Goal: Transaction & Acquisition: Subscribe to service/newsletter

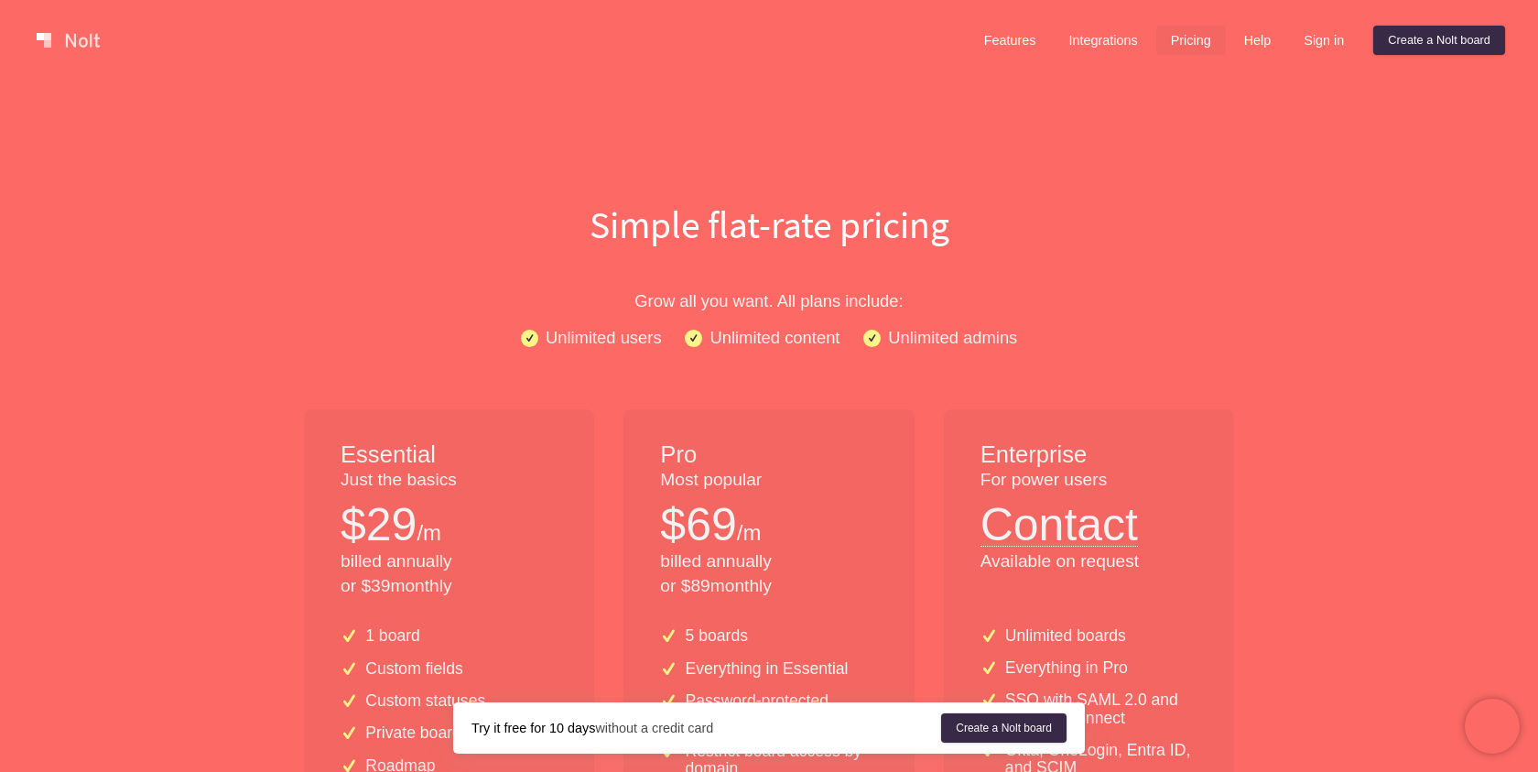
click at [81, 32] on link at bounding box center [68, 40] width 78 height 29
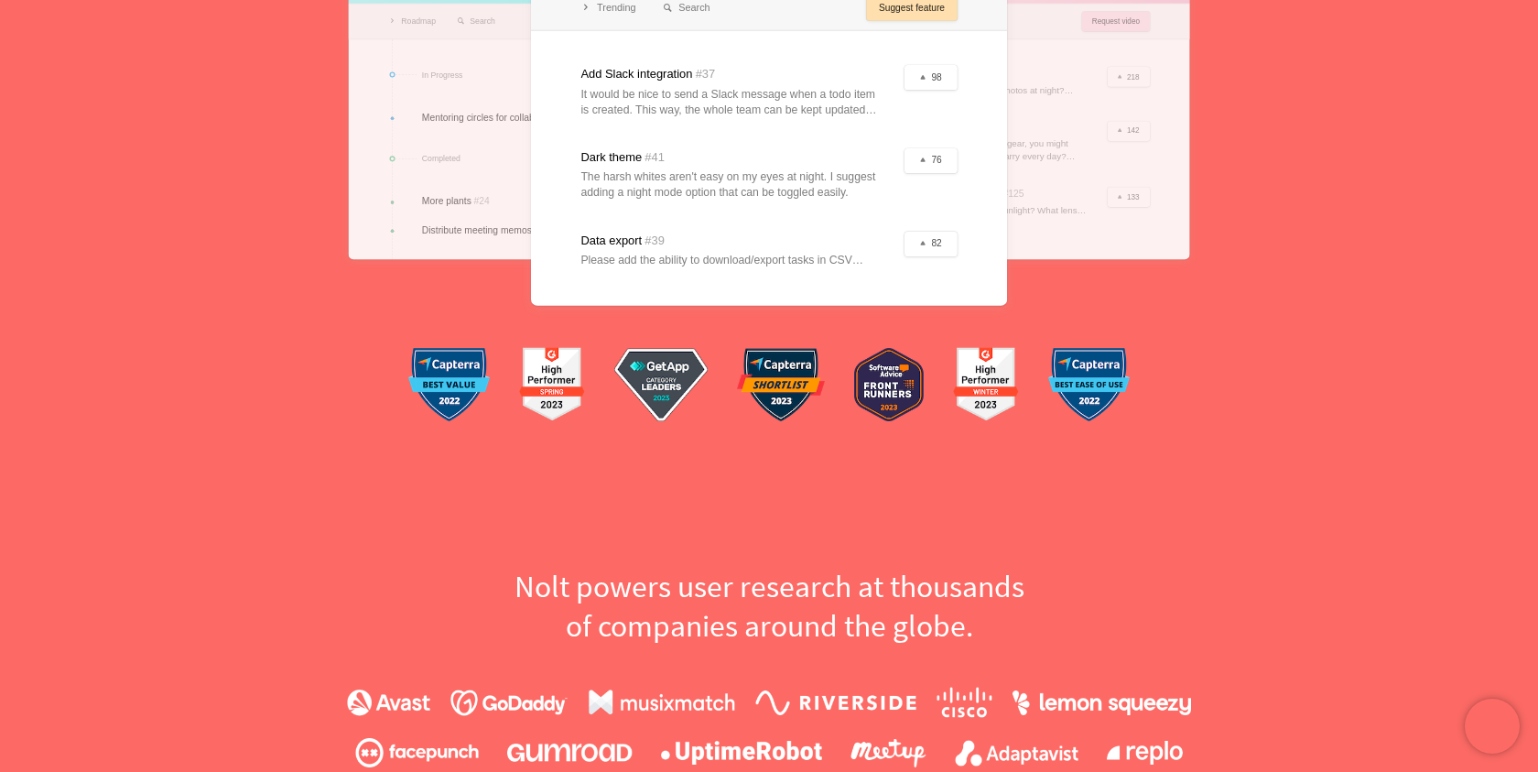
scroll to position [516, 0]
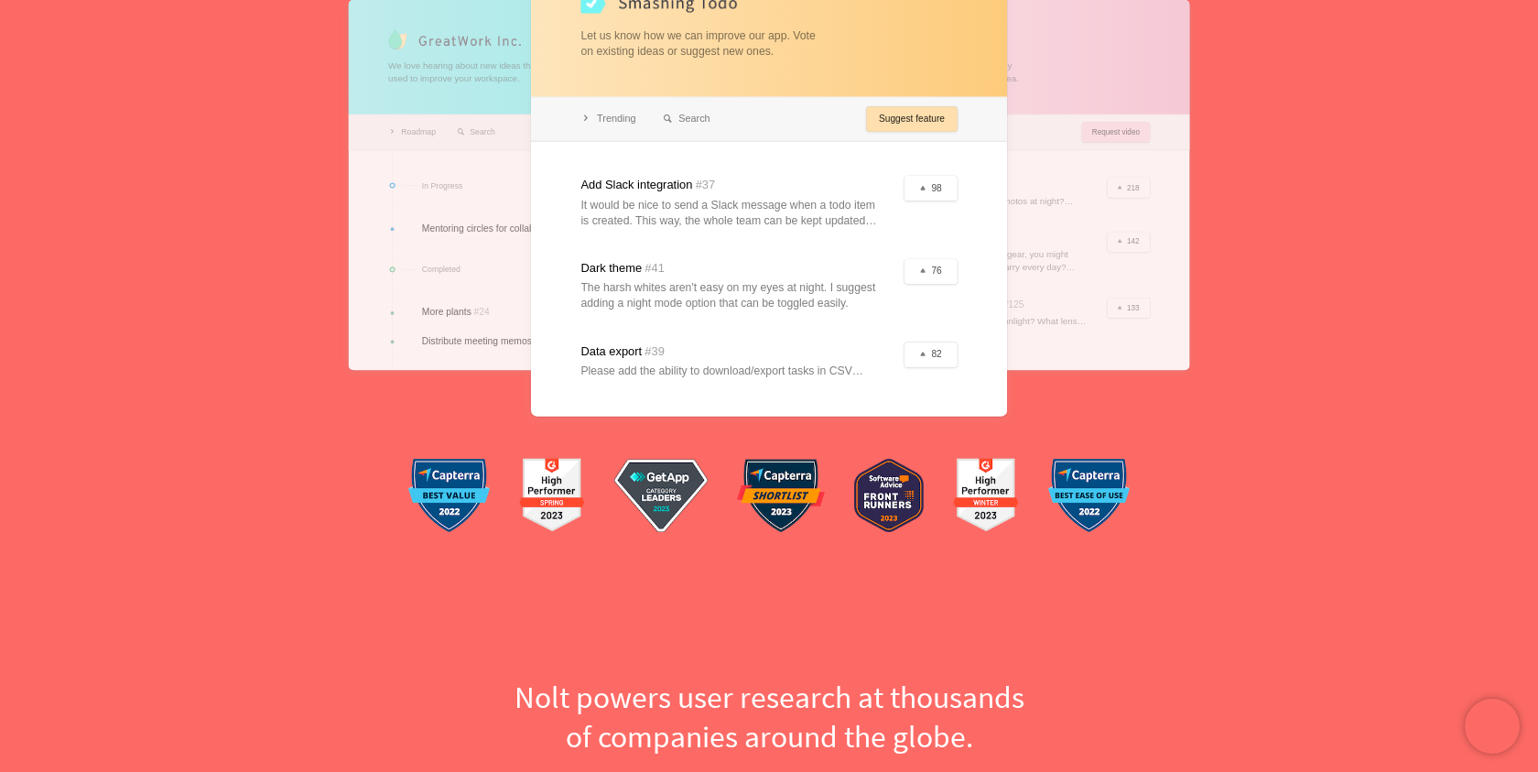
drag, startPoint x: 716, startPoint y: 147, endPoint x: 716, endPoint y: 260, distance: 113.5
click at [716, 259] on div at bounding box center [769, 184] width 476 height 463
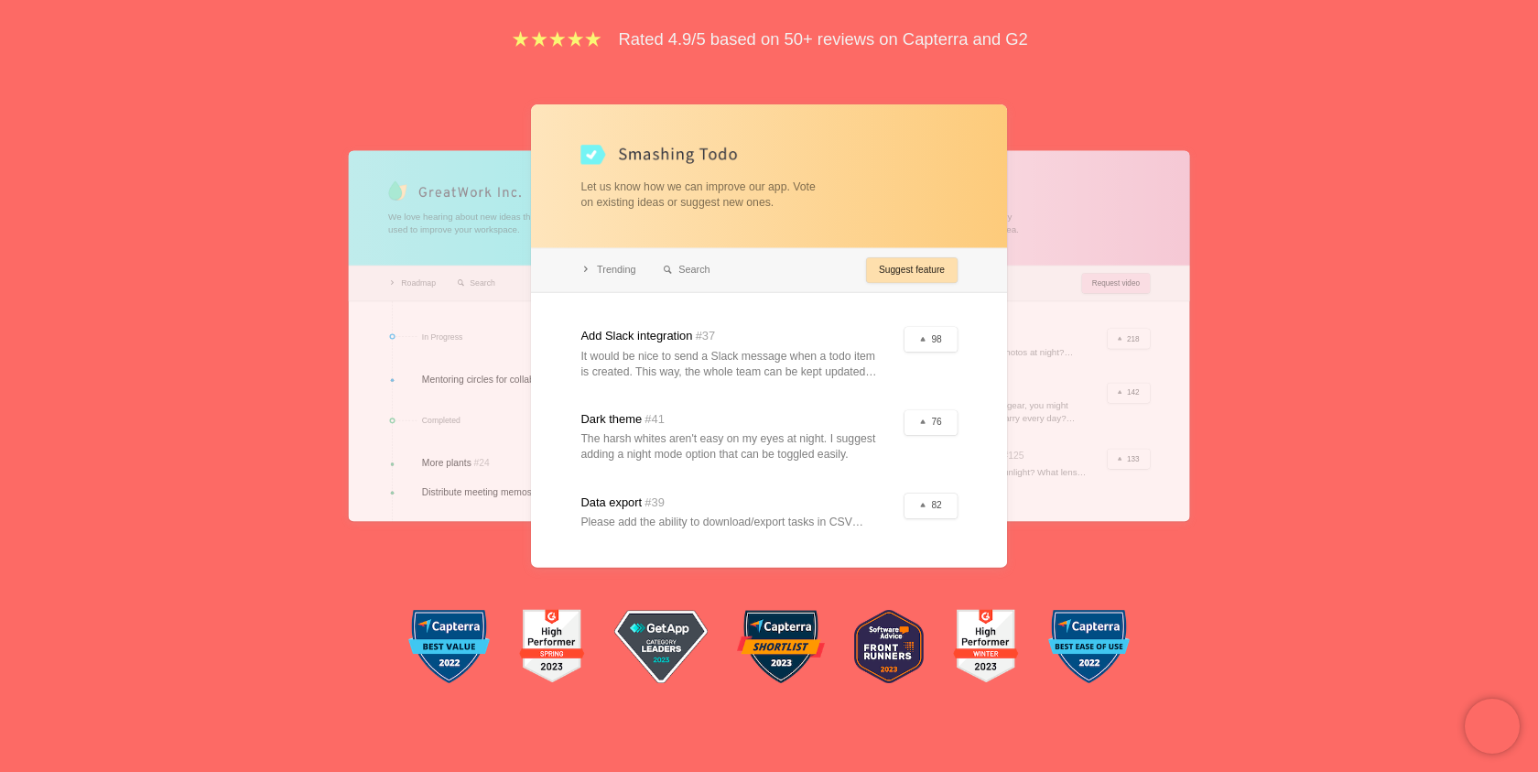
scroll to position [364, 0]
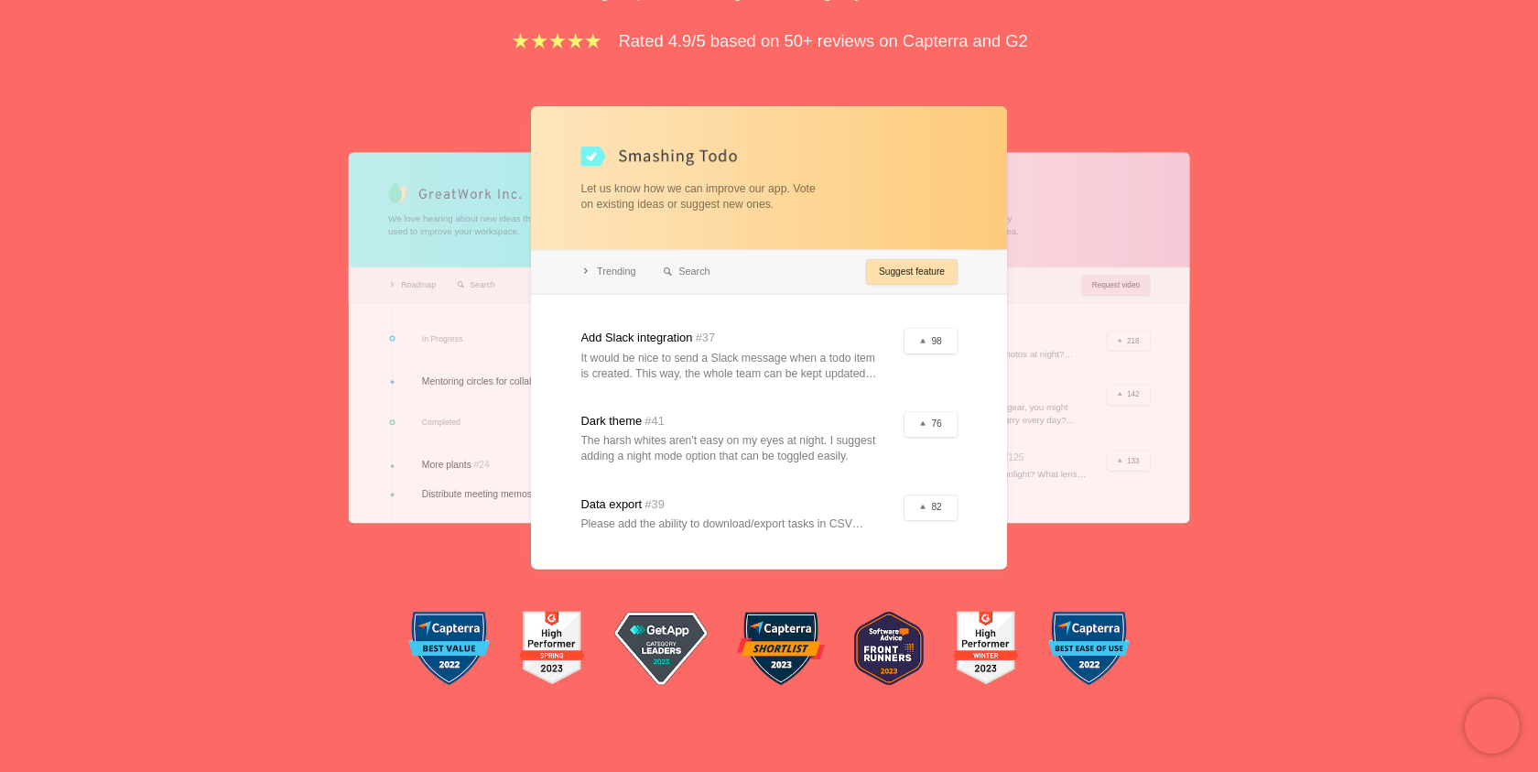
click at [624, 274] on div at bounding box center [769, 337] width 476 height 463
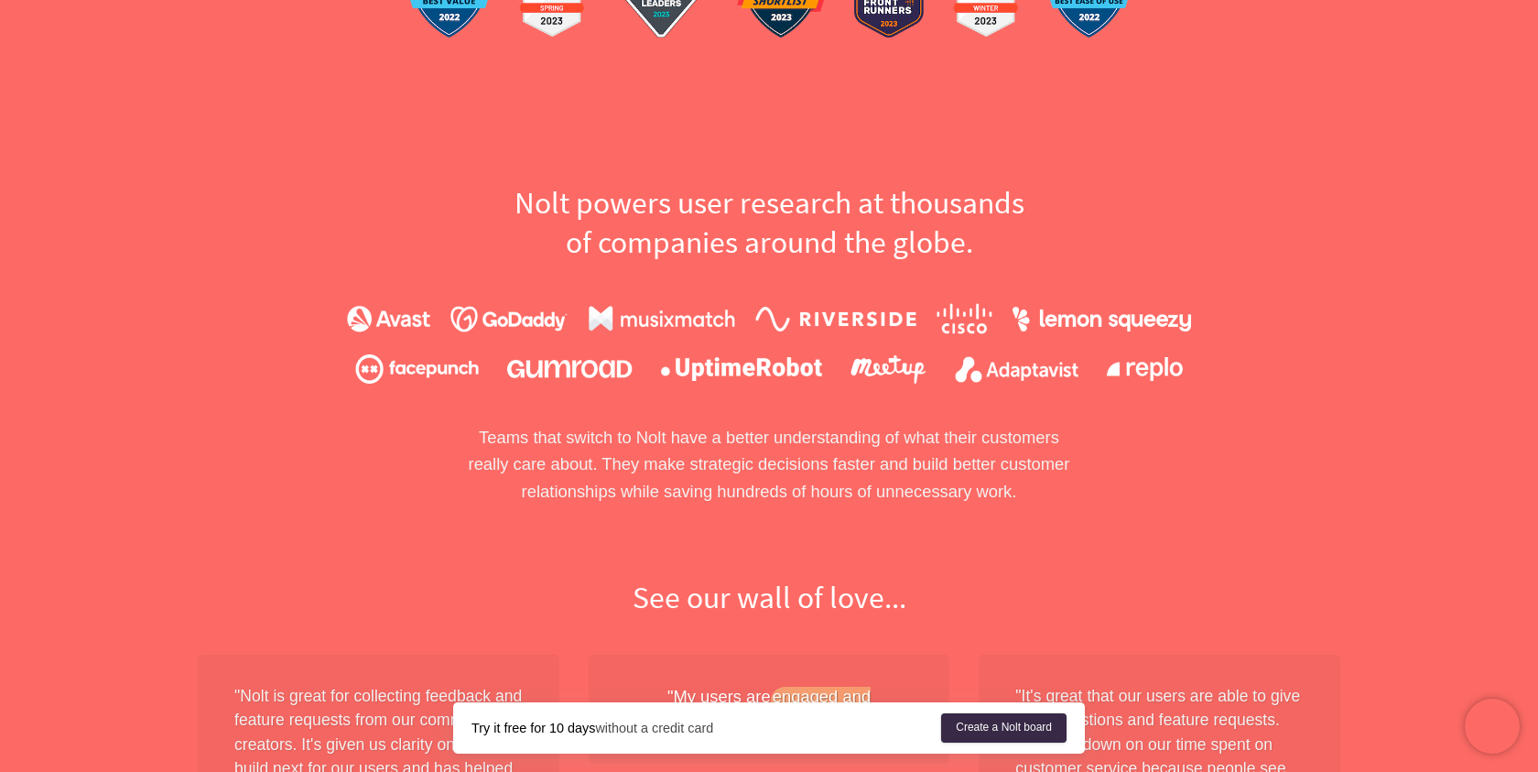
scroll to position [0, 0]
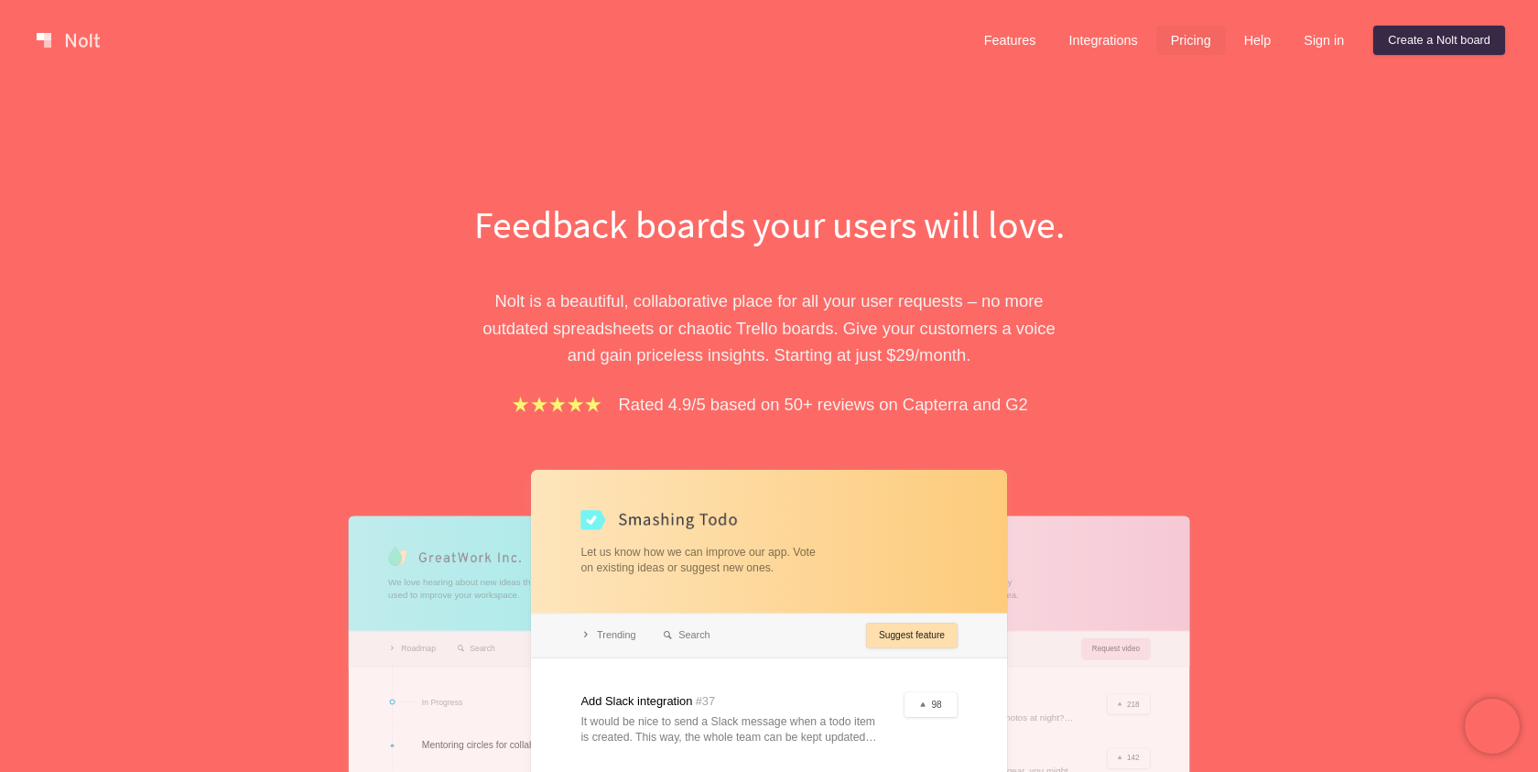
click at [1170, 45] on link "Pricing" at bounding box center [1191, 40] width 70 height 29
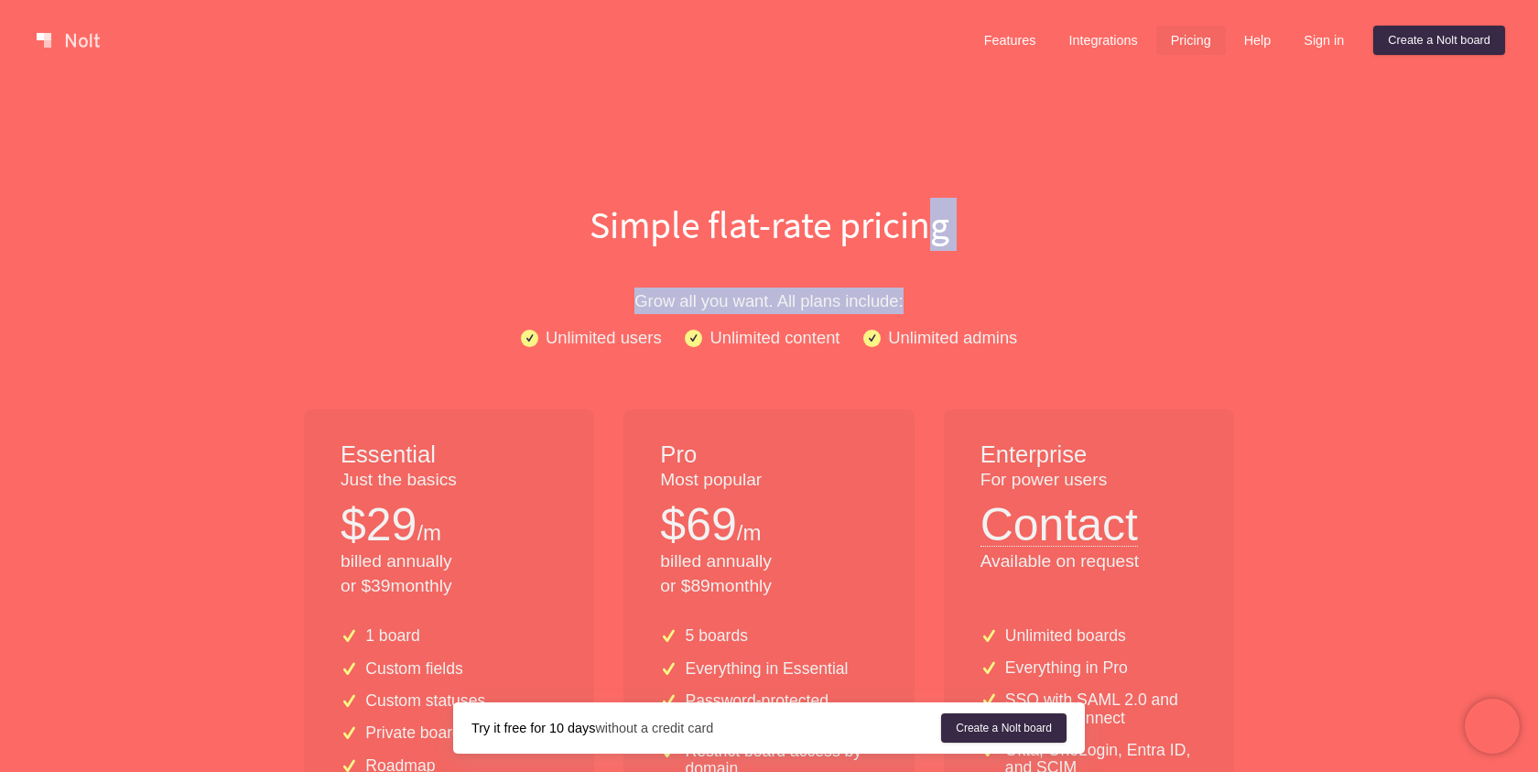
drag, startPoint x: 936, startPoint y: 208, endPoint x: 1007, endPoint y: 316, distance: 129.5
click at [1010, 43] on link "Features" at bounding box center [1010, 40] width 81 height 29
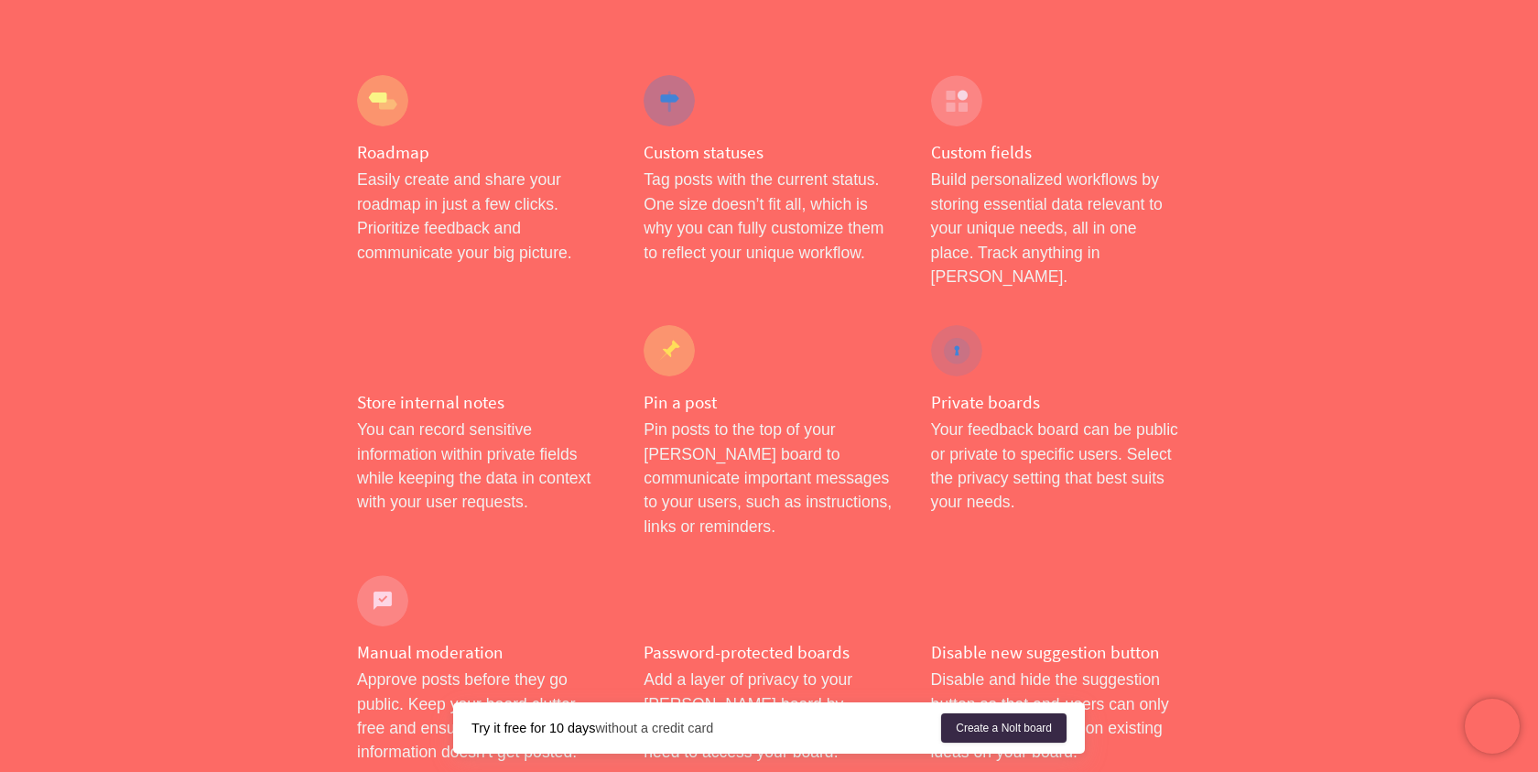
scroll to position [209, 0]
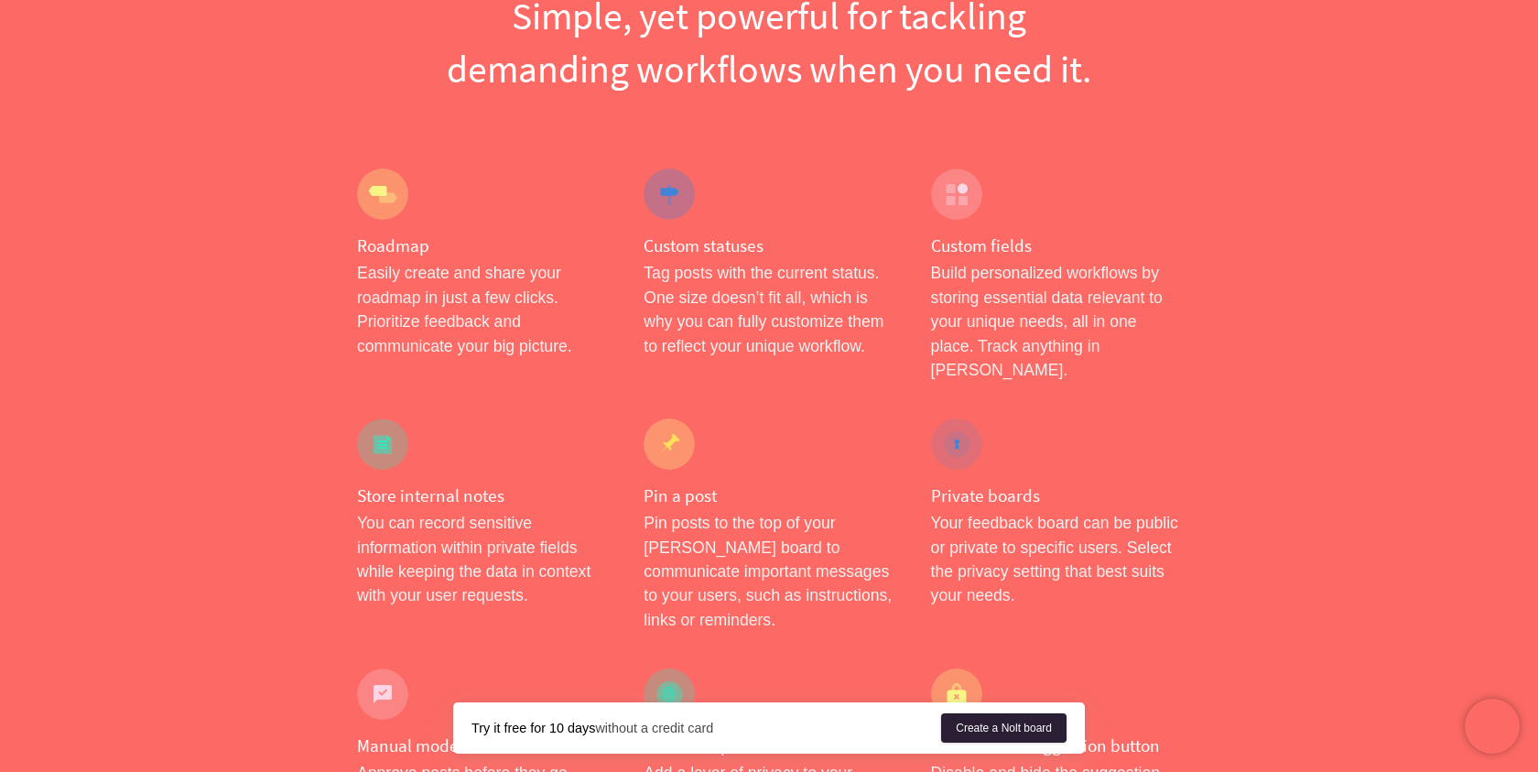
click at [1003, 727] on link "Create a Nolt board" at bounding box center [1003, 727] width 125 height 29
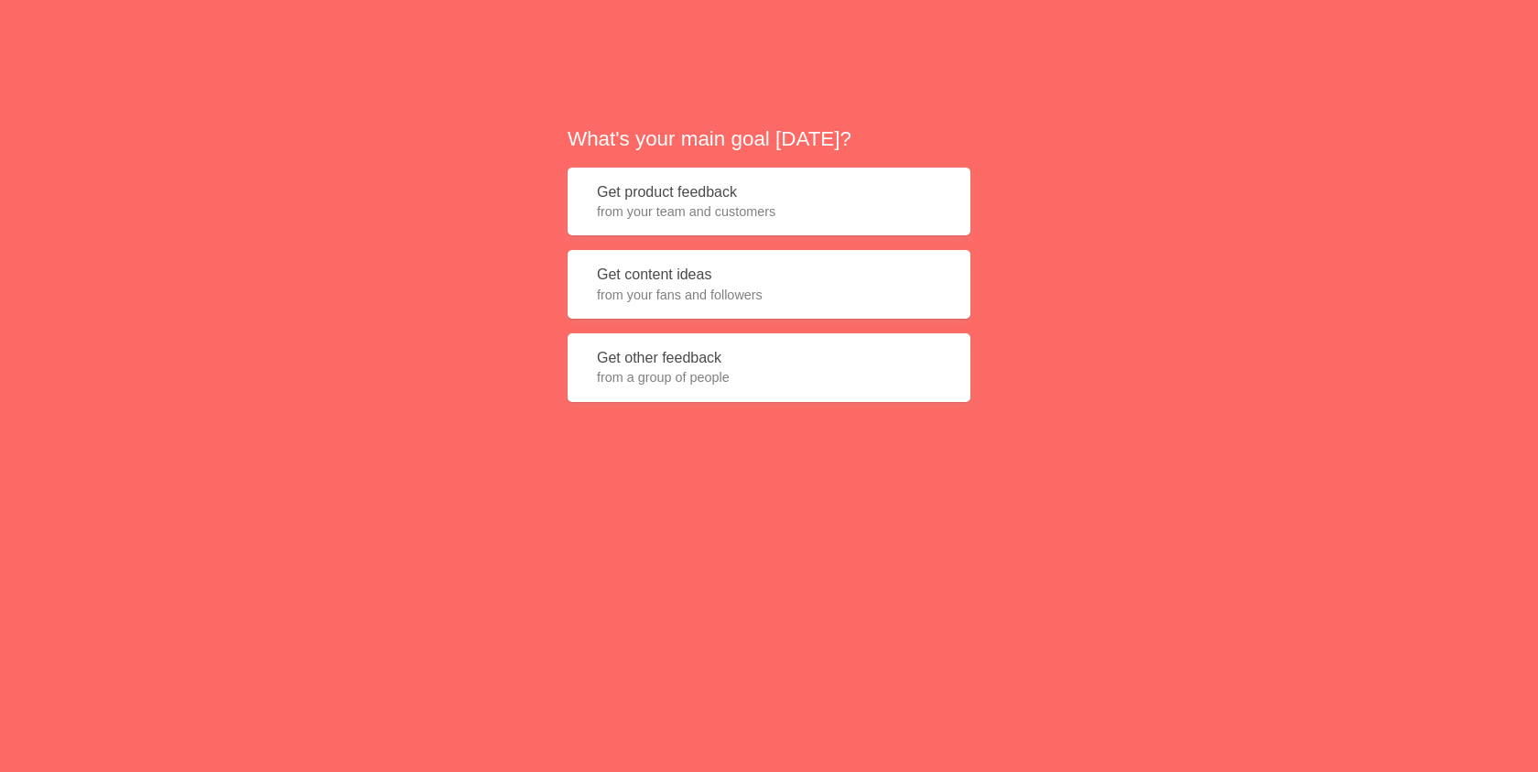
click at [766, 201] on button "Get product feedback from your team and customers" at bounding box center [769, 202] width 403 height 69
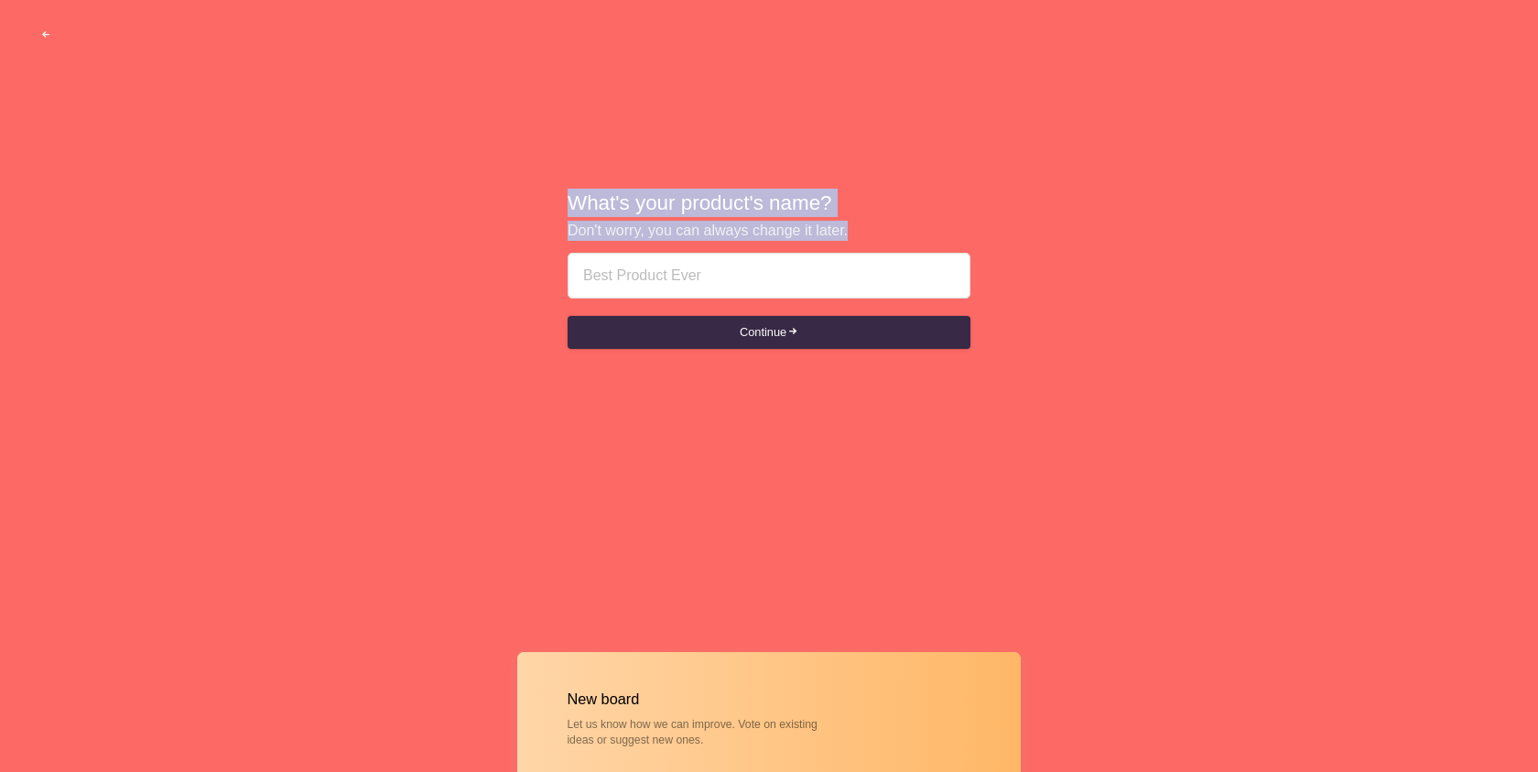
drag, startPoint x: 572, startPoint y: 200, endPoint x: 994, endPoint y: 238, distance: 423.9
click at [994, 238] on div "What's your product's name? Don't worry, you can always change it later. Contin…" at bounding box center [769, 270] width 1538 height 540
click at [994, 239] on div "What's your product's name? Don't worry, you can always change it later. Contin…" at bounding box center [769, 270] width 1538 height 540
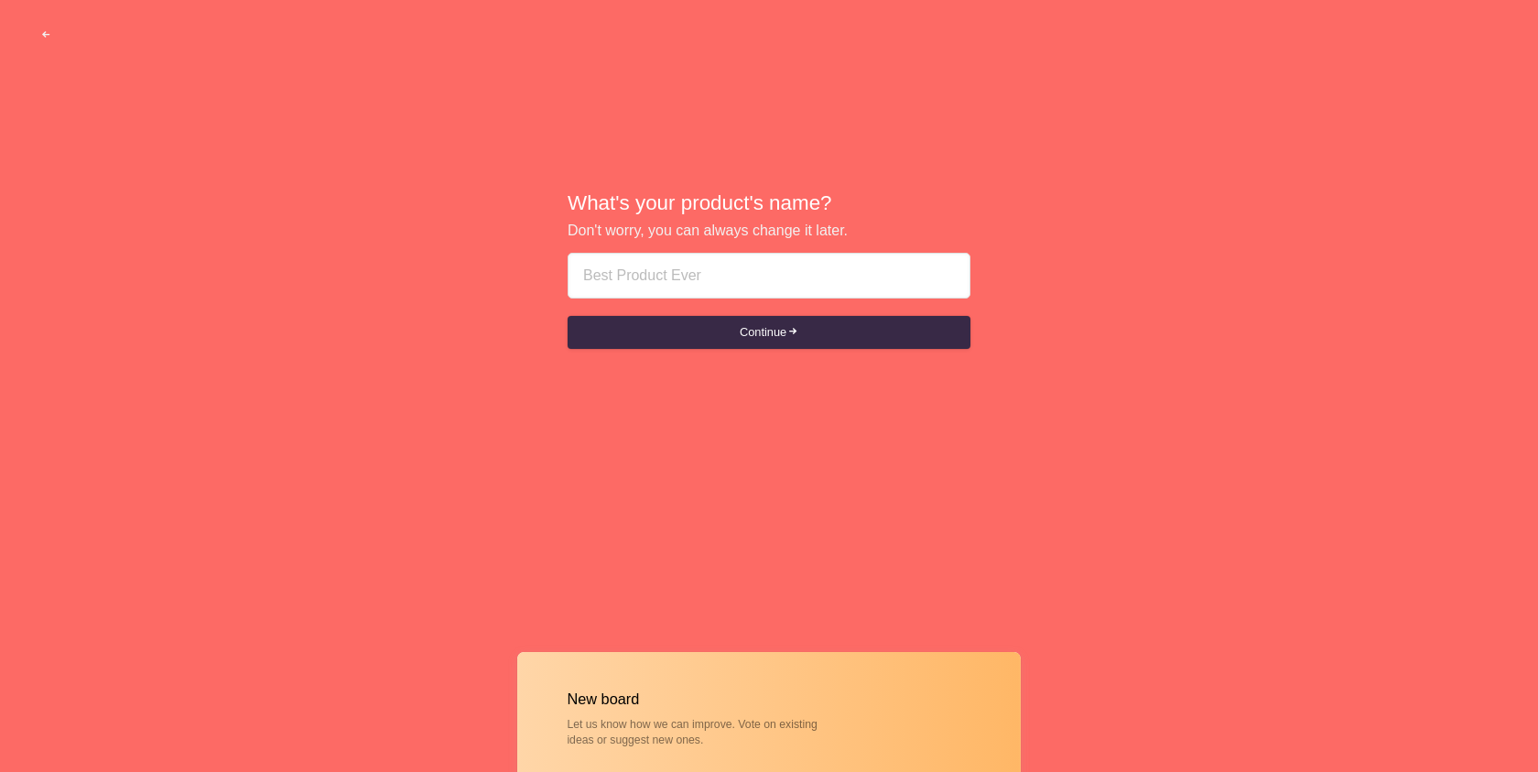
drag, startPoint x: 572, startPoint y: 692, endPoint x: 775, endPoint y: 765, distance: 214.9
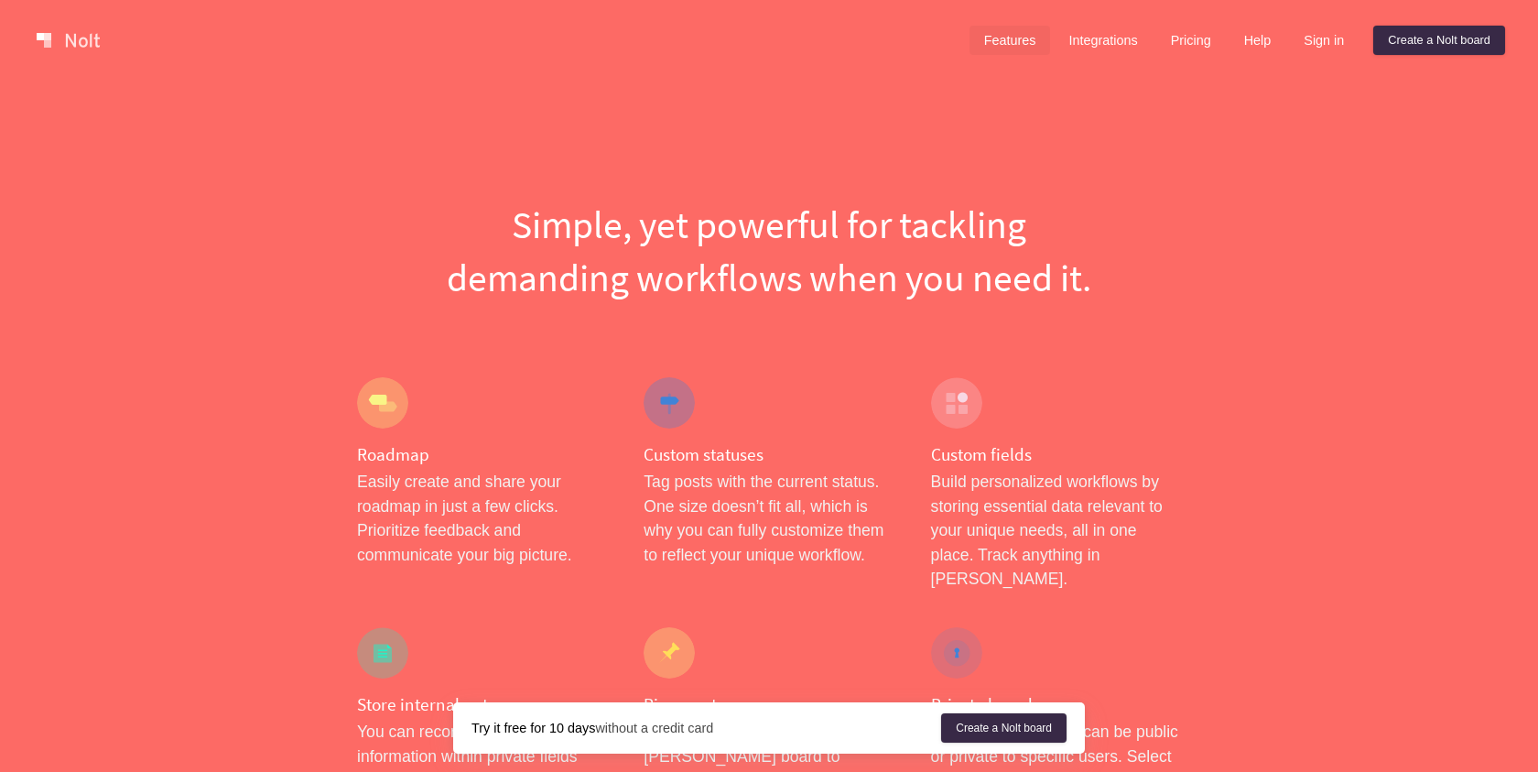
click at [985, 42] on link "Features" at bounding box center [1010, 40] width 81 height 29
click at [73, 43] on link at bounding box center [68, 40] width 78 height 29
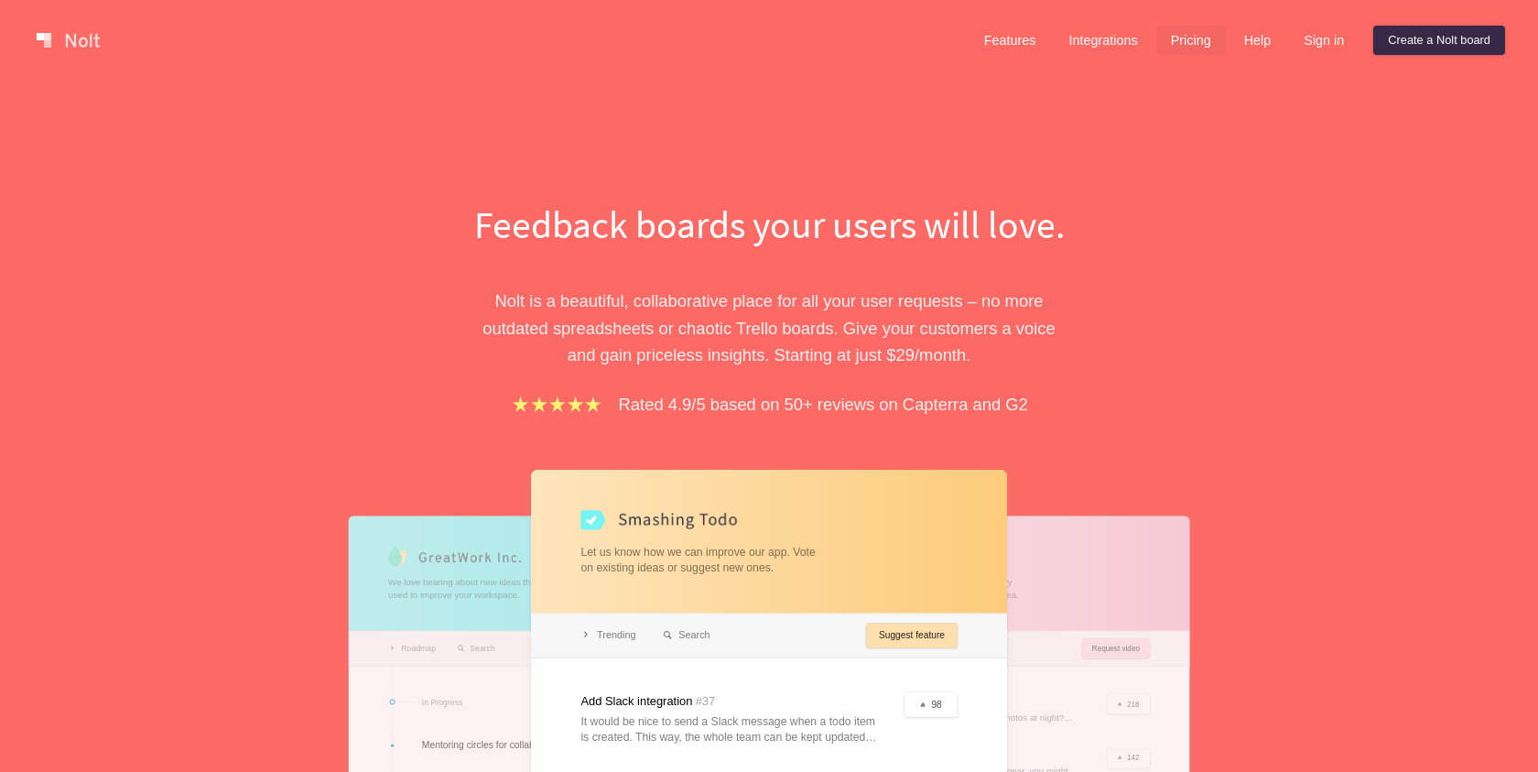
click at [1185, 38] on link "Pricing" at bounding box center [1191, 40] width 70 height 29
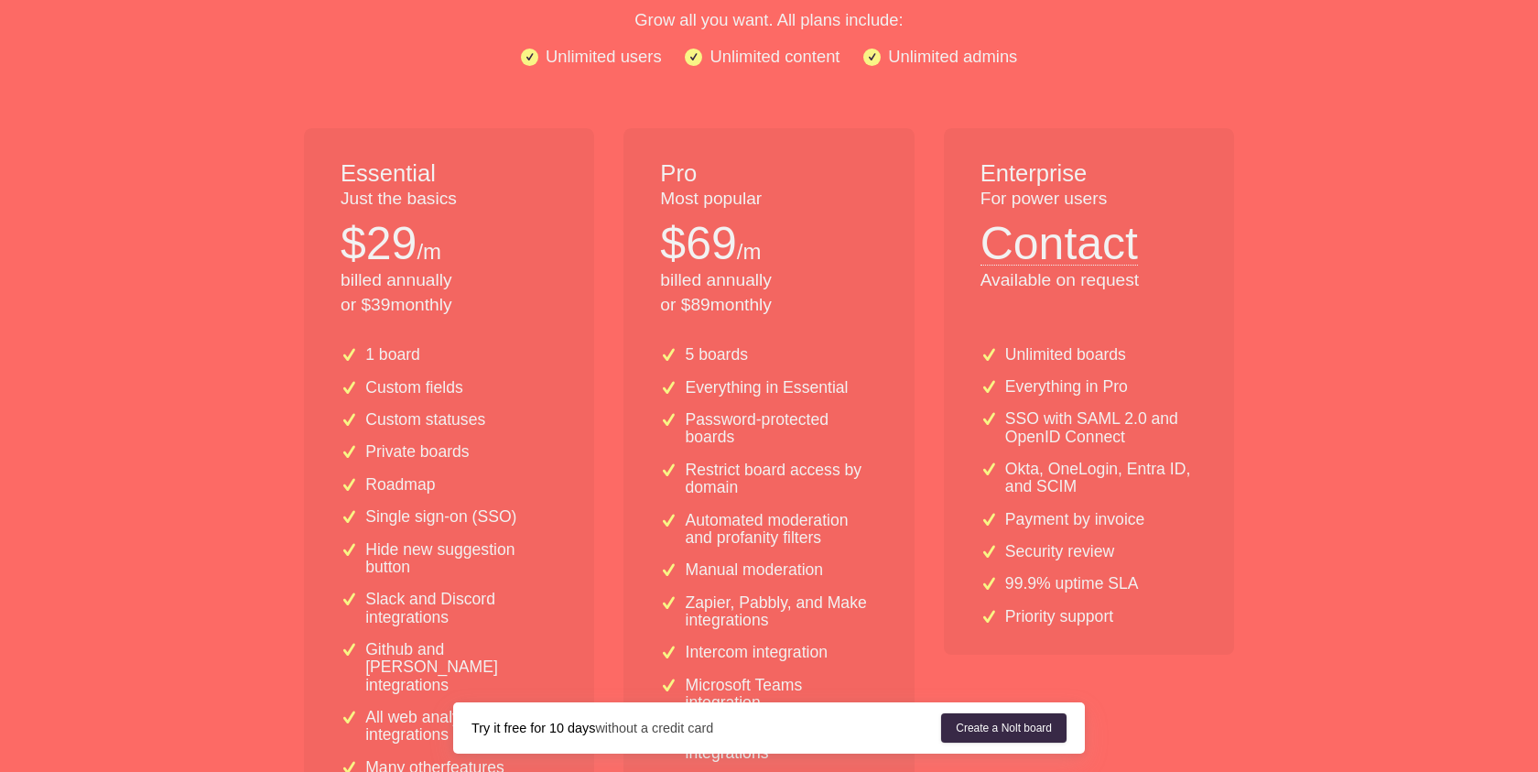
scroll to position [325, 0]
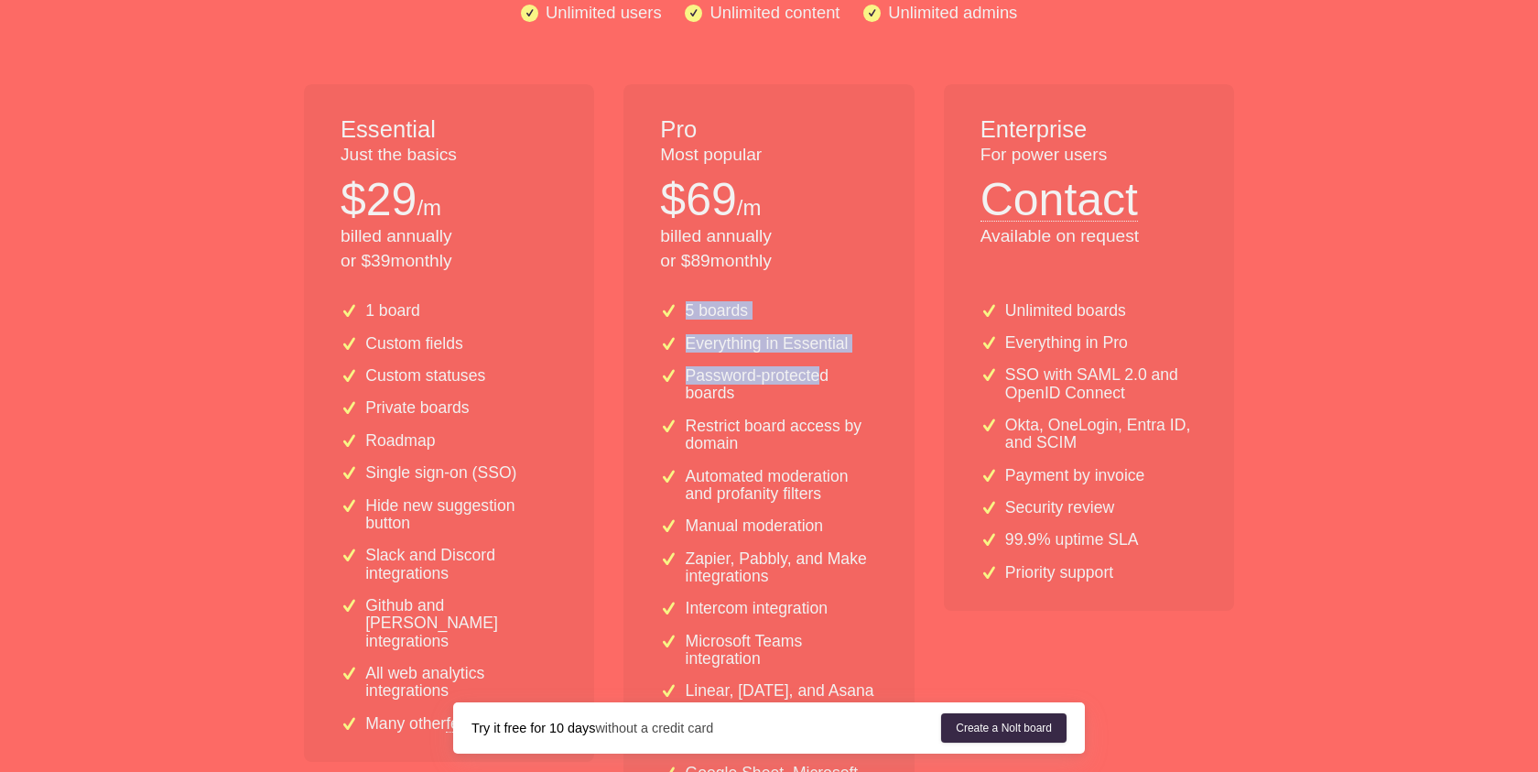
drag, startPoint x: 793, startPoint y: 293, endPoint x: 820, endPoint y: 378, distance: 89.5
click at [820, 378] on div "5 boards Everything in Essential Password-protected boards Restrict board acces…" at bounding box center [769, 609] width 290 height 642
click at [820, 379] on p "Password-protected boards" at bounding box center [782, 385] width 192 height 36
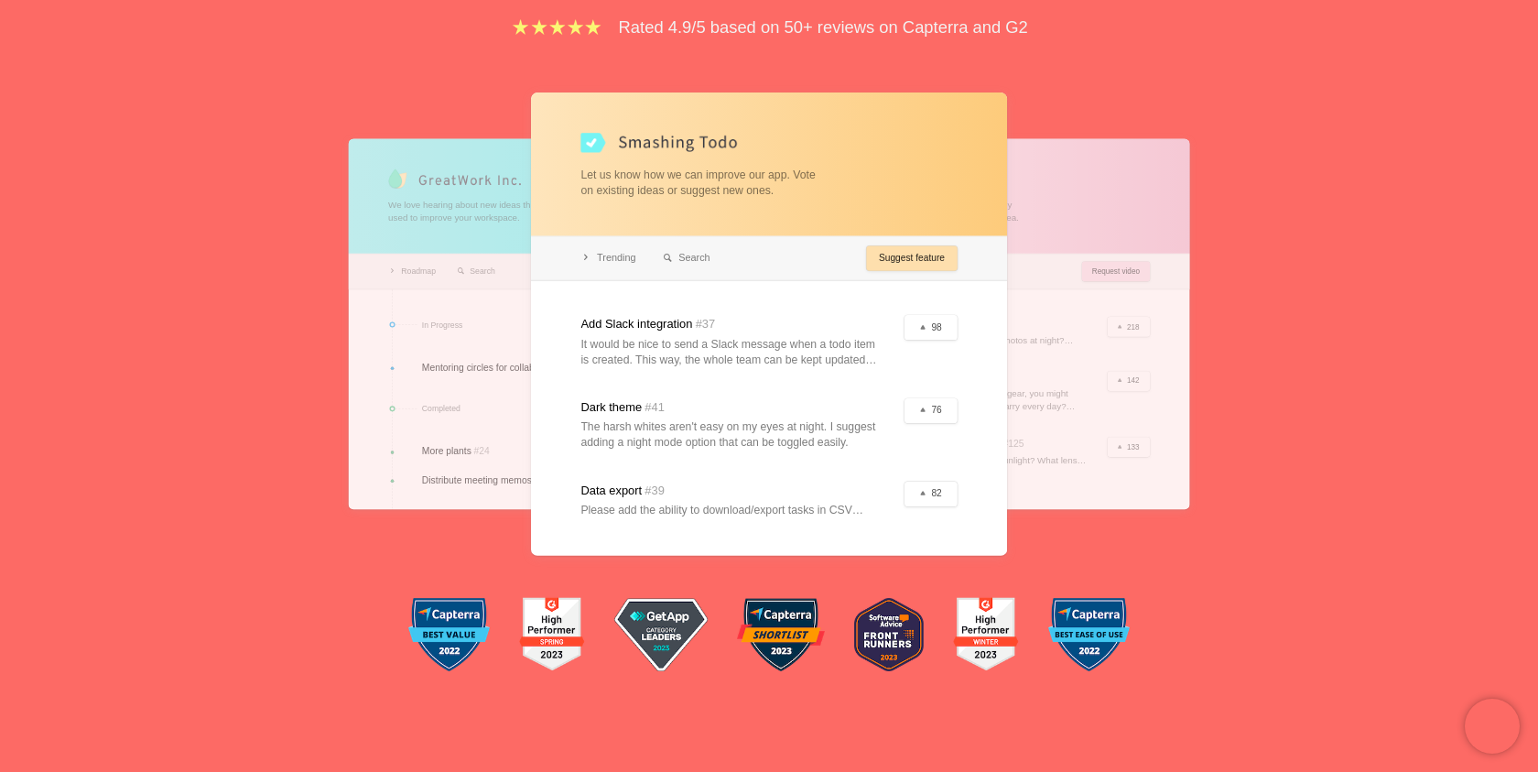
click at [687, 301] on div at bounding box center [769, 323] width 476 height 463
click at [482, 287] on div at bounding box center [539, 323] width 381 height 371
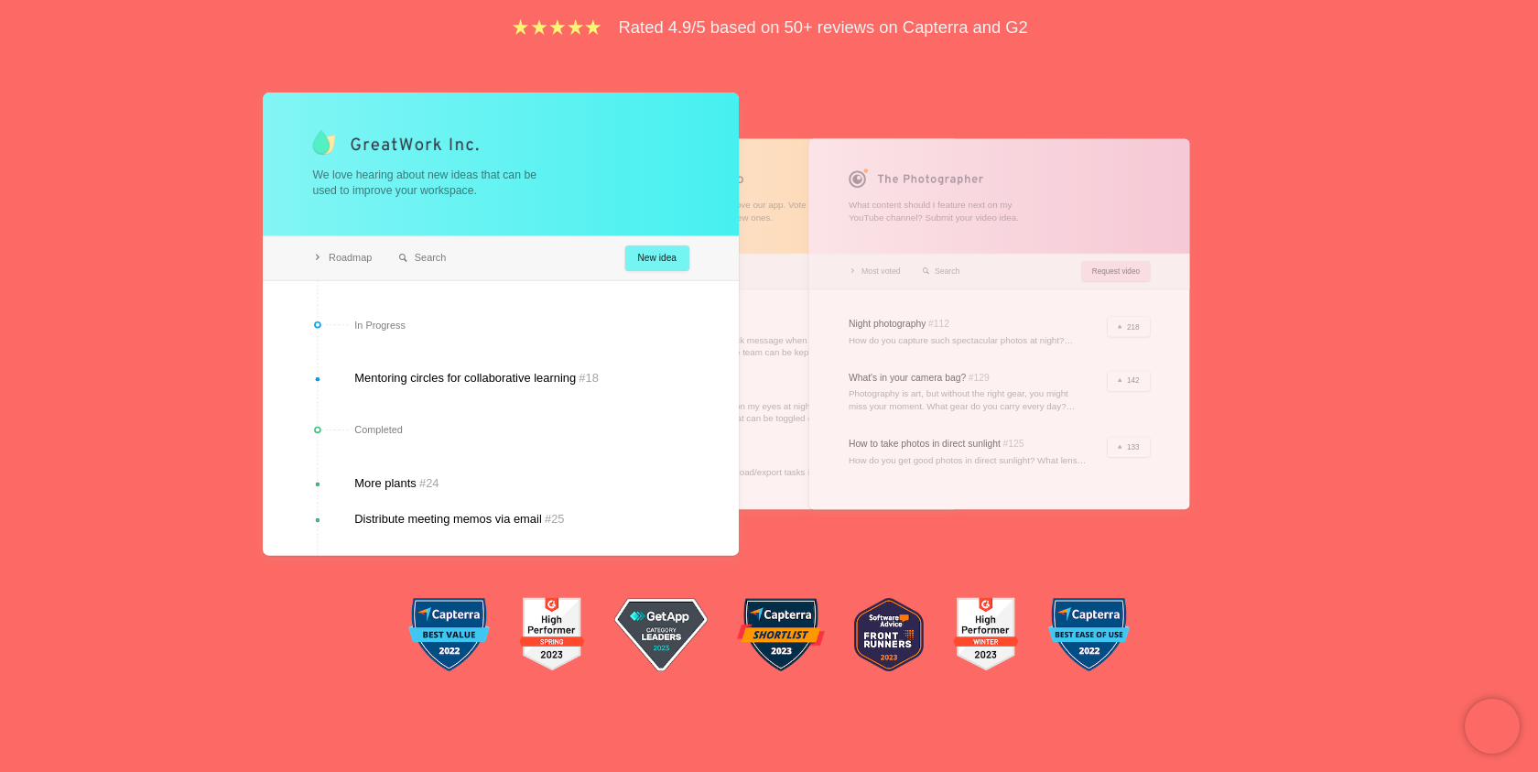
click at [816, 269] on div at bounding box center [999, 323] width 381 height 371
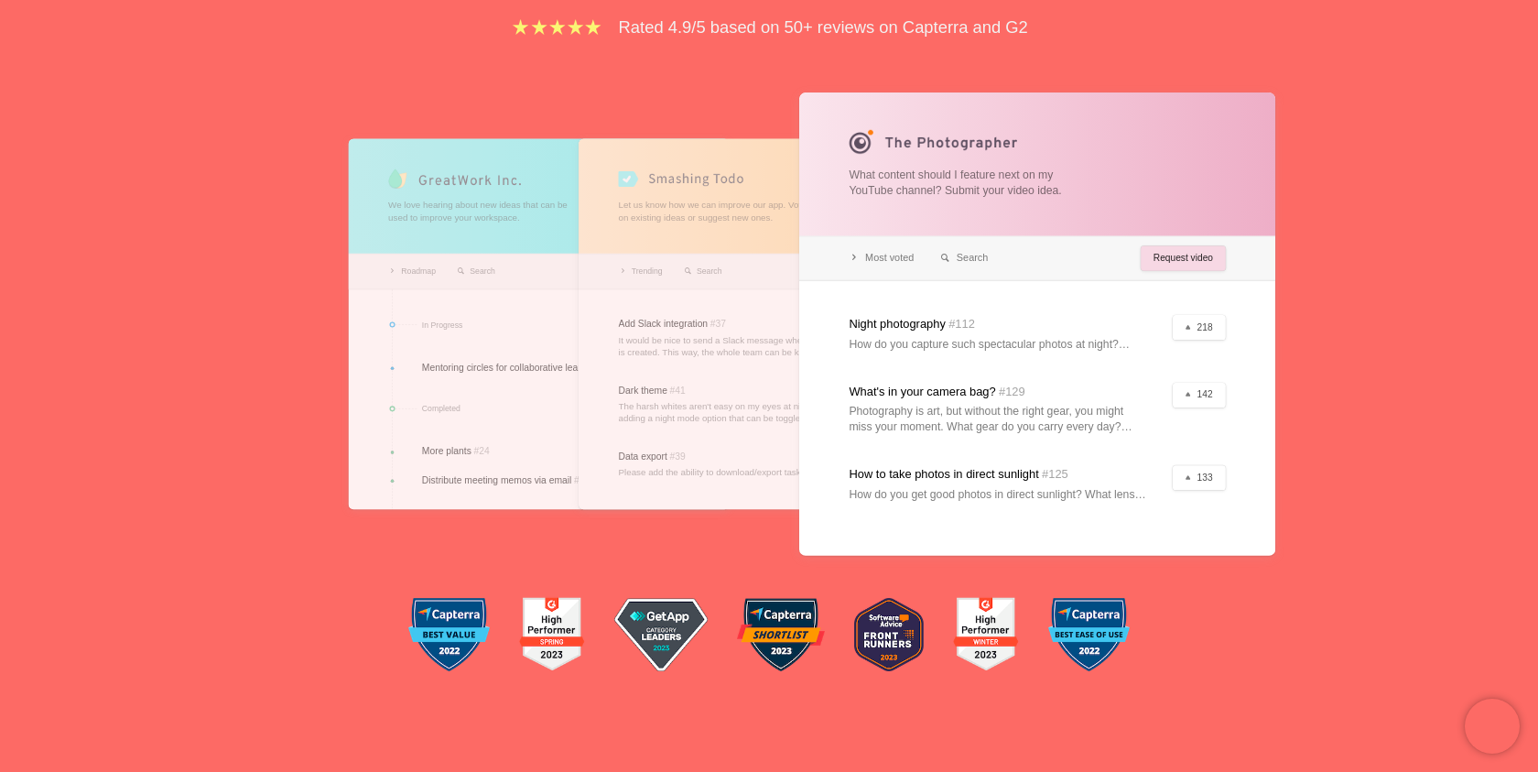
click at [954, 151] on div at bounding box center [1037, 323] width 476 height 463
click at [738, 251] on div at bounding box center [769, 323] width 381 height 371
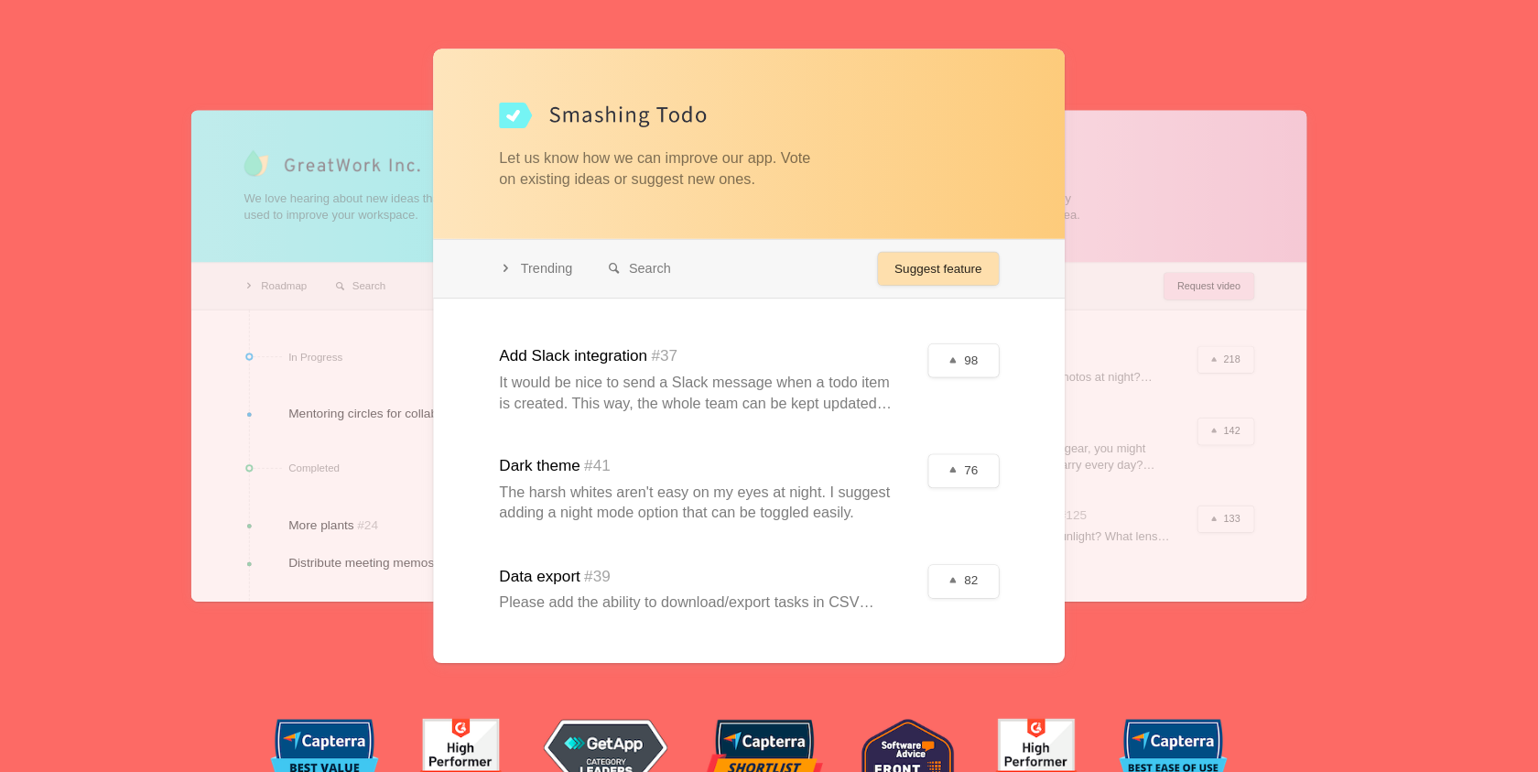
click at [780, 166] on div at bounding box center [769, 323] width 476 height 463
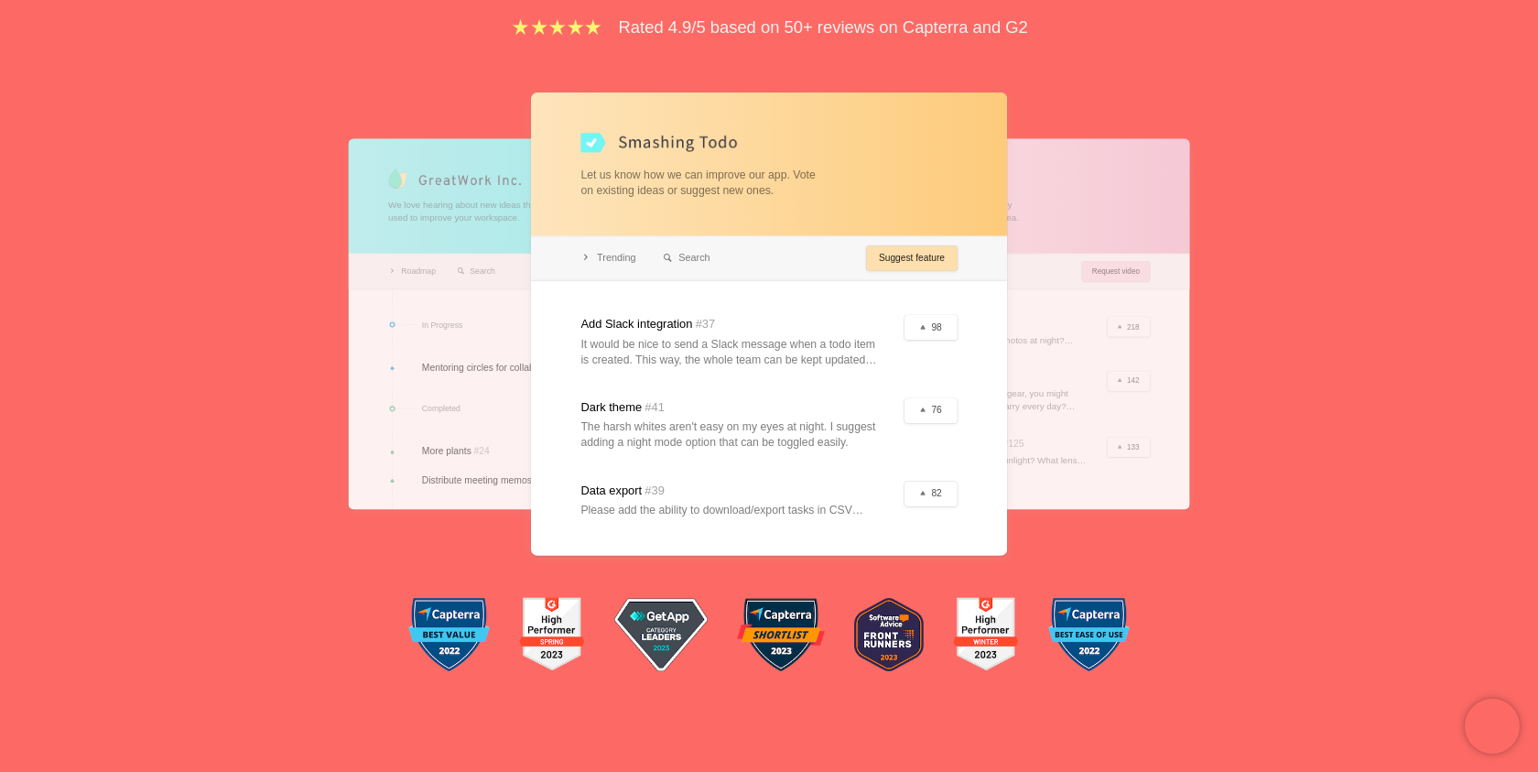
click at [475, 299] on div at bounding box center [539, 323] width 381 height 371
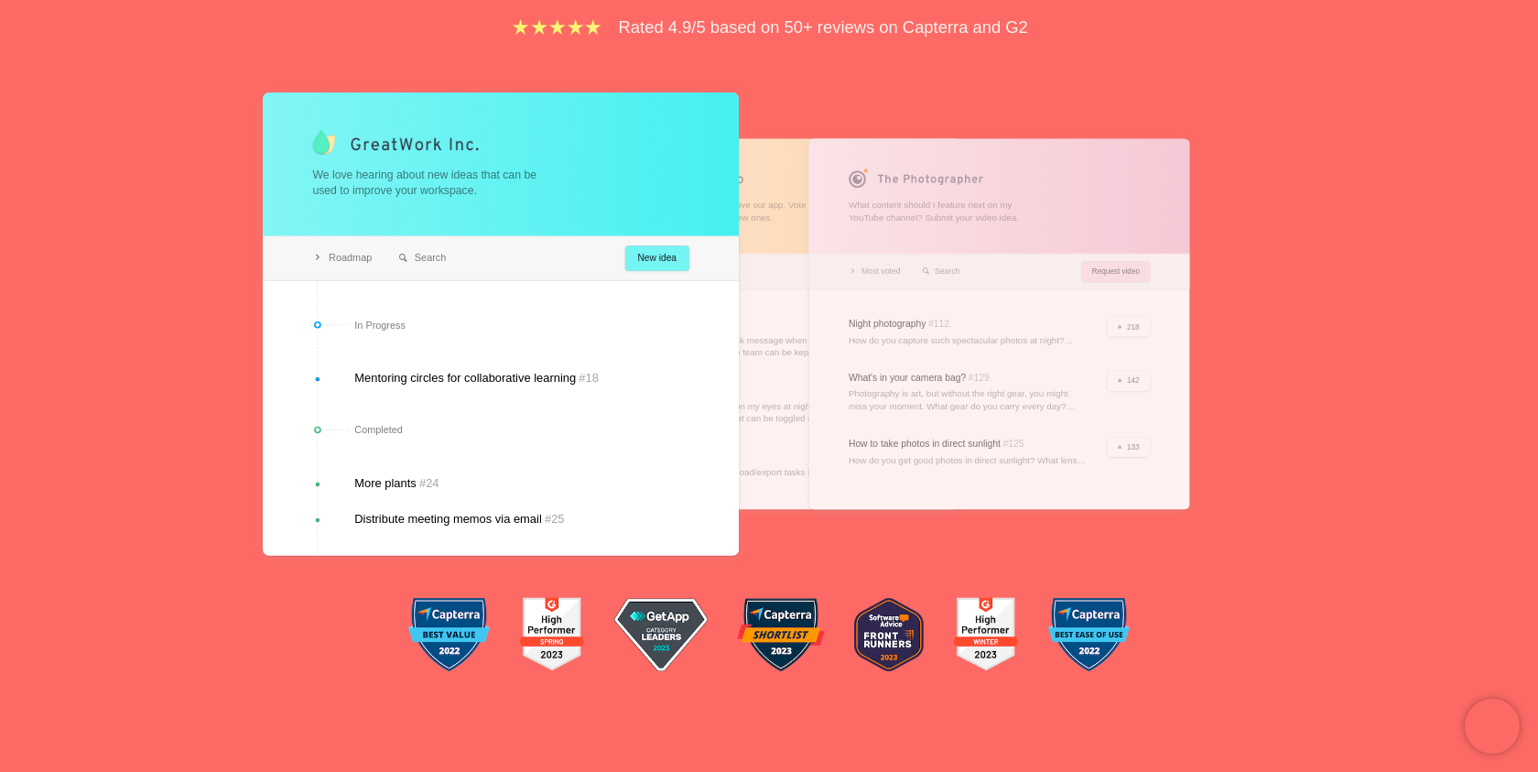
click at [781, 305] on div at bounding box center [769, 323] width 381 height 371
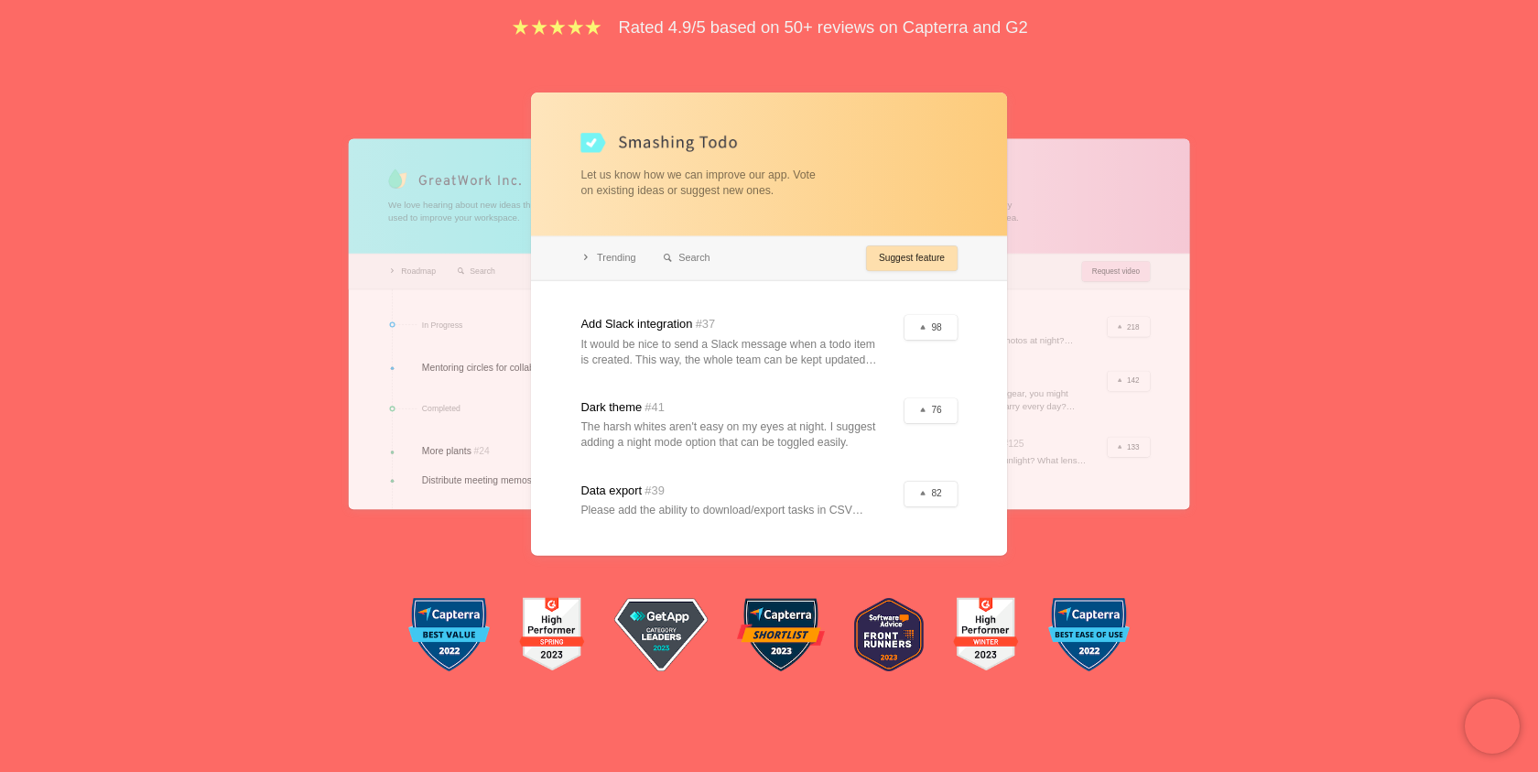
click at [983, 299] on div at bounding box center [769, 323] width 476 height 463
click at [1048, 278] on div at bounding box center [999, 323] width 381 height 371
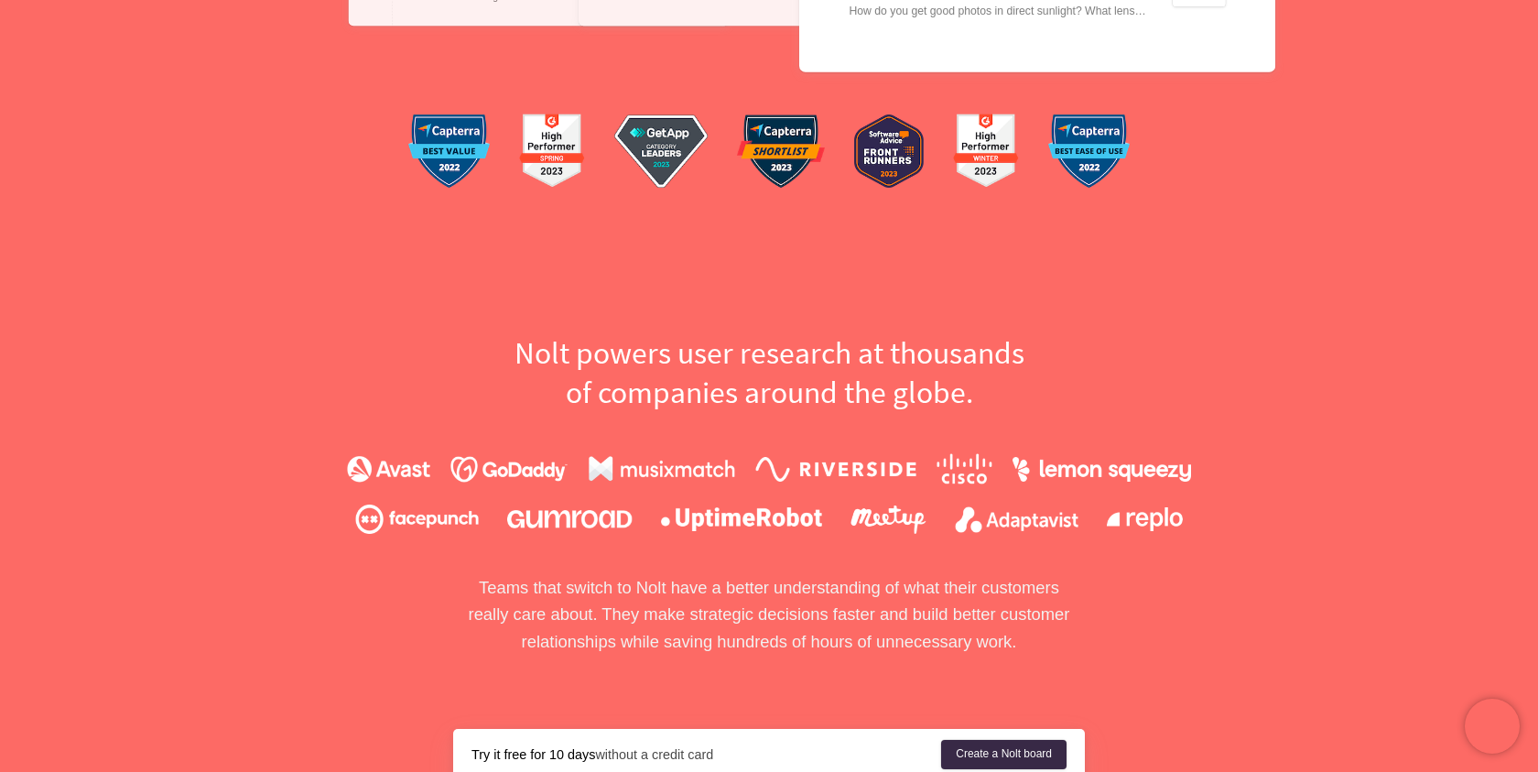
scroll to position [1122, 0]
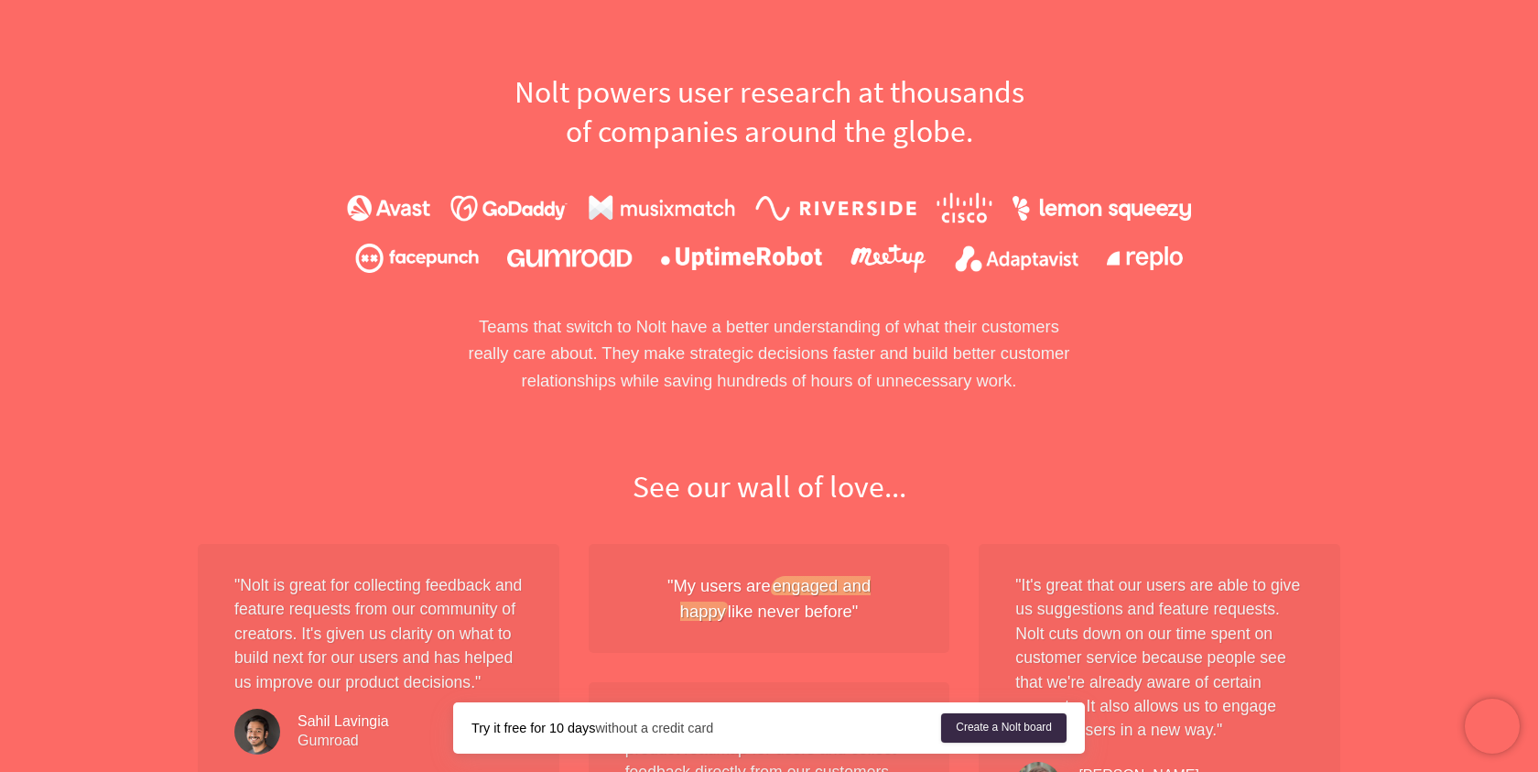
drag, startPoint x: 1029, startPoint y: 92, endPoint x: 1041, endPoint y: 144, distance: 53.5
click at [1041, 144] on h2 "[PERSON_NAME] user research at thousands of companies around the globe." at bounding box center [769, 112] width 632 height 80
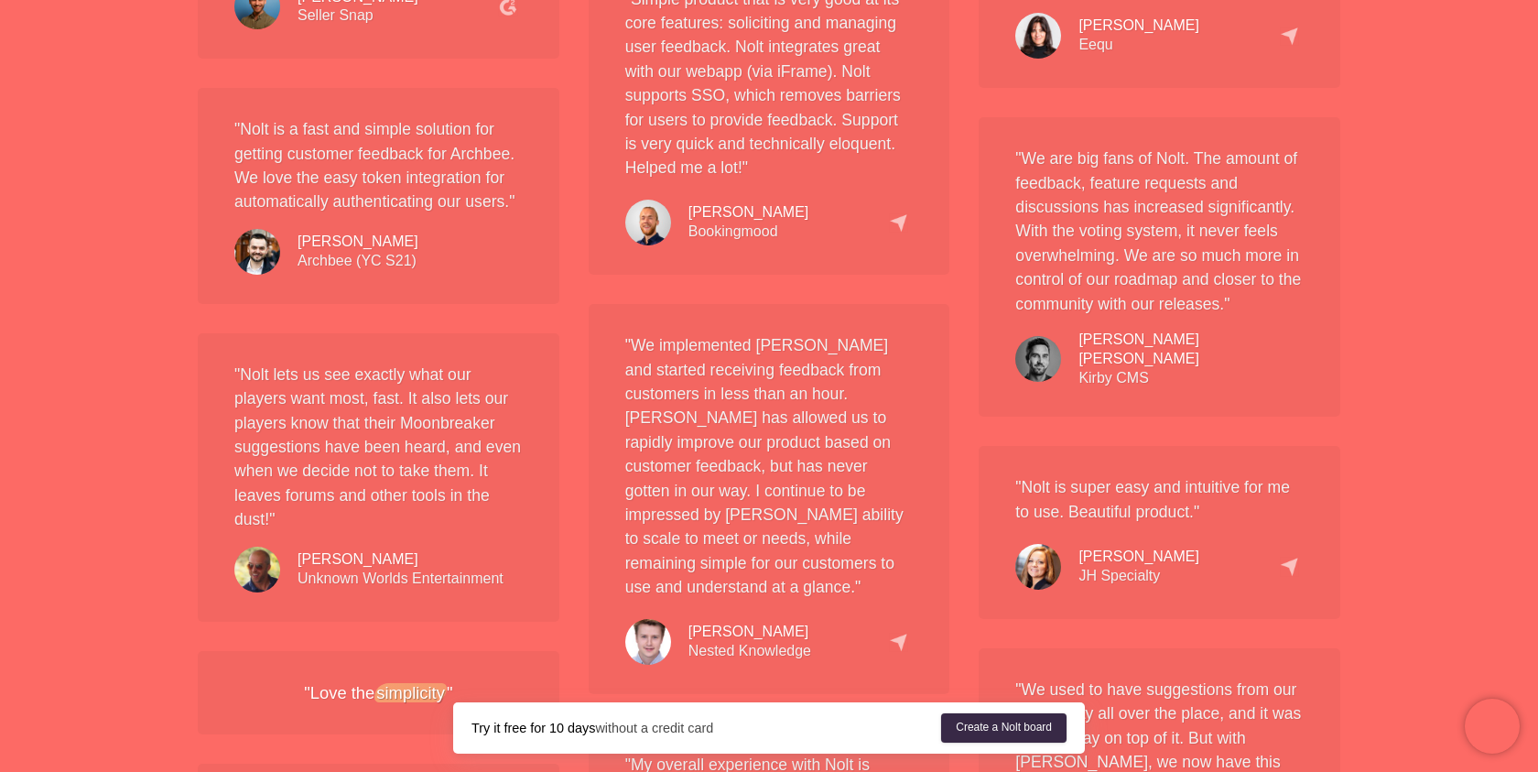
scroll to position [2166, 0]
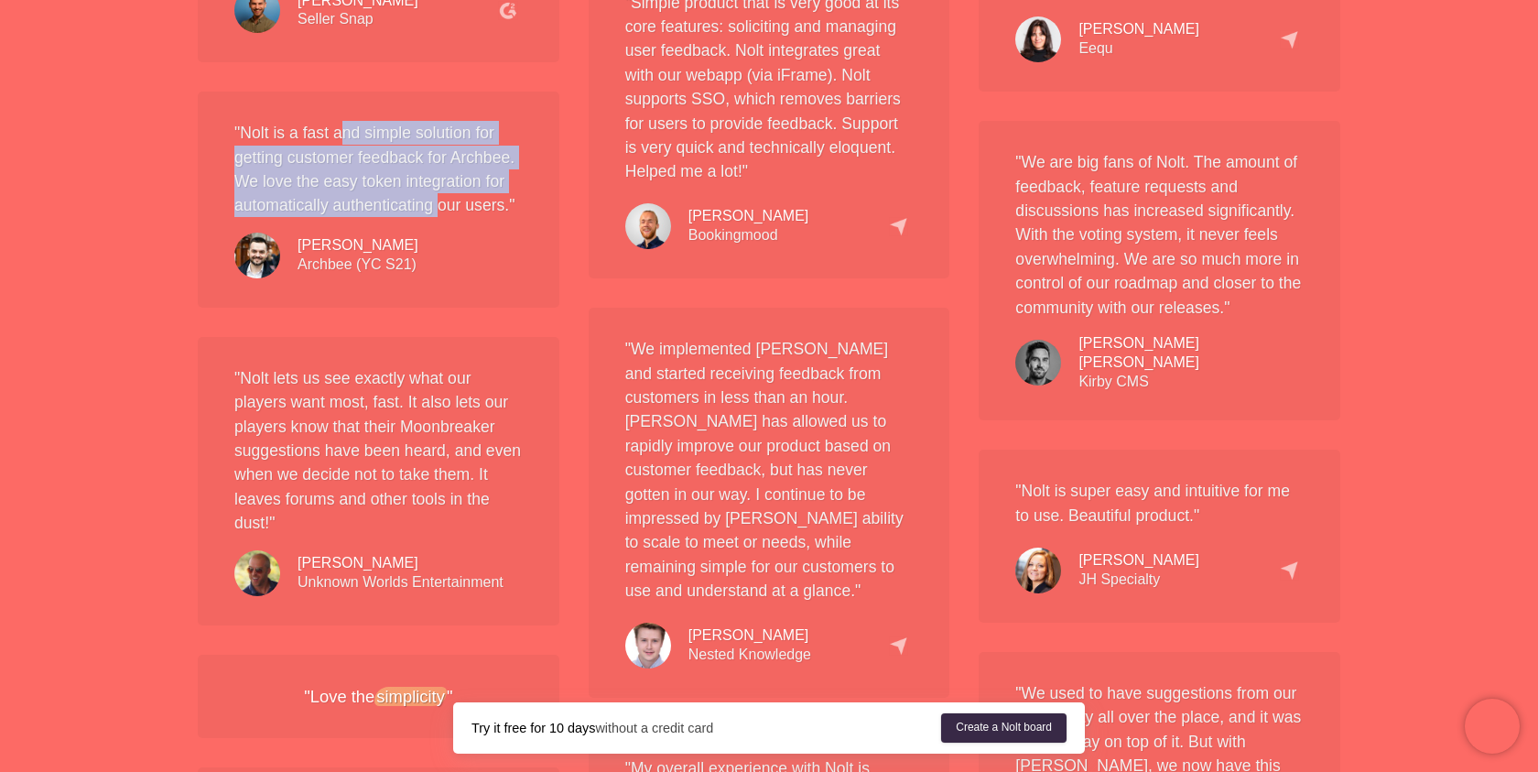
drag, startPoint x: 341, startPoint y: 153, endPoint x: 442, endPoint y: 226, distance: 125.3
click at [442, 227] on div "" [PERSON_NAME] is a fast and simple solution for getting customer feedback for…" at bounding box center [379, 200] width 362 height 216
click at [442, 226] on div "" [PERSON_NAME] is a fast and simple solution for getting customer feedback for…" at bounding box center [379, 200] width 362 height 216
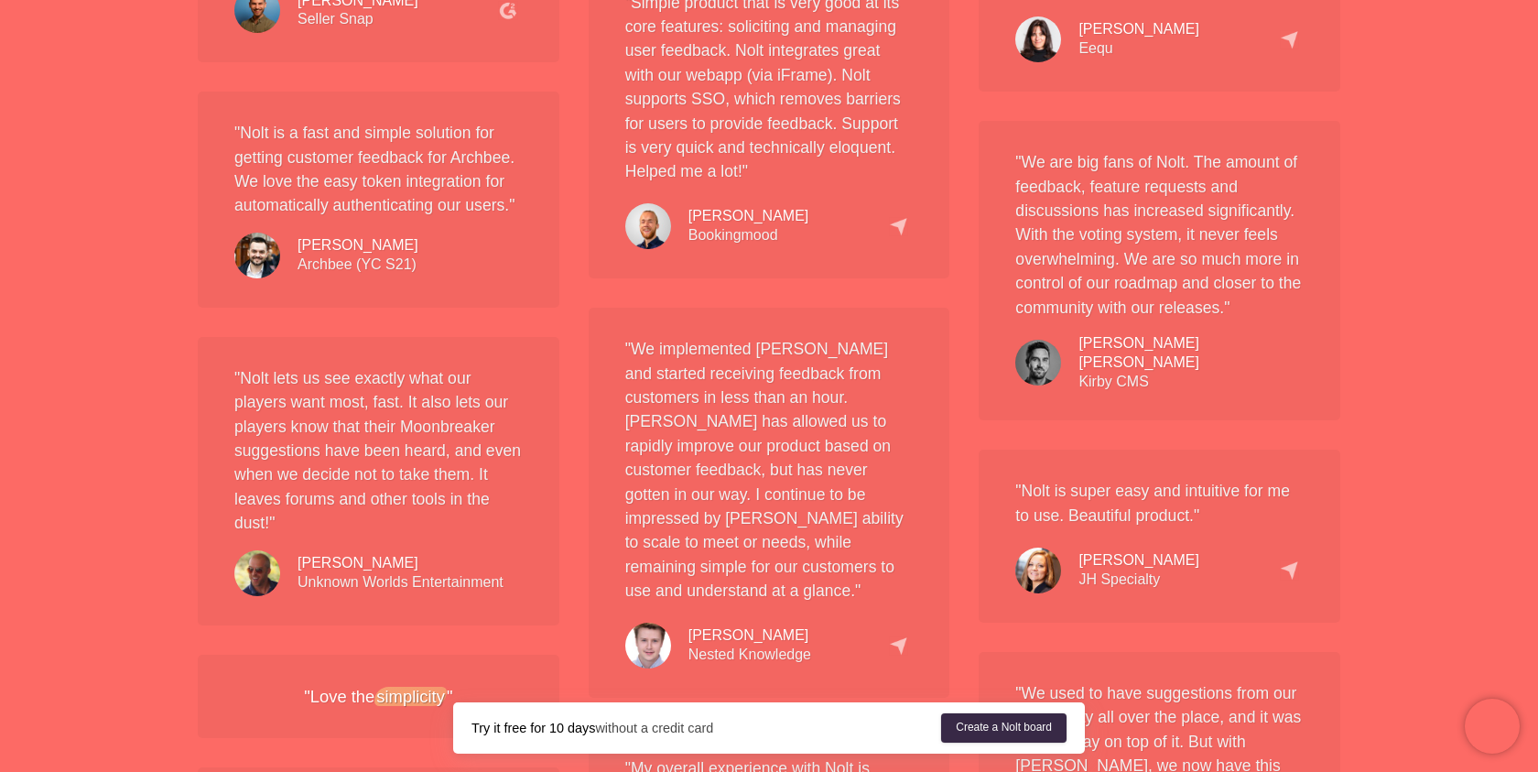
click at [346, 255] on div "[PERSON_NAME]" at bounding box center [358, 245] width 121 height 19
click at [330, 275] on div "Dragos Bulugean Archbee (YC S21)" at bounding box center [358, 255] width 121 height 38
click at [546, 353] on div "" [PERSON_NAME] is great for collecting feedback and feature requests from our …" at bounding box center [378, 564] width 391 height 2186
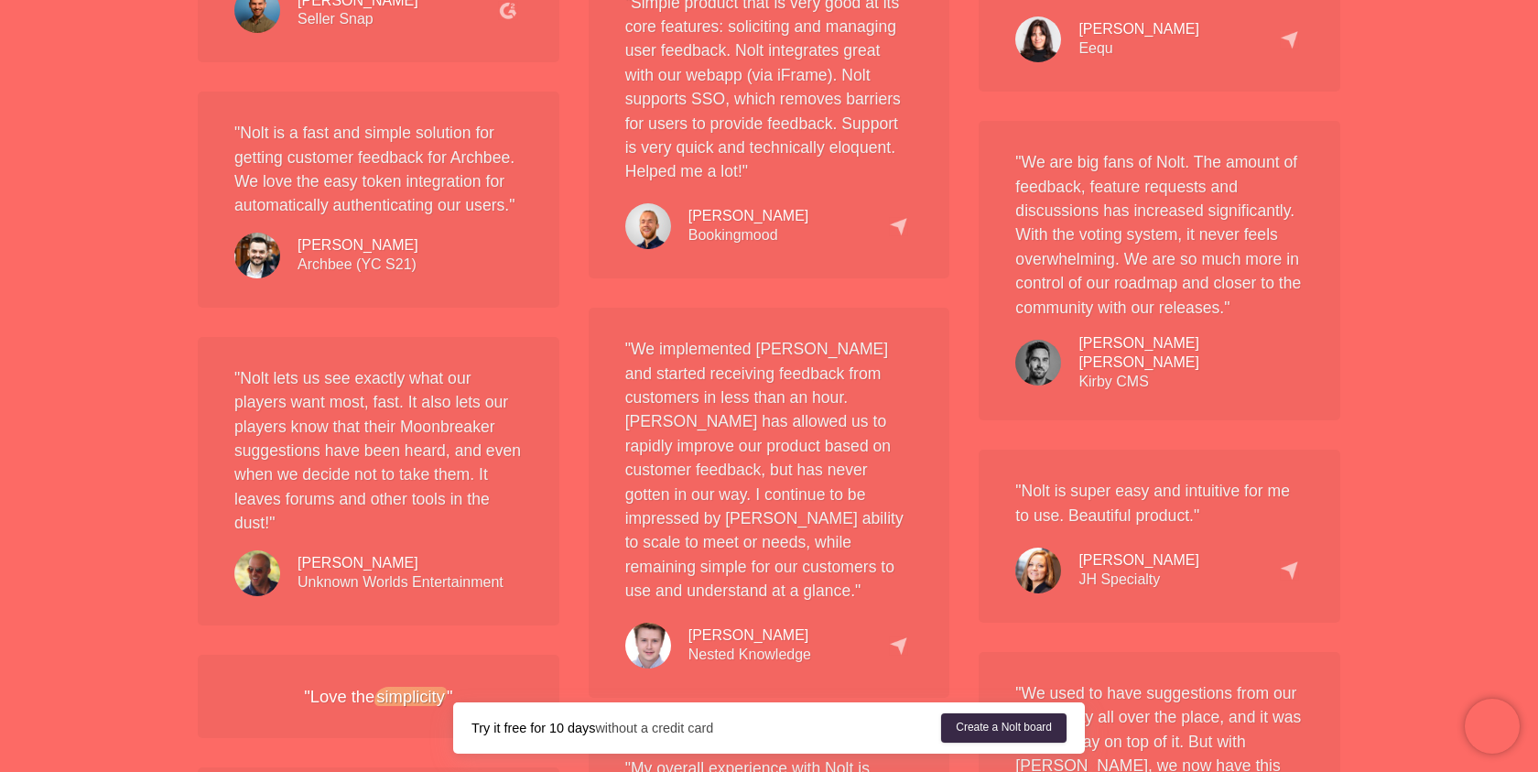
scroll to position [2274, 0]
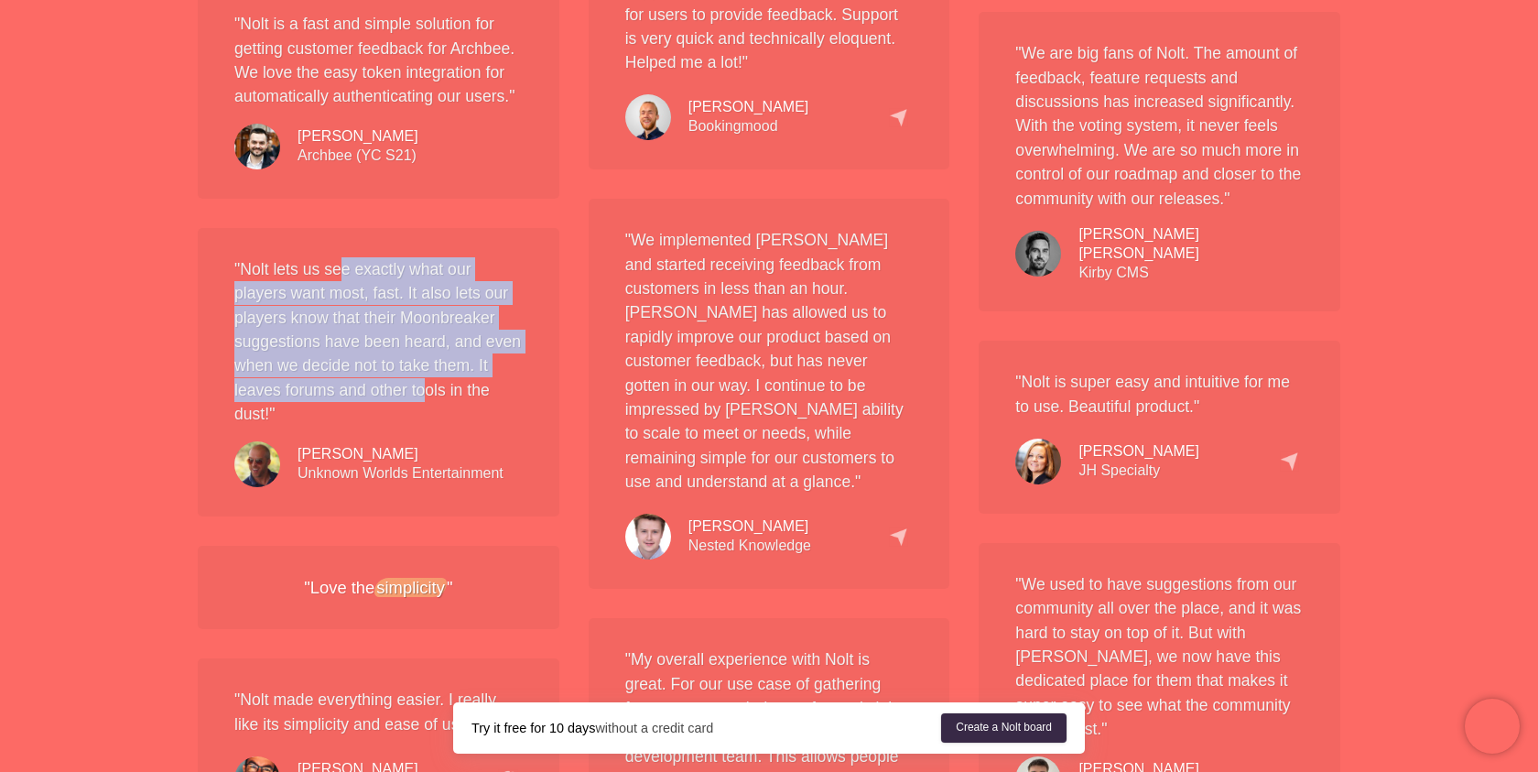
drag, startPoint x: 342, startPoint y: 283, endPoint x: 425, endPoint y: 419, distance: 159.4
click at [425, 419] on div "" [PERSON_NAME] lets us see exactly what our players want most, fast. It also l…" at bounding box center [379, 372] width 362 height 288
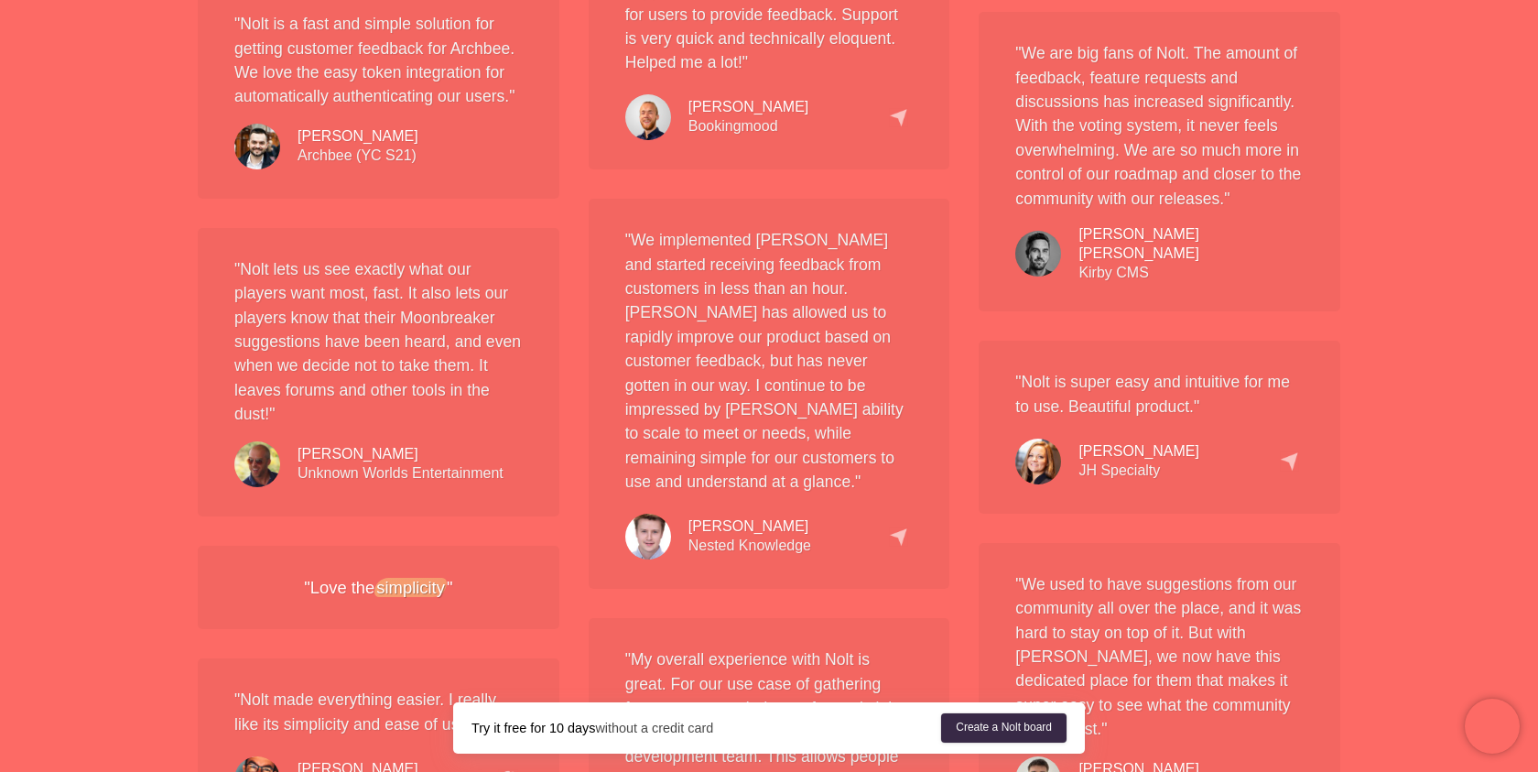
scroll to position [2313, 0]
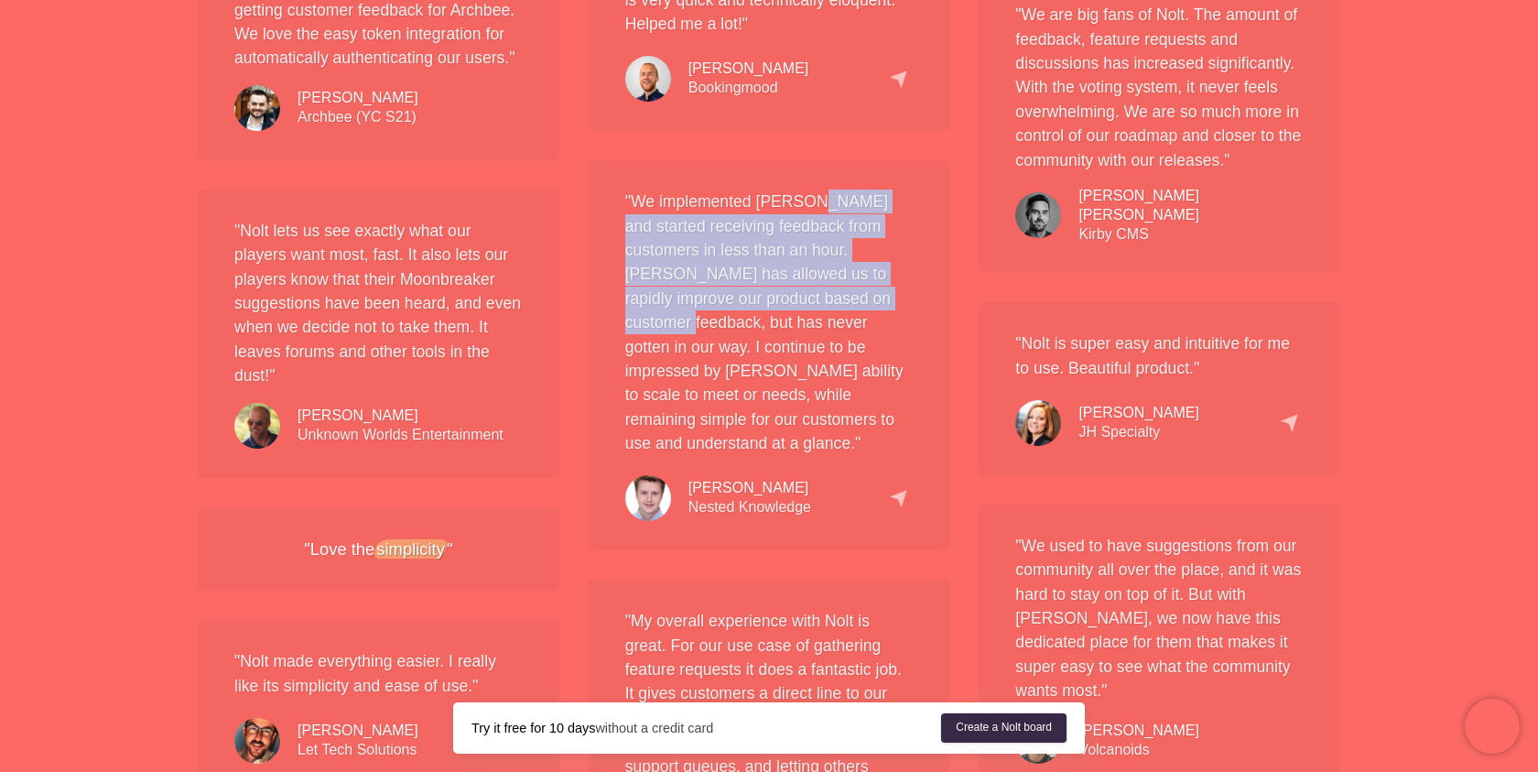
drag, startPoint x: 813, startPoint y: 201, endPoint x: 830, endPoint y: 301, distance: 101.3
click at [831, 302] on p ""We implemented [PERSON_NAME] and started receiving feedback from customers in …" at bounding box center [769, 323] width 288 height 266
click at [830, 301] on p ""We implemented [PERSON_NAME] and started receiving feedback from customers in …" at bounding box center [769, 323] width 288 height 266
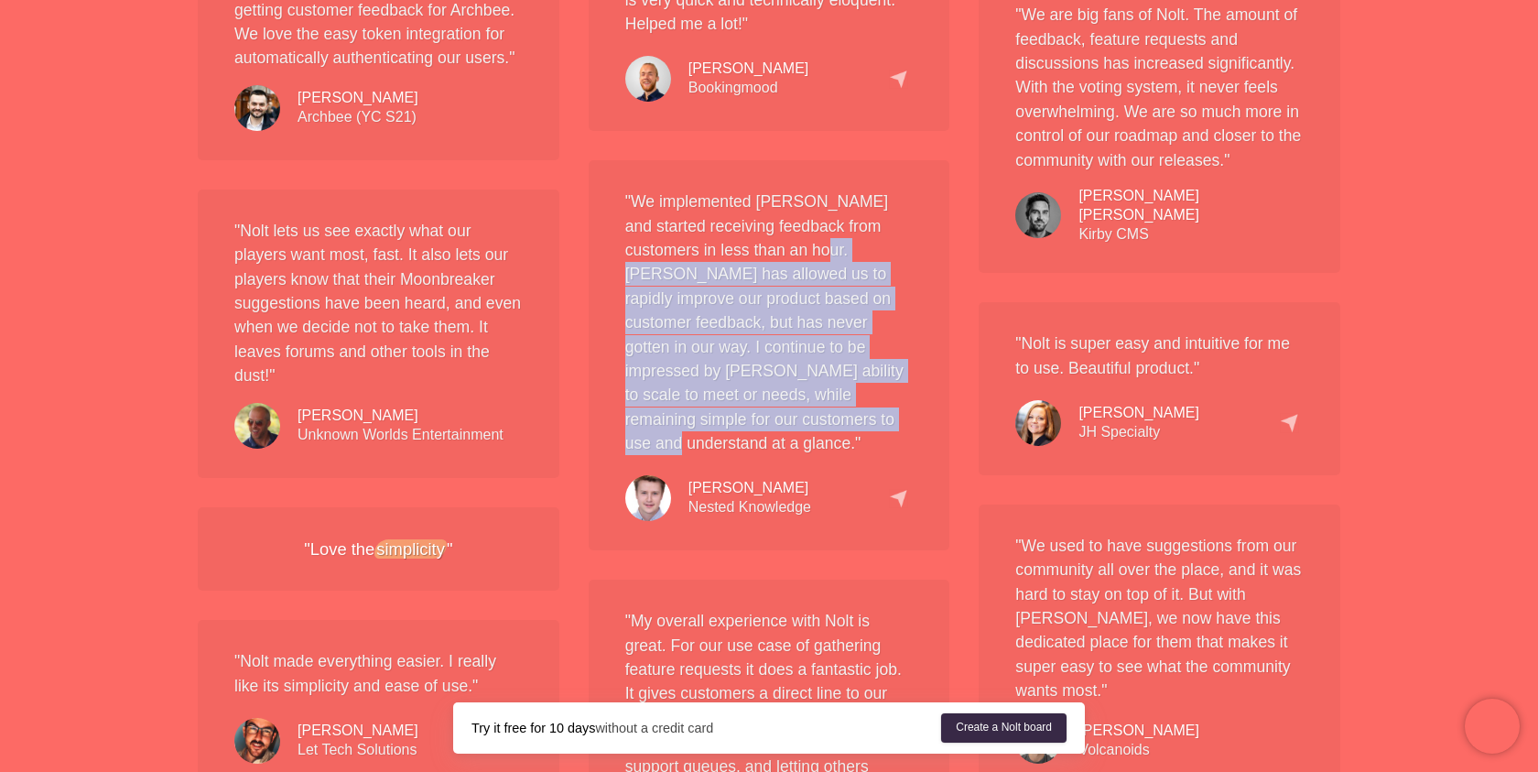
drag, startPoint x: 793, startPoint y: 260, endPoint x: 853, endPoint y: 410, distance: 161.9
click at [853, 411] on p ""We implemented [PERSON_NAME] and started receiving feedback from customers in …" at bounding box center [769, 323] width 288 height 266
click at [853, 410] on p ""We implemented [PERSON_NAME] and started receiving feedback from customers in …" at bounding box center [769, 323] width 288 height 266
drag, startPoint x: 853, startPoint y: 410, endPoint x: 792, endPoint y: 256, distance: 165.6
click at [792, 256] on p ""We implemented [PERSON_NAME] and started receiving feedback from customers in …" at bounding box center [769, 323] width 288 height 266
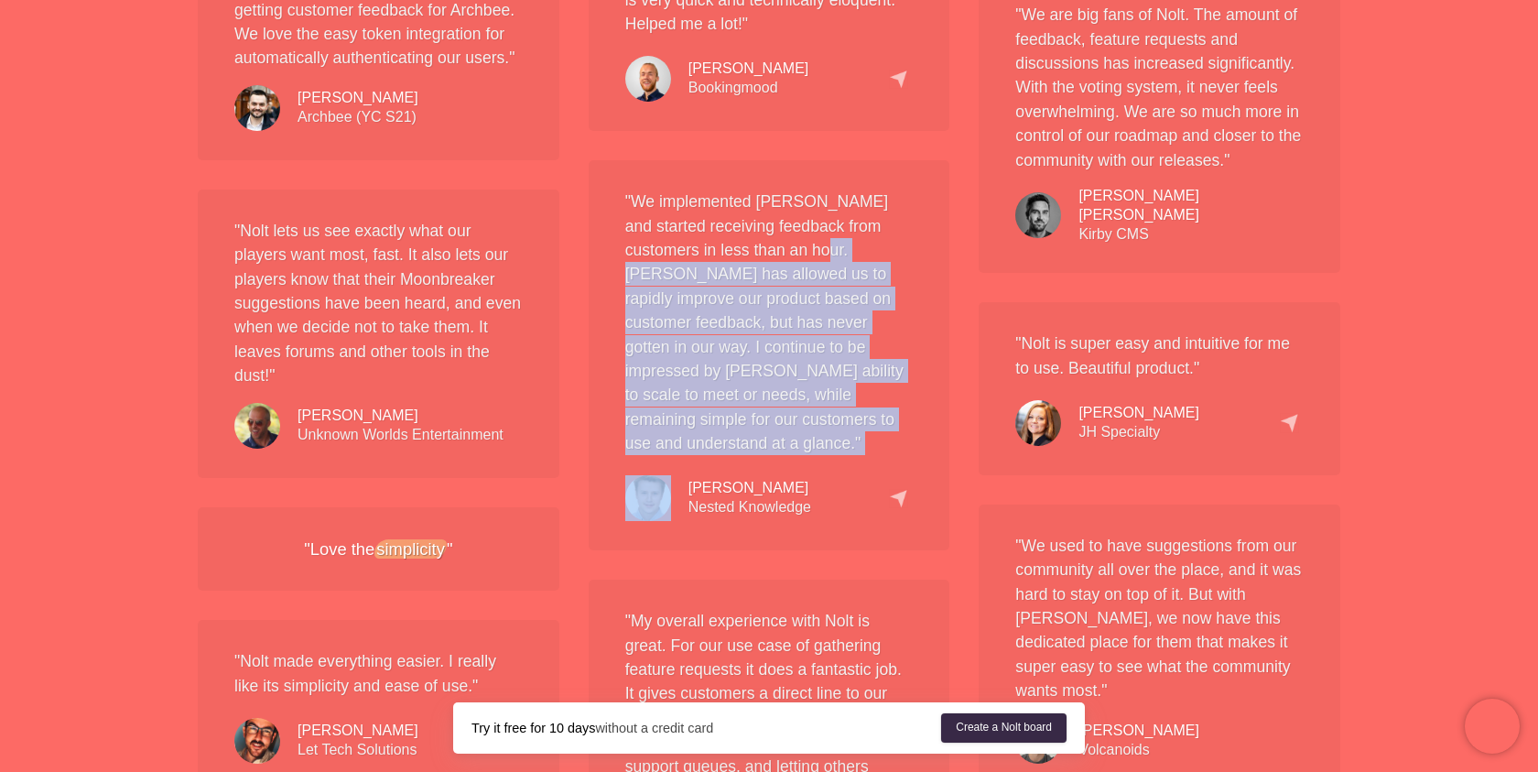
click at [791, 256] on p ""We implemented [PERSON_NAME] and started receiving feedback from customers in …" at bounding box center [769, 323] width 288 height 266
drag, startPoint x: 779, startPoint y: 258, endPoint x: 817, endPoint y: 429, distance: 174.4
click at [819, 431] on div ""We implemented [PERSON_NAME] and started receiving feedback from customers in …" at bounding box center [770, 355] width 362 height 390
click at [817, 429] on p ""We implemented [PERSON_NAME] and started receiving feedback from customers in …" at bounding box center [769, 323] width 288 height 266
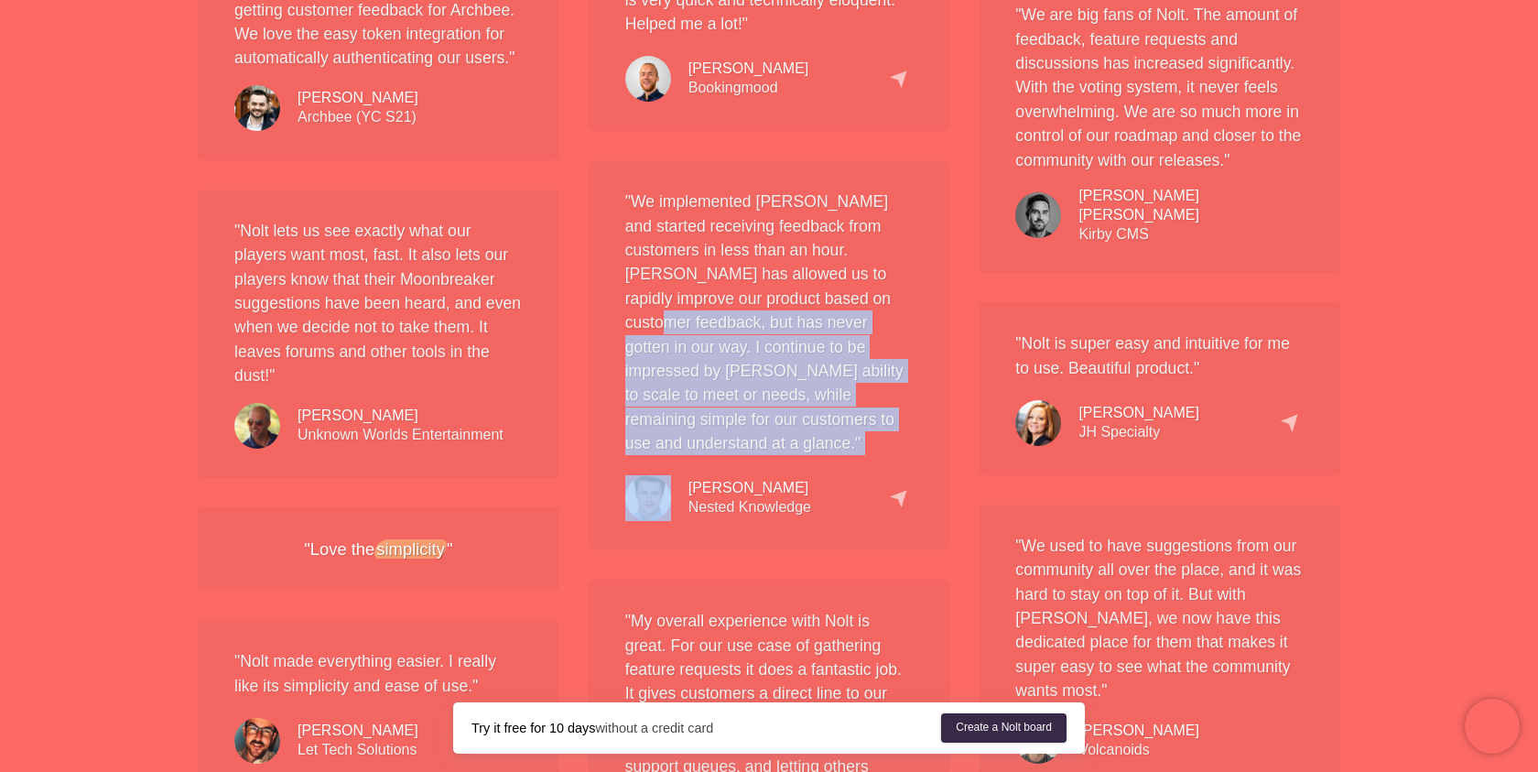
drag, startPoint x: 817, startPoint y: 429, endPoint x: 817, endPoint y: 298, distance: 130.9
click at [817, 298] on p ""We implemented [PERSON_NAME] and started receiving feedback from customers in …" at bounding box center [769, 323] width 288 height 266
drag, startPoint x: 749, startPoint y: 355, endPoint x: 816, endPoint y: 429, distance: 99.8
click at [817, 430] on p ""We implemented [PERSON_NAME] and started receiving feedback from customers in …" at bounding box center [769, 323] width 288 height 266
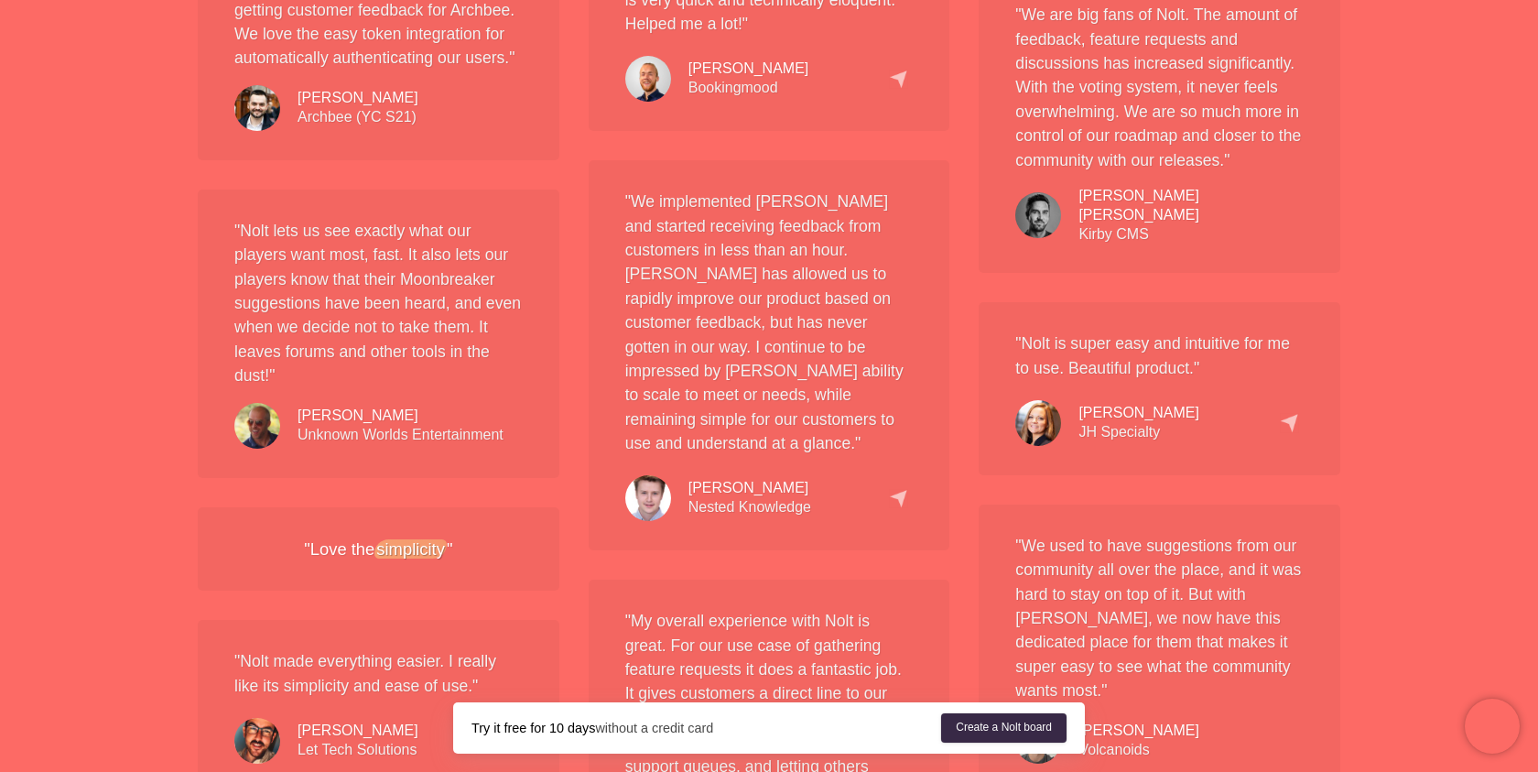
click at [810, 420] on p ""We implemented [PERSON_NAME] and started receiving feedback from customers in …" at bounding box center [769, 323] width 288 height 266
click at [693, 494] on div "[PERSON_NAME] Nested Knowledge" at bounding box center [718, 498] width 186 height 46
drag, startPoint x: 679, startPoint y: 487, endPoint x: 824, endPoint y: 480, distance: 144.9
click at [827, 483] on div "[PERSON_NAME] Nested Knowledge" at bounding box center [769, 494] width 288 height 55
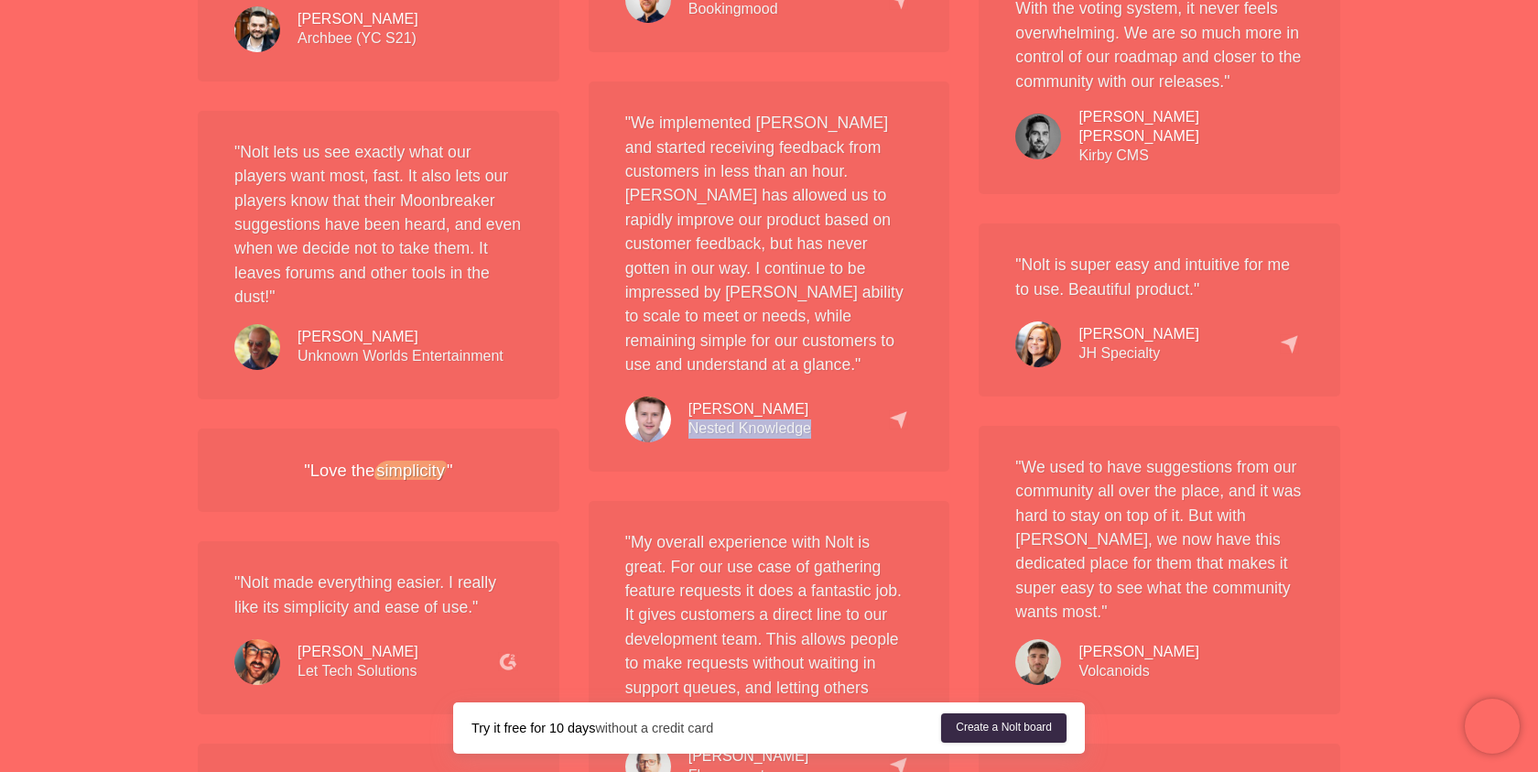
scroll to position [2424, 0]
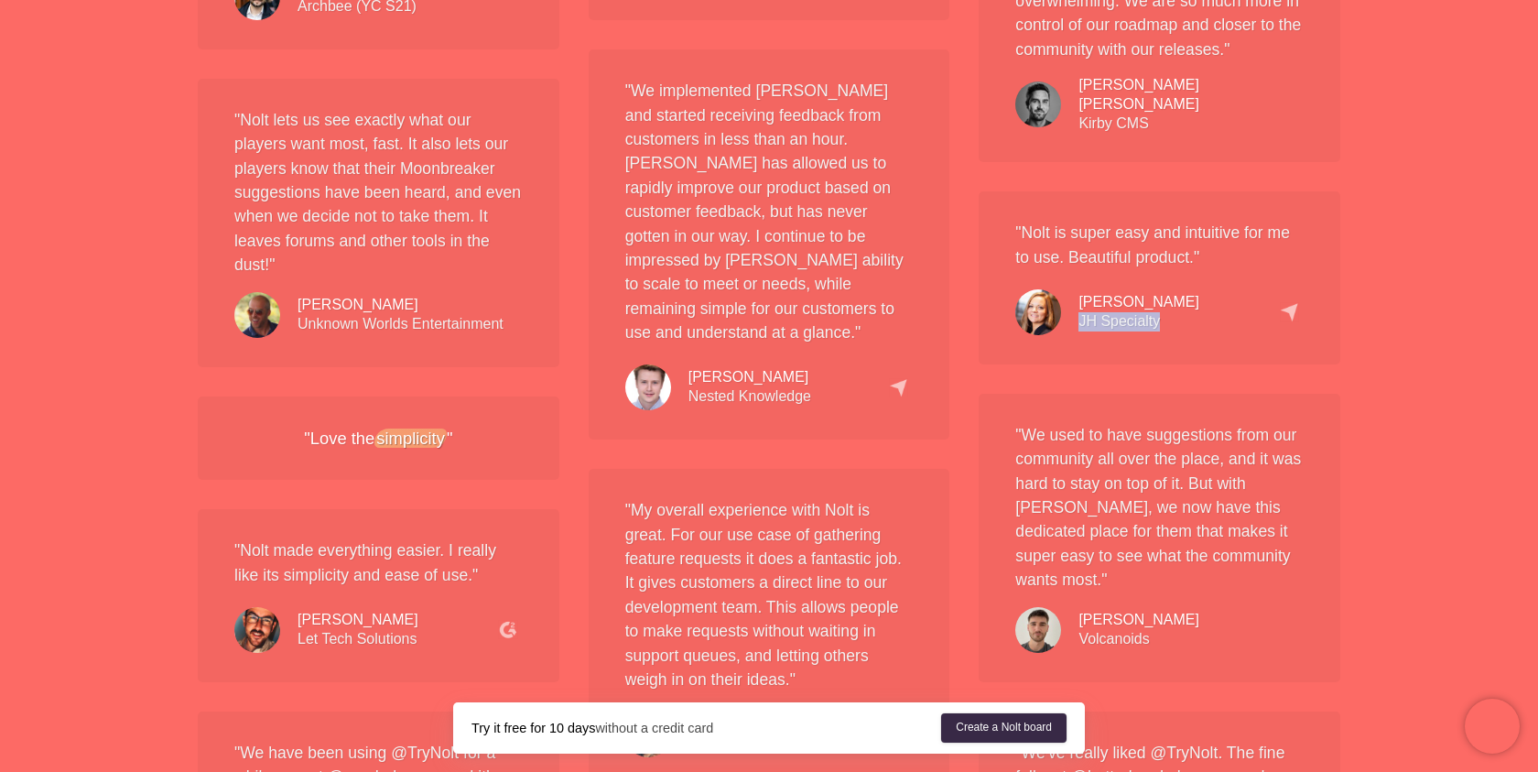
drag, startPoint x: 1080, startPoint y: 307, endPoint x: 1178, endPoint y: 308, distance: 97.1
click at [1178, 308] on div "[PERSON_NAME] JH Specialty" at bounding box center [1159, 307] width 288 height 55
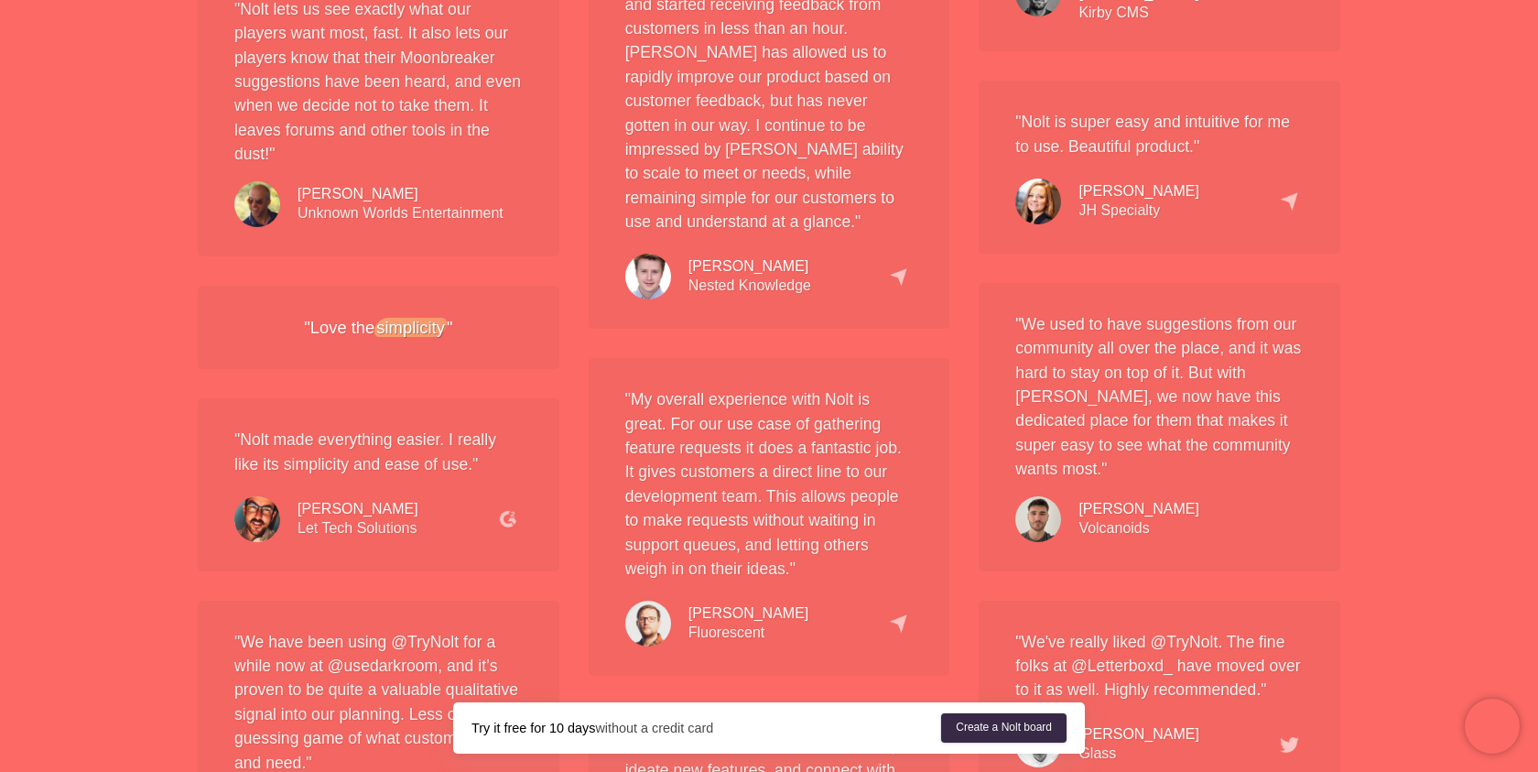
scroll to position [2618, 0]
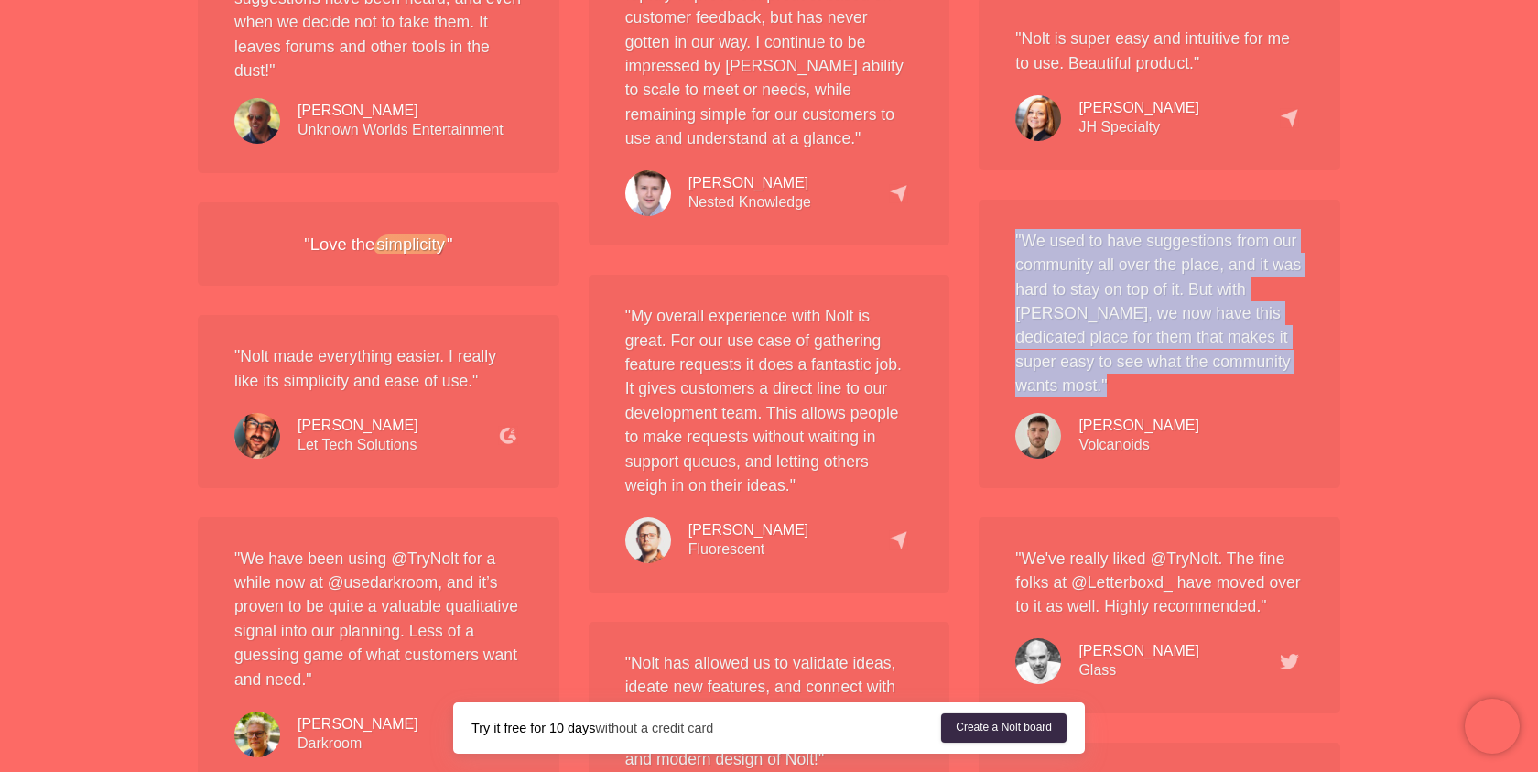
drag, startPoint x: 1161, startPoint y: 215, endPoint x: 1265, endPoint y: 346, distance: 167.5
click at [1269, 347] on div "" We used to have suggestions from our community all over the place, and it was…" at bounding box center [1160, 344] width 362 height 288
click at [1265, 346] on div "" We used to have suggestions from our community all over the place, and it was…" at bounding box center [1160, 344] width 362 height 288
drag, startPoint x: 1265, startPoint y: 346, endPoint x: 1269, endPoint y: 222, distance: 124.6
click at [1269, 222] on div "" We used to have suggestions from our community all over the place, and it was…" at bounding box center [1160, 344] width 362 height 288
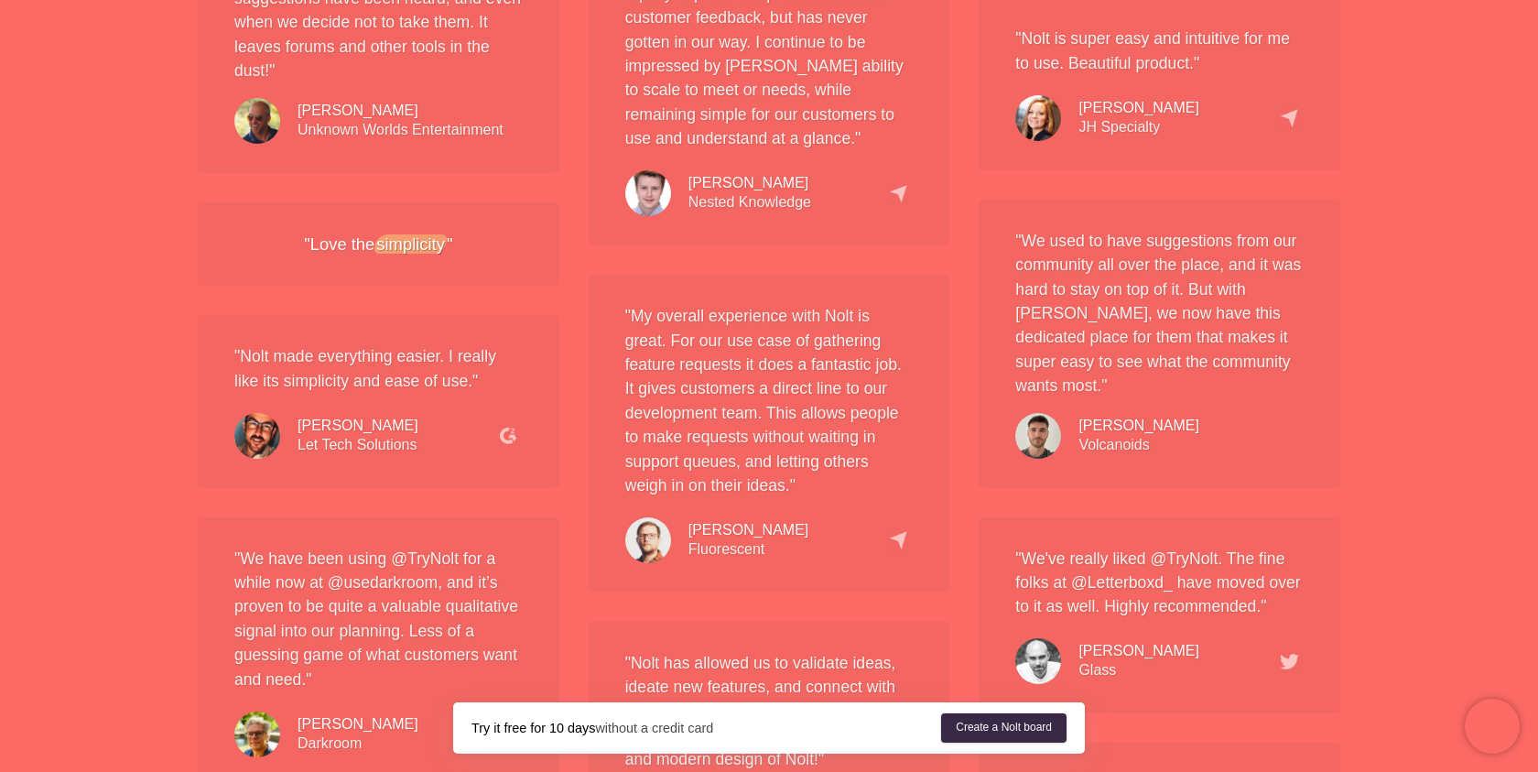
click at [1093, 417] on div "[PERSON_NAME] Volcanoids" at bounding box center [1139, 436] width 121 height 38
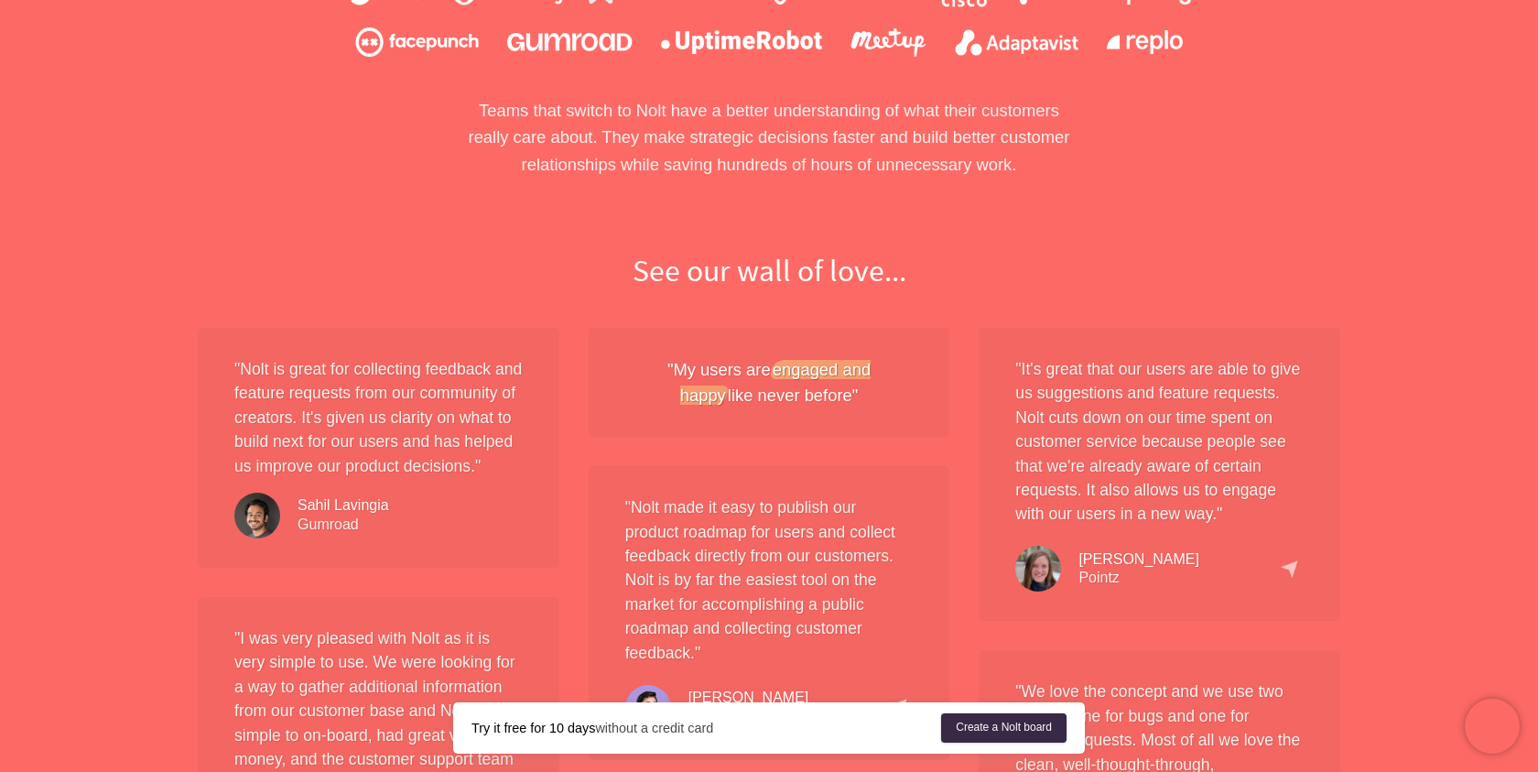
scroll to position [0, 0]
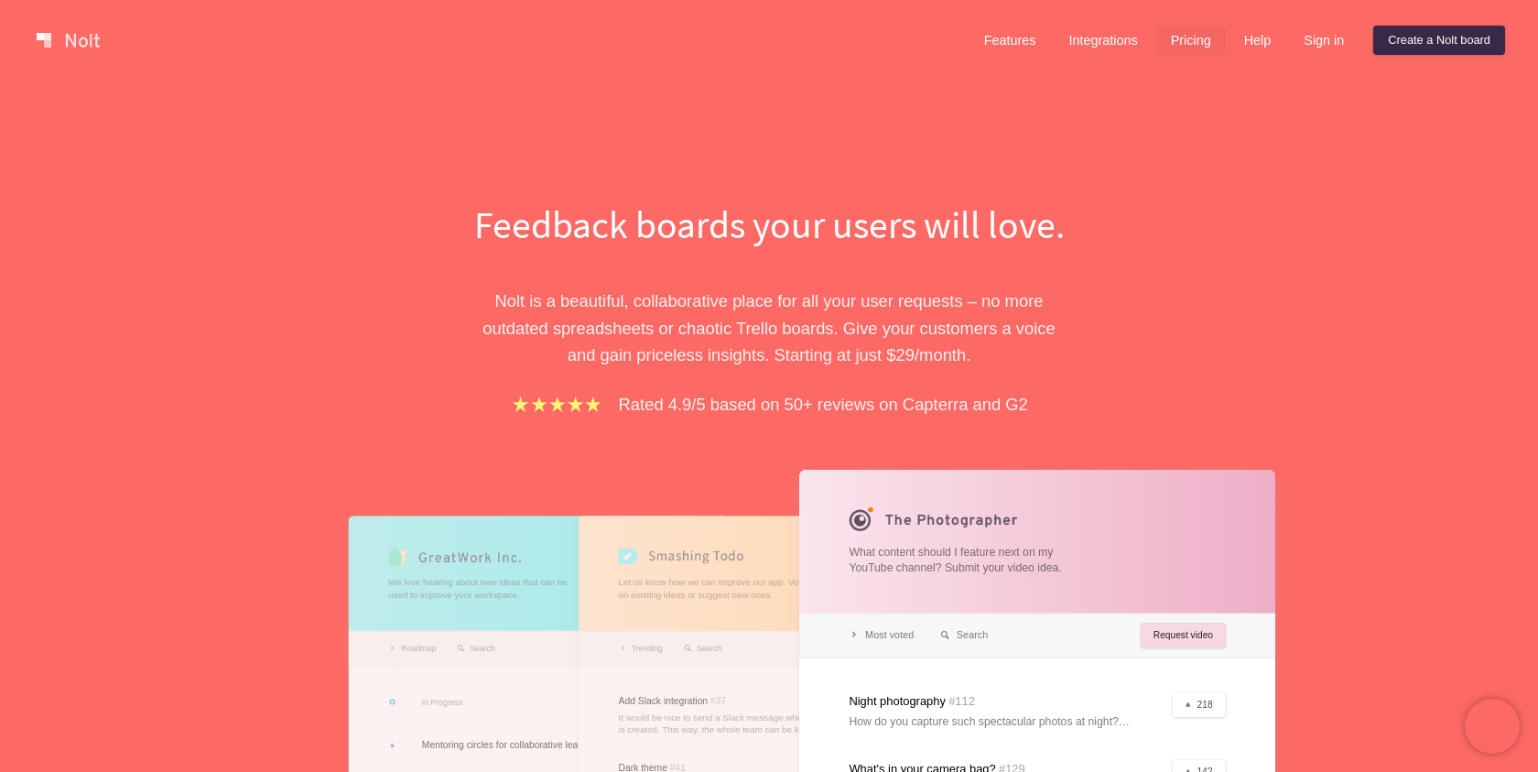
click at [1192, 42] on link "Pricing" at bounding box center [1191, 40] width 70 height 29
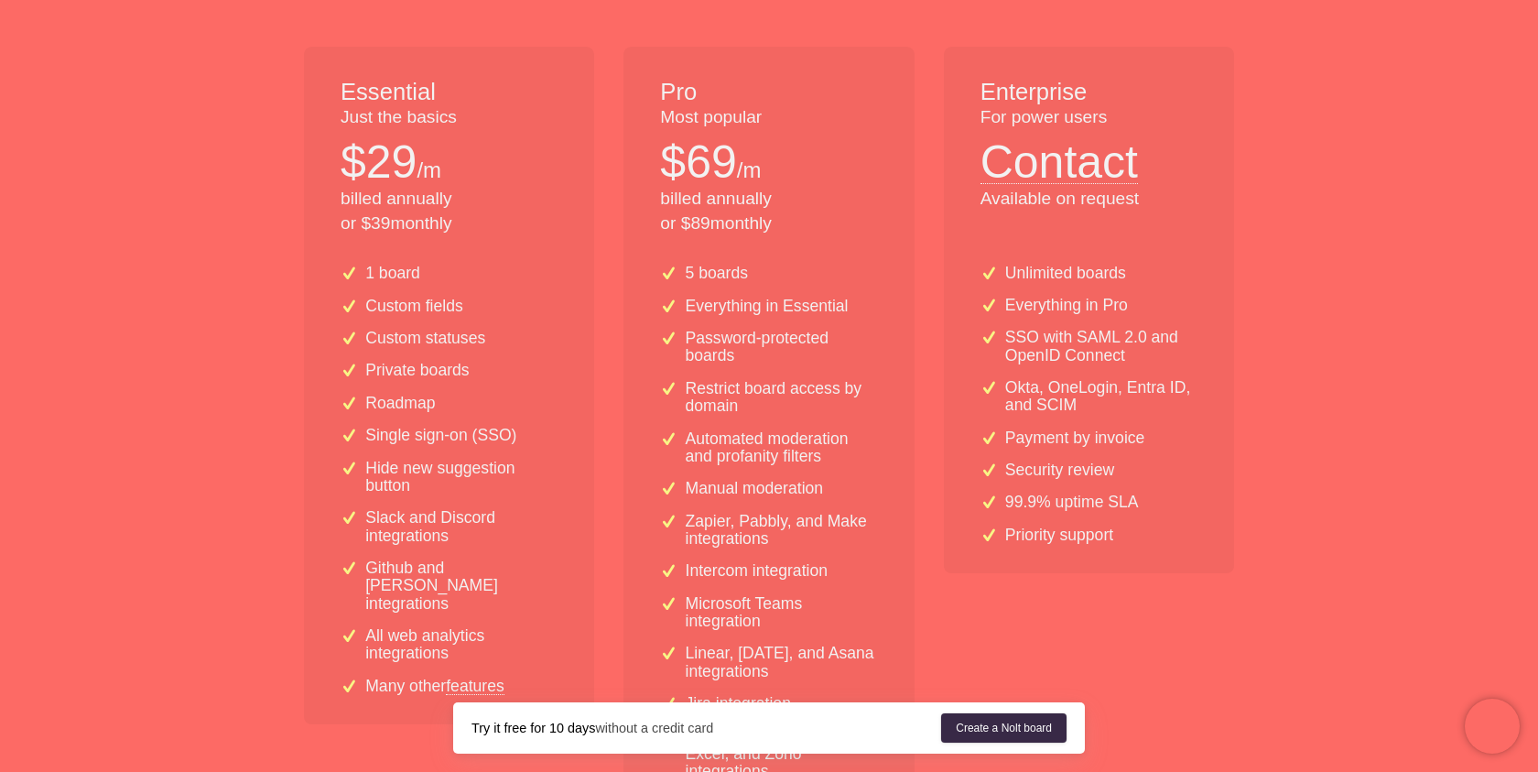
scroll to position [400, 0]
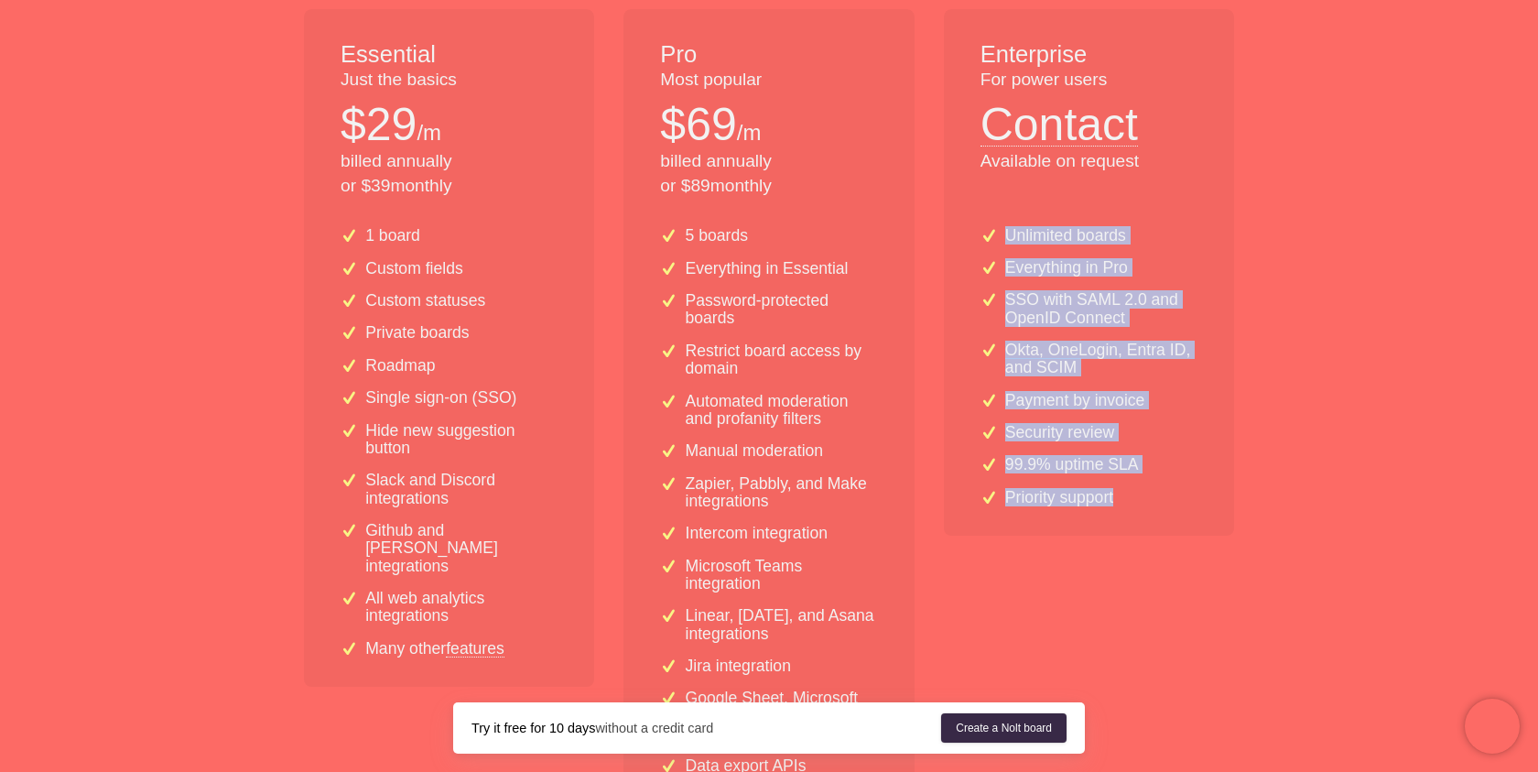
drag, startPoint x: 1127, startPoint y: 208, endPoint x: 1130, endPoint y: 514, distance: 305.8
click at [1131, 516] on div "Unlimited boards Everything in Pro SSO with [PERSON_NAME] 2.0 and OpenID Connec…" at bounding box center [1089, 362] width 290 height 347
click at [1130, 514] on div "Unlimited boards Everything in Pro SSO with [PERSON_NAME] 2.0 and OpenID Connec…" at bounding box center [1089, 362] width 290 height 347
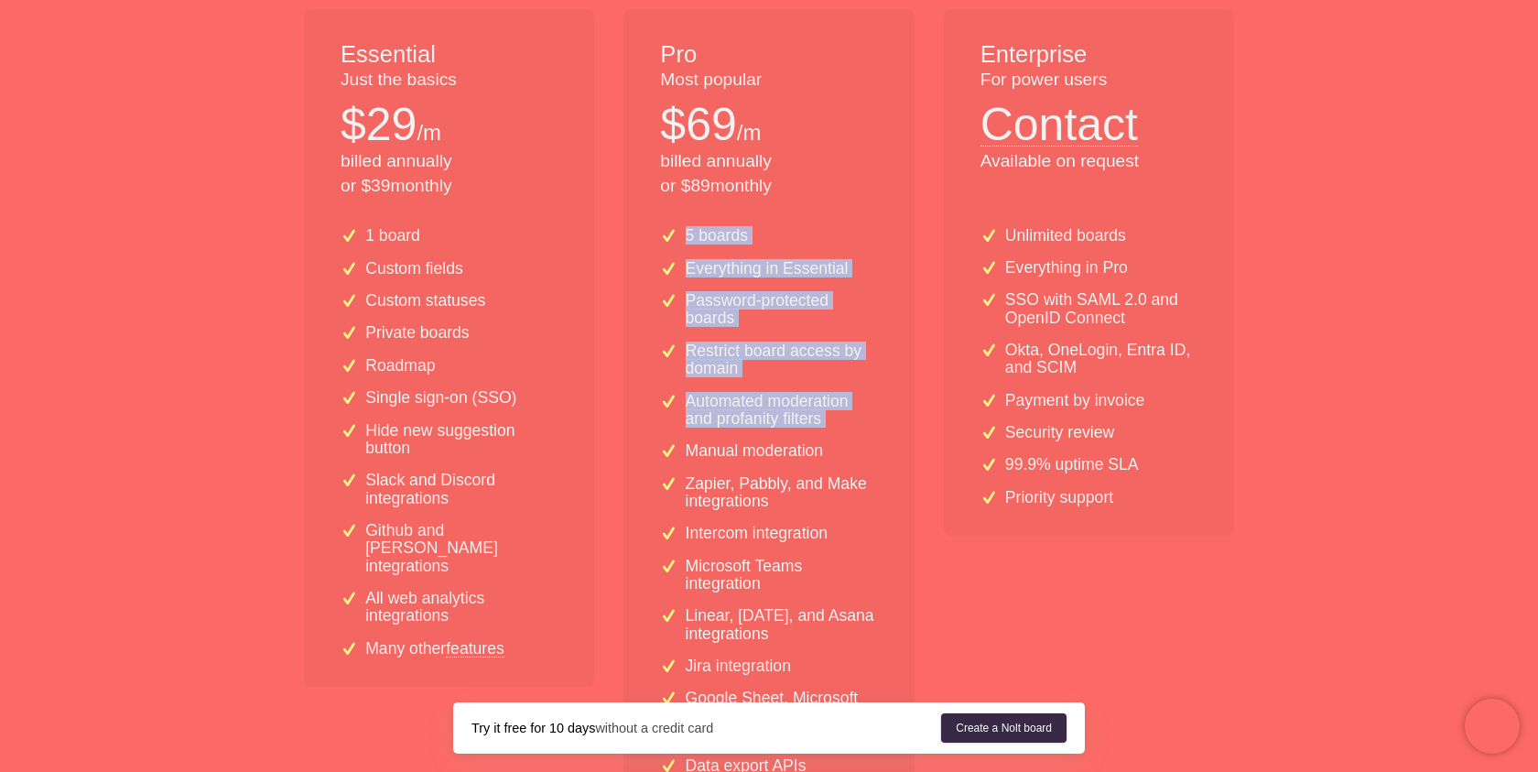
drag, startPoint x: 870, startPoint y: 219, endPoint x: 860, endPoint y: 432, distance: 213.6
click at [862, 436] on div "5 boards Everything in Essential Password-protected boards Restrict board acces…" at bounding box center [769, 533] width 290 height 642
click at [860, 432] on div "5 boards Everything in Essential Password-protected boards Restrict board acces…" at bounding box center [769, 533] width 290 height 642
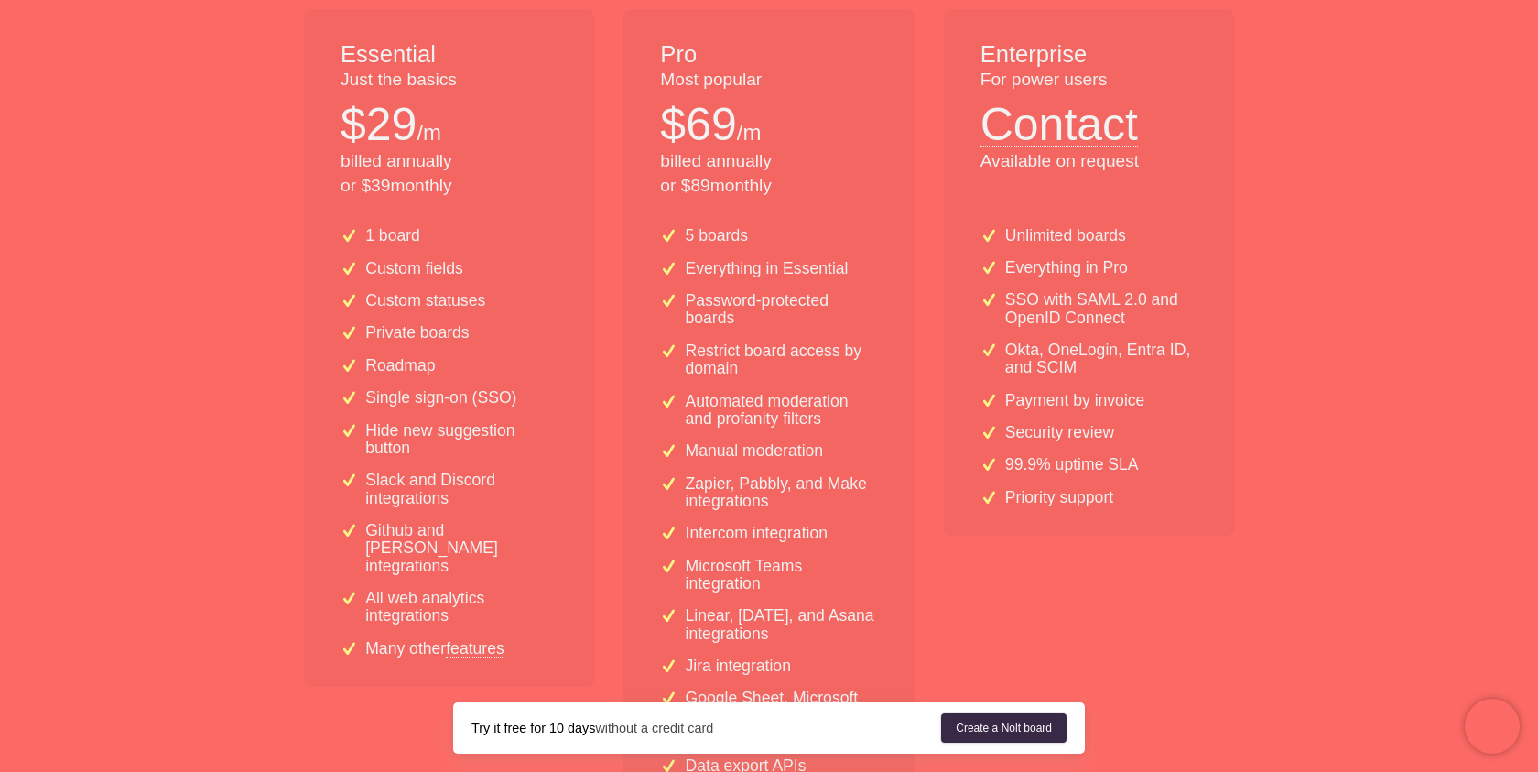
drag, startPoint x: 860, startPoint y: 432, endPoint x: 868, endPoint y: 193, distance: 239.1
click at [868, 193] on div "Pro Most popular $ 69 /m billed annually or $ 89 monthly 5 boards Everything in…" at bounding box center [769, 431] width 290 height 845
click at [868, 192] on p "billed annually or $ 89 monthly" at bounding box center [768, 173] width 217 height 49
drag, startPoint x: 868, startPoint y: 192, endPoint x: 863, endPoint y: 527, distance: 334.2
click at [865, 528] on div "Pro Most popular $ 69 /m billed annually or $ 89 monthly 5 boards Everything in…" at bounding box center [769, 431] width 290 height 845
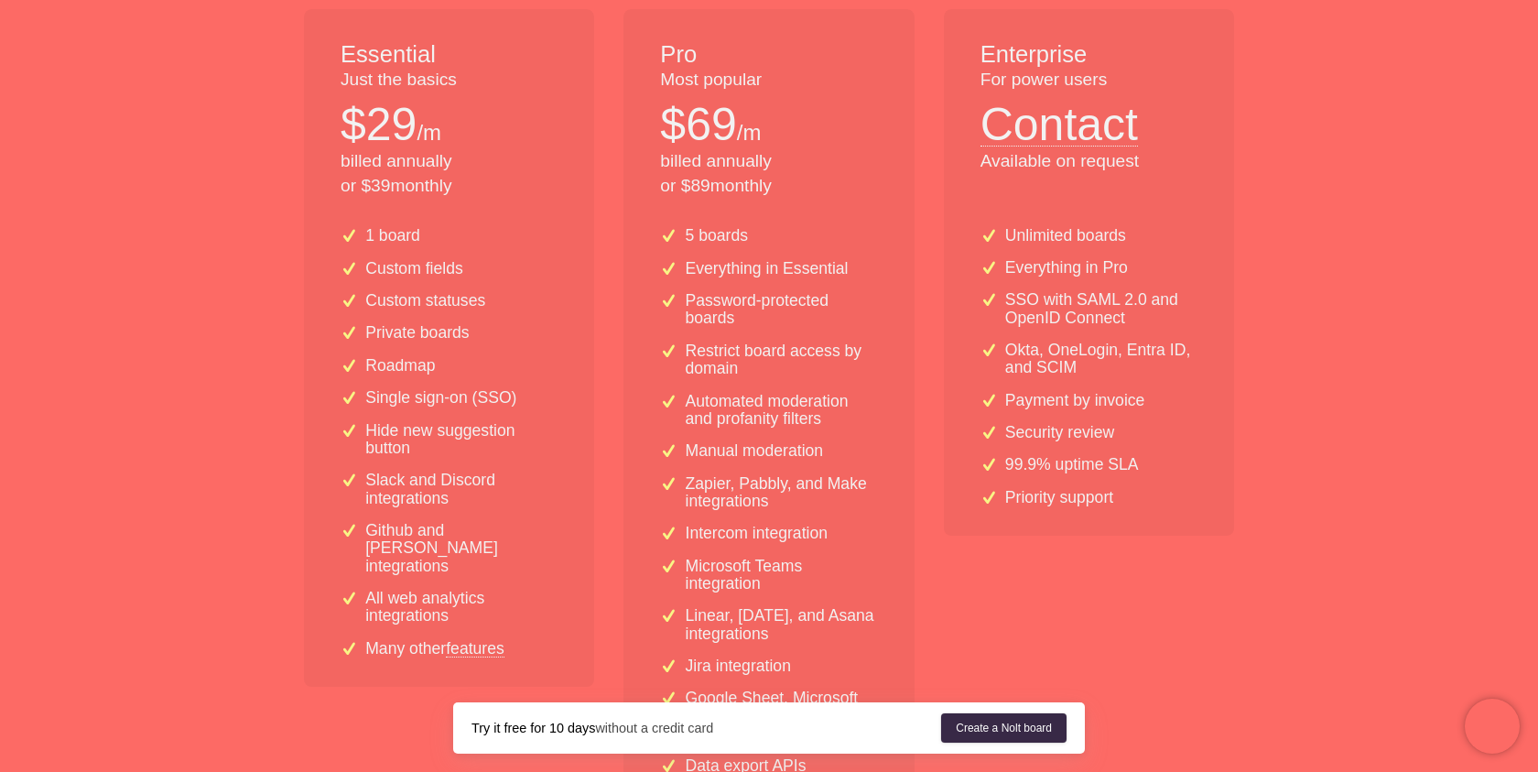
click at [863, 527] on div "Intercom integration" at bounding box center [768, 533] width 217 height 17
drag, startPoint x: 505, startPoint y: 353, endPoint x: 513, endPoint y: 453, distance: 101.0
click at [516, 455] on div "1 board Custom fields Custom statuses Private boards Roadmap Single sign-on (SS…" at bounding box center [449, 449] width 290 height 474
click at [513, 453] on p "Hide new suggestion button" at bounding box center [461, 440] width 192 height 36
drag, startPoint x: 513, startPoint y: 453, endPoint x: 512, endPoint y: 411, distance: 42.1
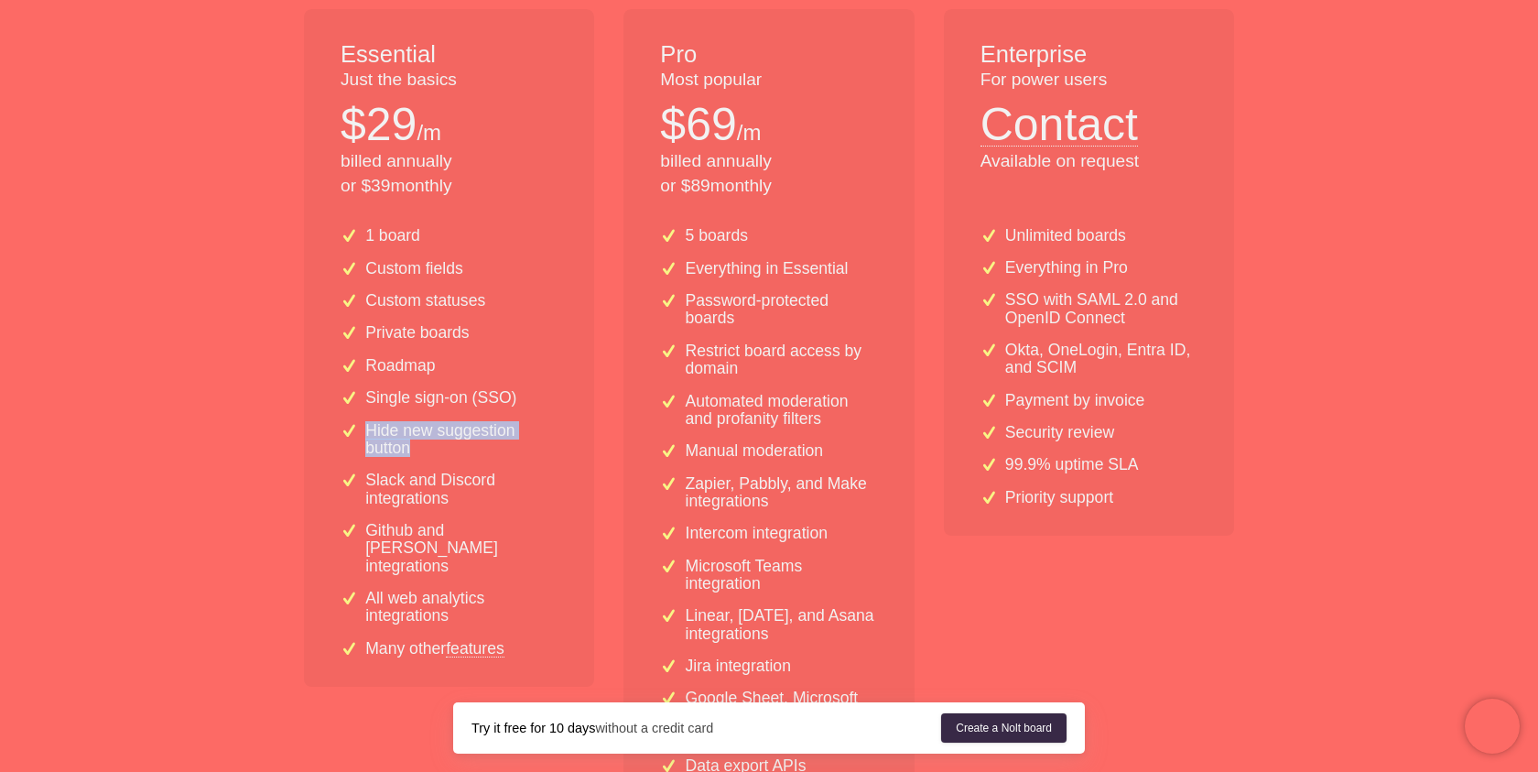
click at [513, 411] on div "1 board Custom fields Custom statuses Private boards Roadmap Single sign-on (SS…" at bounding box center [449, 449] width 290 height 474
click at [512, 411] on div "1 board Custom fields Custom statuses Private boards Roadmap Single sign-on (SS…" at bounding box center [449, 449] width 290 height 474
drag, startPoint x: 512, startPoint y: 411, endPoint x: 511, endPoint y: 504, distance: 92.5
click at [513, 505] on div "1 board Custom fields Custom statuses Private boards Roadmap Single sign-on (SS…" at bounding box center [449, 449] width 290 height 474
click at [511, 504] on p "Slack and Discord integrations" at bounding box center [461, 490] width 192 height 36
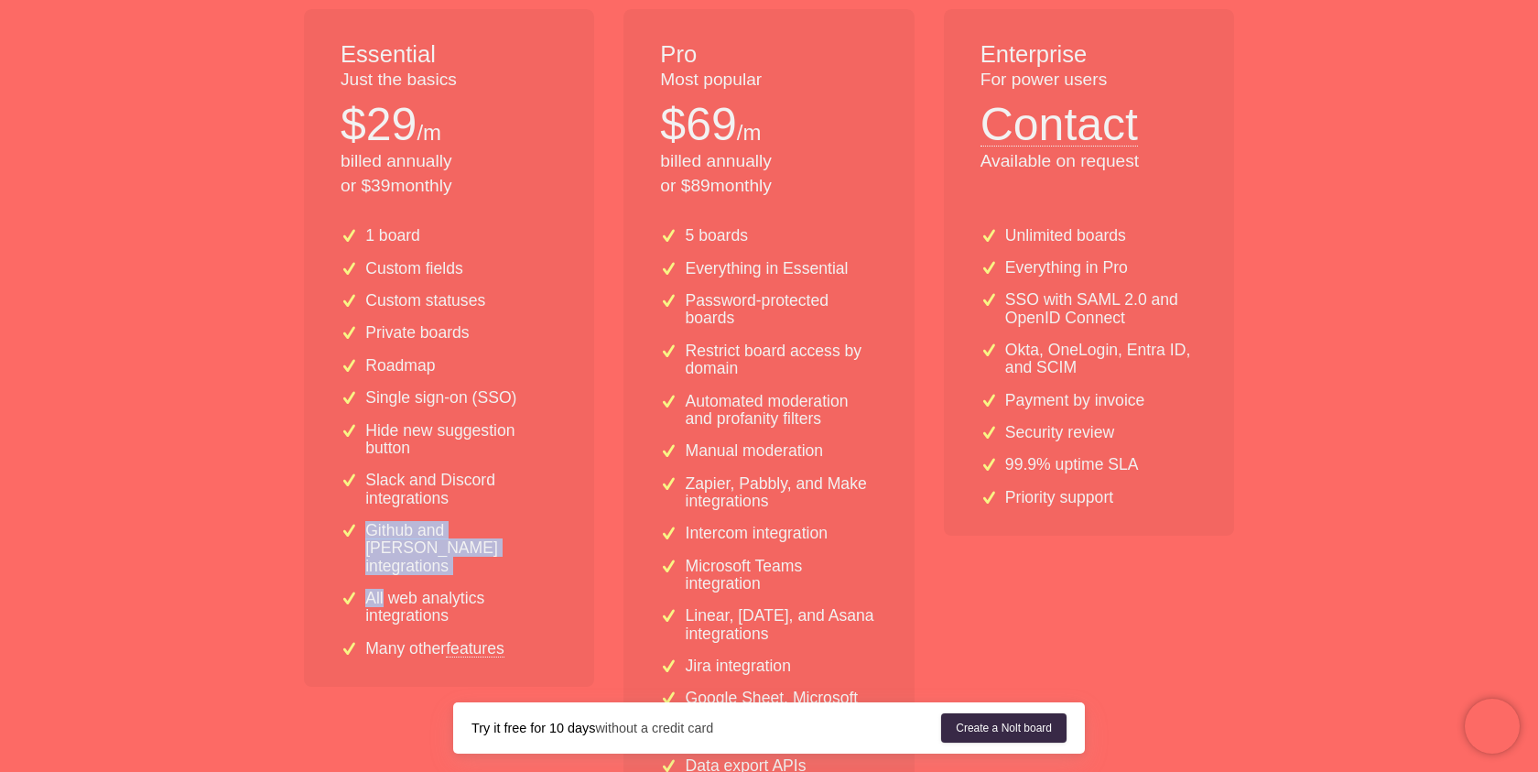
drag, startPoint x: 511, startPoint y: 504, endPoint x: 509, endPoint y: 560, distance: 56.8
click at [510, 561] on div "1 board Custom fields Custom statuses Private boards Roadmap Single sign-on (SS…" at bounding box center [449, 449] width 290 height 474
click at [509, 560] on div "1 board Custom fields Custom statuses Private boards Roadmap Single sign-on (SS…" at bounding box center [449, 449] width 290 height 474
drag, startPoint x: 504, startPoint y: 551, endPoint x: 505, endPoint y: 516, distance: 34.8
click at [505, 516] on div "1 board Custom fields Custom statuses Private boards Roadmap Single sign-on (SS…" at bounding box center [449, 449] width 290 height 474
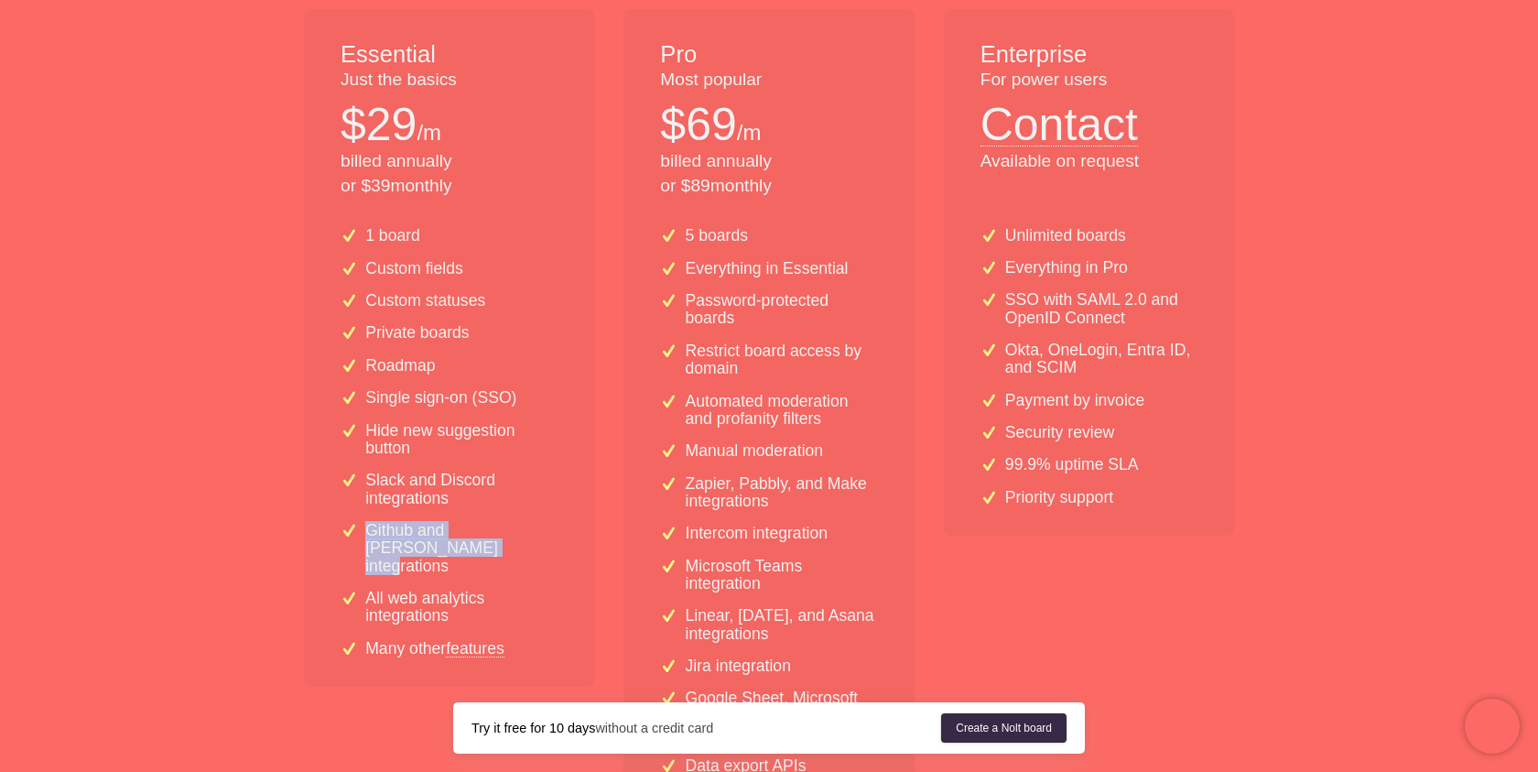
click at [505, 516] on div "1 board Custom fields Custom statuses Private boards Roadmap Single sign-on (SS…" at bounding box center [449, 449] width 290 height 474
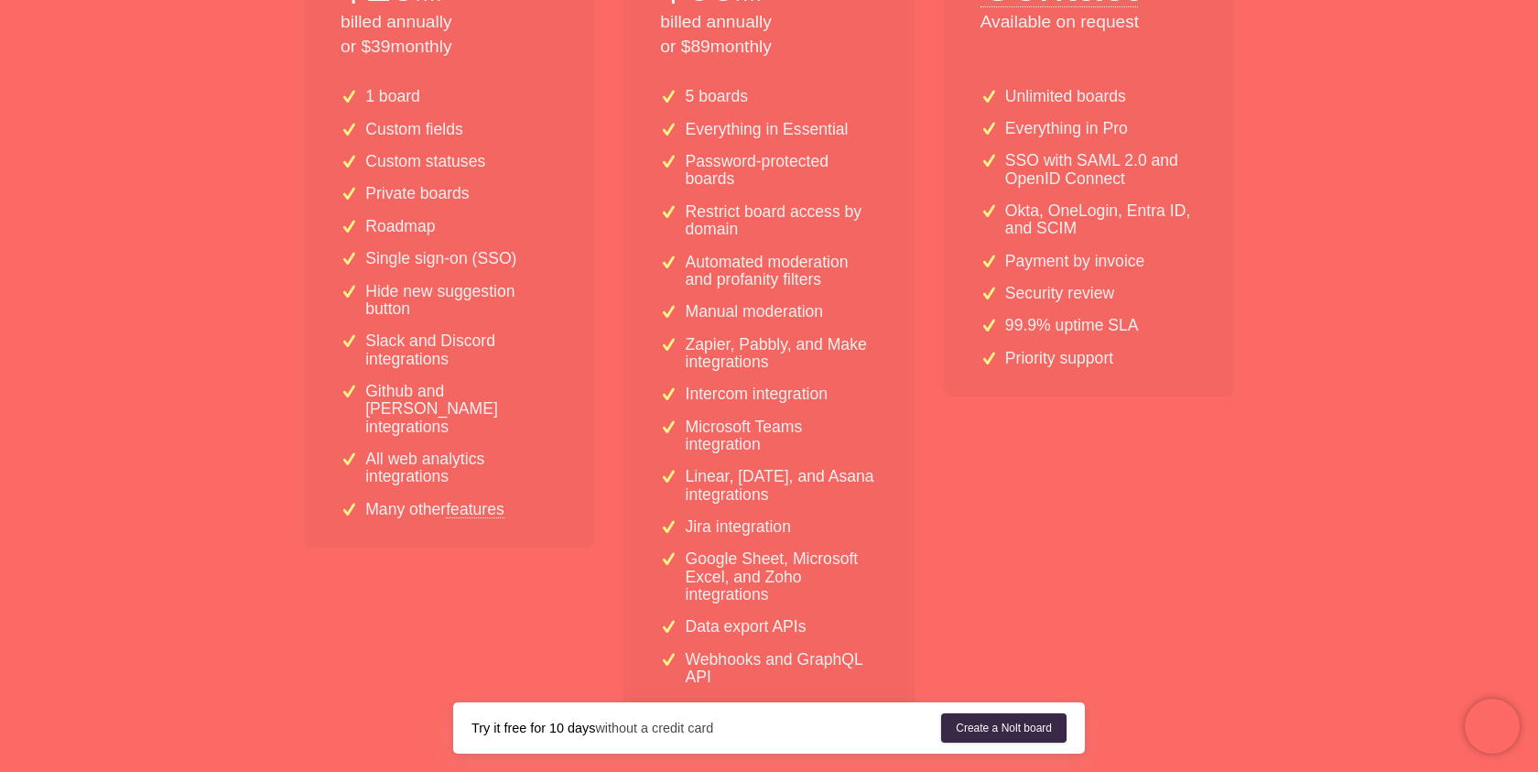
scroll to position [553, 0]
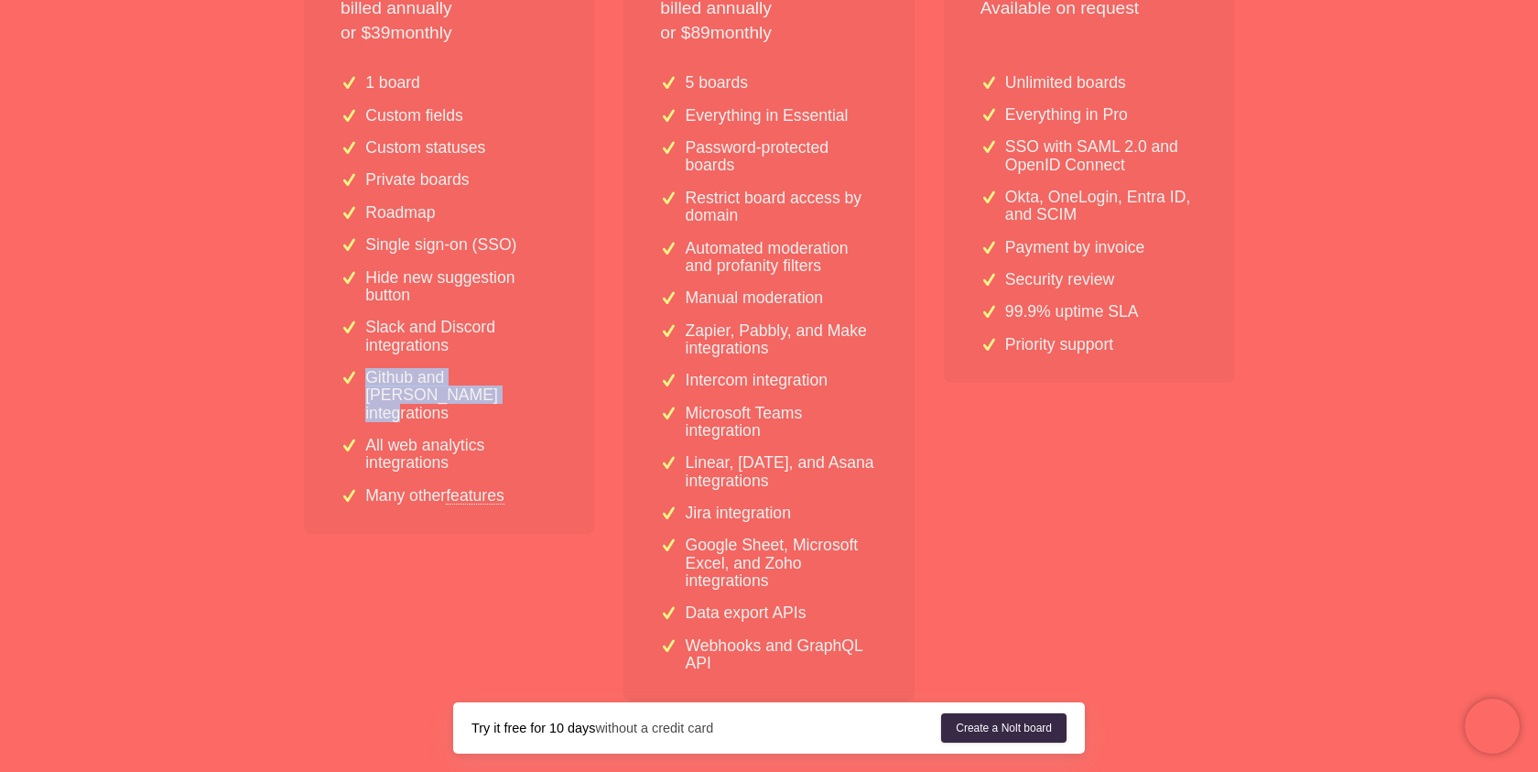
drag, startPoint x: 363, startPoint y: 374, endPoint x: 495, endPoint y: 397, distance: 134.9
click at [495, 397] on div "Github and [PERSON_NAME] integrations" at bounding box center [449, 395] width 217 height 53
click at [495, 397] on p "Github and [PERSON_NAME] integrations" at bounding box center [461, 395] width 192 height 53
drag, startPoint x: 495, startPoint y: 402, endPoint x: 493, endPoint y: 448, distance: 45.9
click at [494, 449] on div "1 board Custom fields Custom statuses Private boards Roadmap Single sign-on (SS…" at bounding box center [449, 297] width 290 height 474
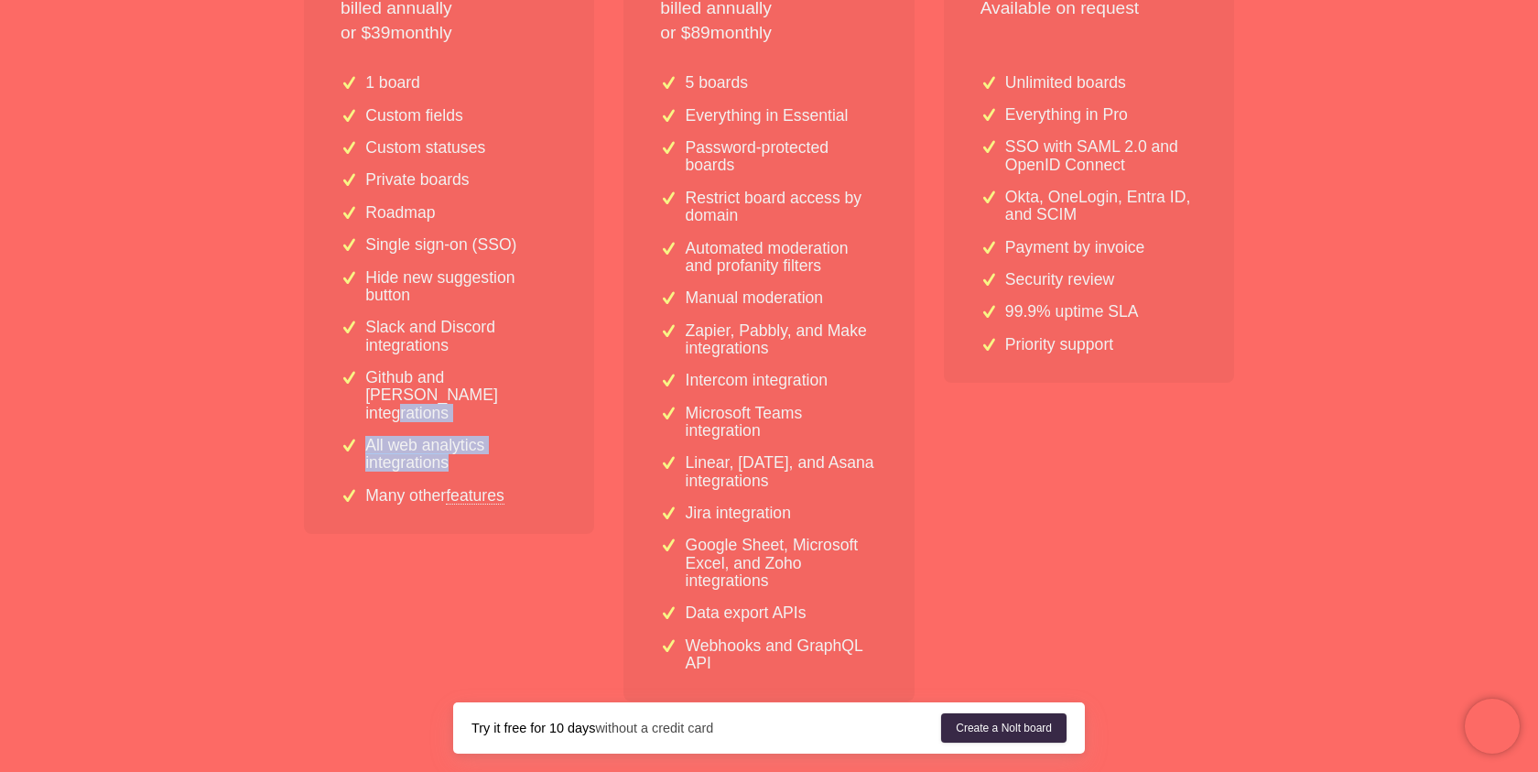
click at [493, 448] on p "All web analytics integrations" at bounding box center [461, 455] width 192 height 36
drag, startPoint x: 495, startPoint y: 354, endPoint x: 494, endPoint y: 408, distance: 54.0
click at [495, 408] on div "1 board Custom fields Custom statuses Private boards Roadmap Single sign-on (SS…" at bounding box center [449, 297] width 290 height 474
click at [494, 408] on div "1 board Custom fields Custom statuses Private boards Roadmap Single sign-on (SS…" at bounding box center [449, 297] width 290 height 474
click at [381, 377] on p "Github and [PERSON_NAME] integrations" at bounding box center [461, 395] width 192 height 53
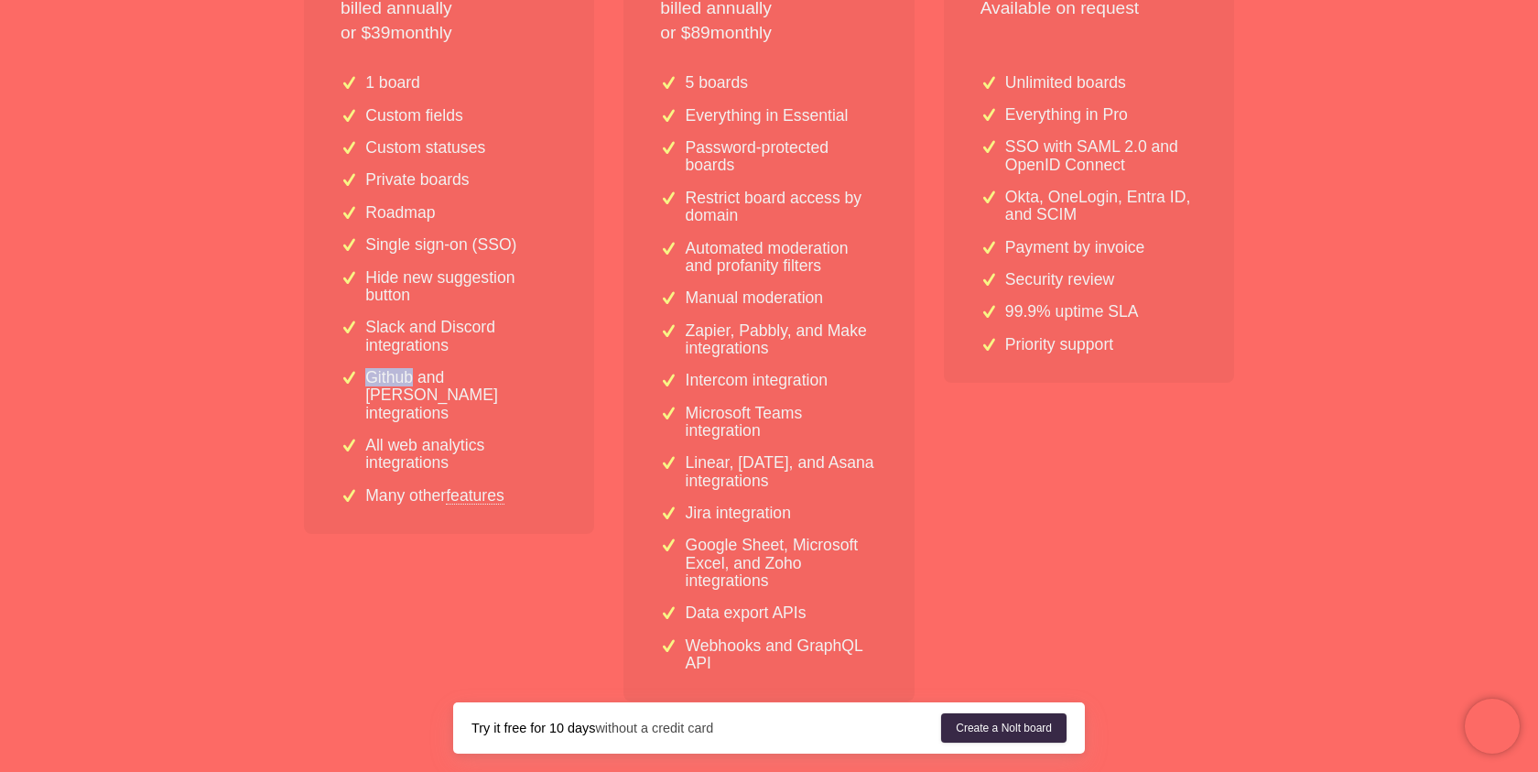
click at [381, 378] on p "Github and [PERSON_NAME] integrations" at bounding box center [461, 395] width 192 height 53
click at [476, 381] on p "Github and [PERSON_NAME] integrations" at bounding box center [461, 395] width 192 height 53
click at [476, 382] on p "Github and [PERSON_NAME] integrations" at bounding box center [461, 395] width 192 height 53
click at [547, 374] on p "Github and [PERSON_NAME] integrations" at bounding box center [461, 395] width 192 height 53
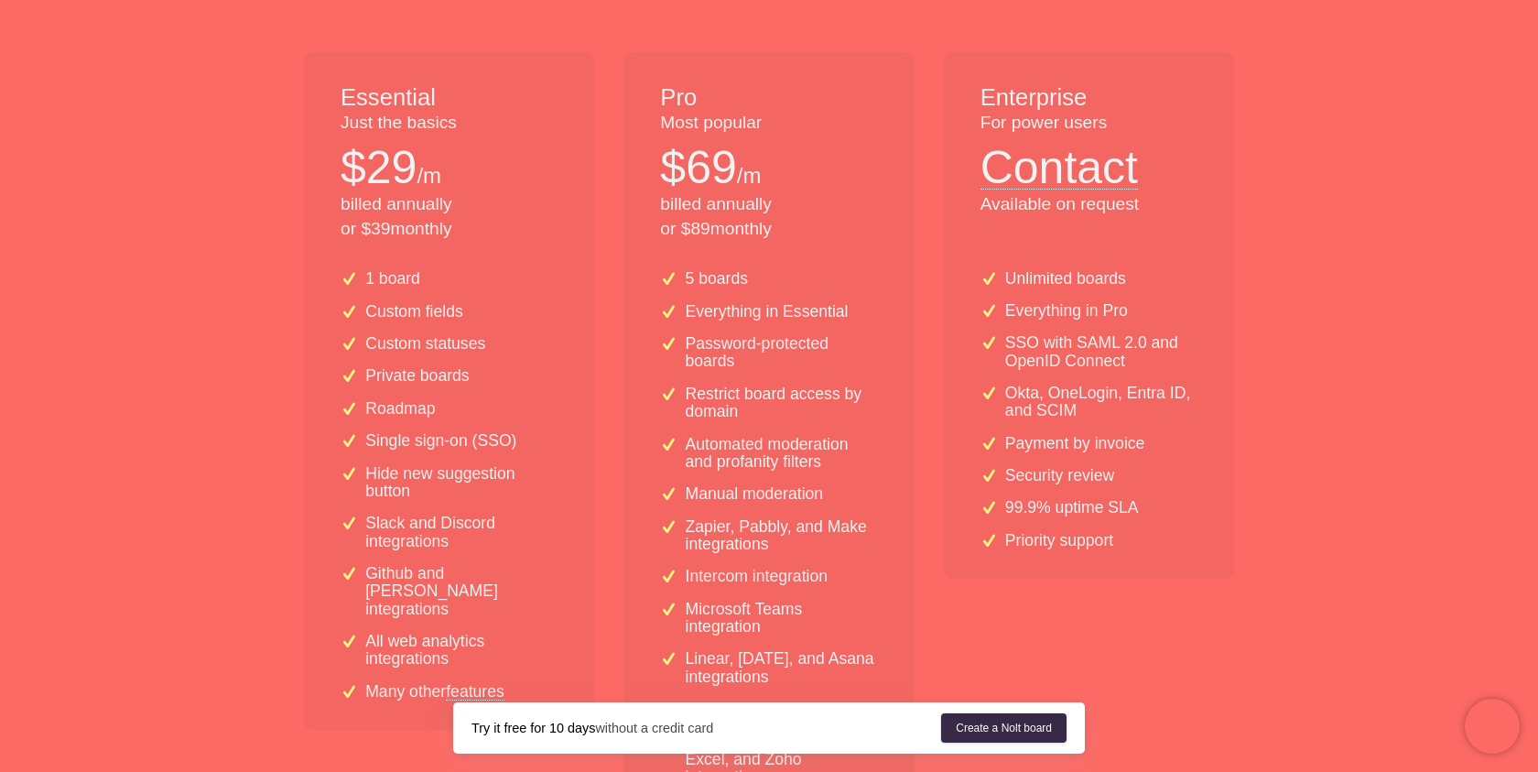
scroll to position [0, 0]
